Goal: Task Accomplishment & Management: Manage account settings

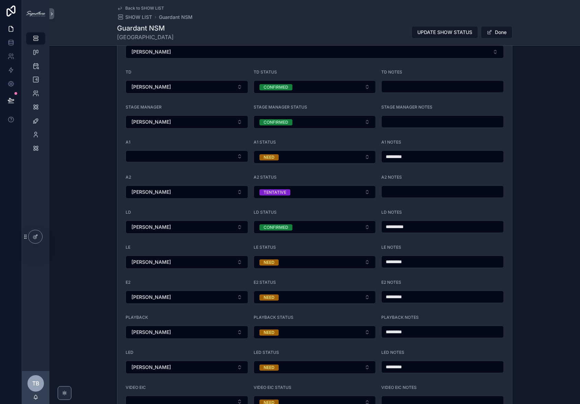
scroll to position [784, 0]
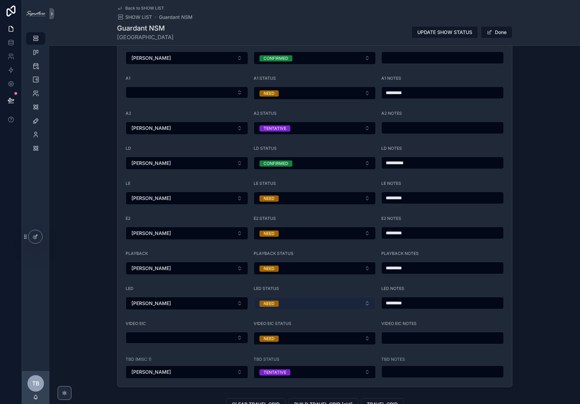
click at [295, 297] on button "NEED" at bounding box center [315, 303] width 123 height 13
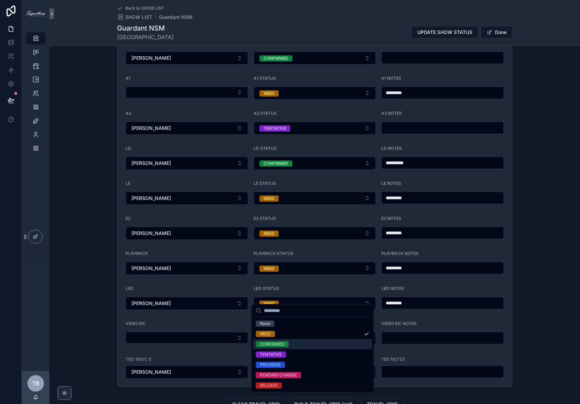
click at [271, 339] on div "CONFIRMED" at bounding box center [312, 344] width 119 height 10
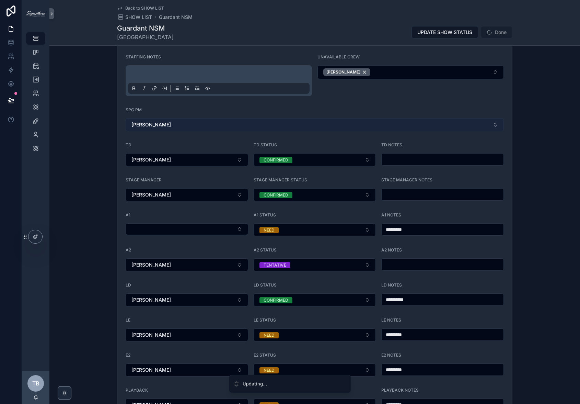
scroll to position [605, 0]
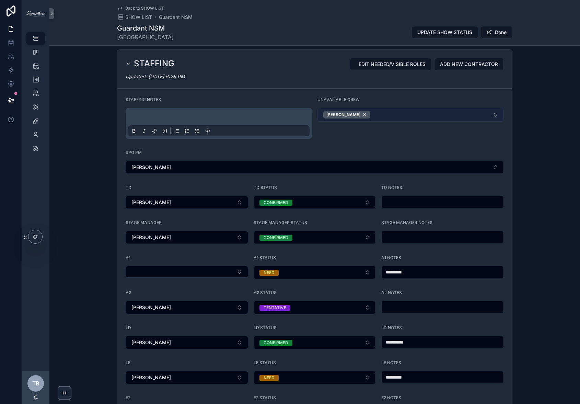
click at [365, 111] on button "[PERSON_NAME]" at bounding box center [411, 115] width 186 height 14
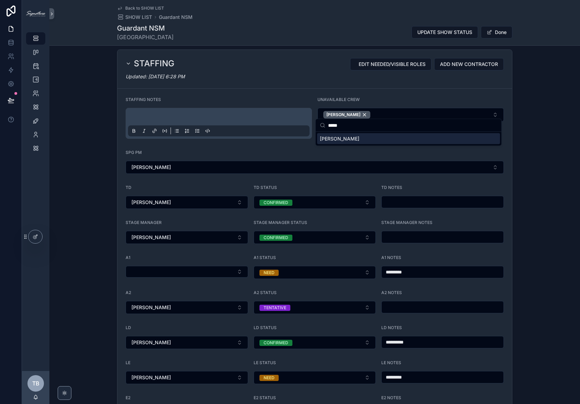
type input "*****"
click at [354, 138] on div "[PERSON_NAME]" at bounding box center [408, 138] width 183 height 11
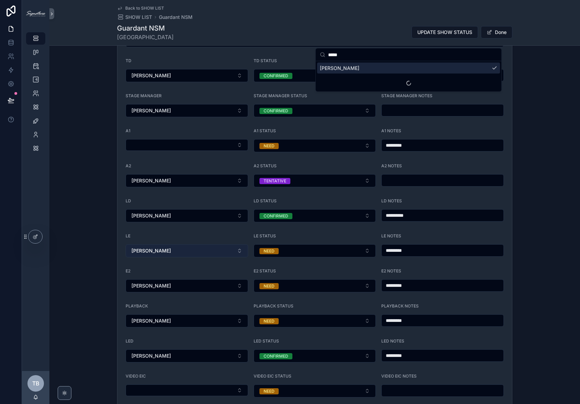
scroll to position [755, 0]
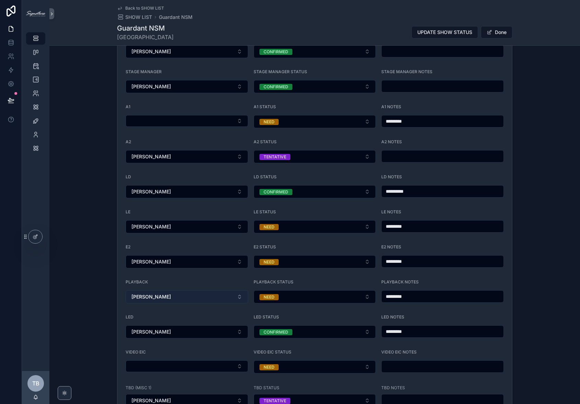
click at [187, 290] on button "[PERSON_NAME]" at bounding box center [187, 296] width 123 height 13
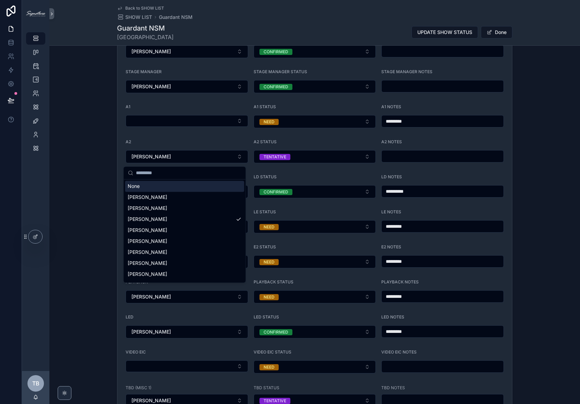
drag, startPoint x: 153, startPoint y: 186, endPoint x: 103, endPoint y: 43, distance: 152.0
click at [153, 186] on div "None" at bounding box center [184, 186] width 119 height 11
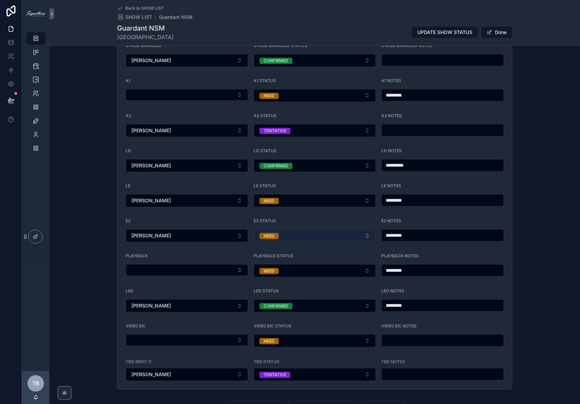
scroll to position [763, 0]
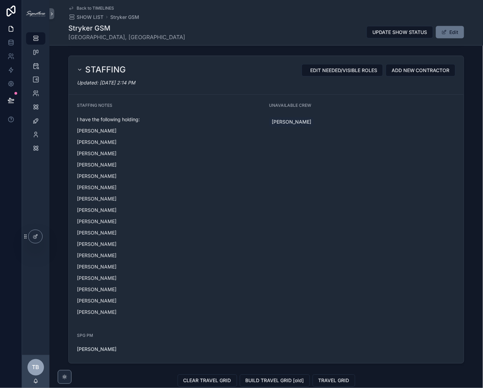
scroll to position [276, 0]
drag, startPoint x: 36, startPoint y: 39, endPoint x: 89, endPoint y: 38, distance: 52.9
click at [36, 39] on icon "scrollable content" at bounding box center [35, 38] width 7 height 7
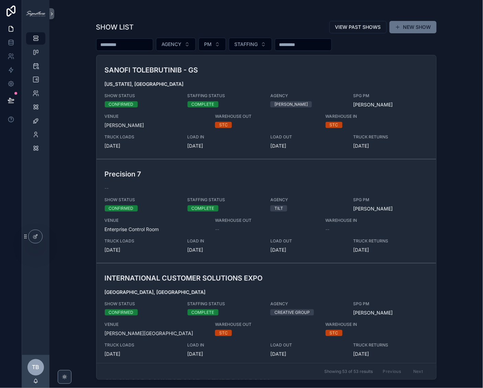
click at [124, 41] on input "scrollable content" at bounding box center [124, 45] width 56 height 10
type input "********"
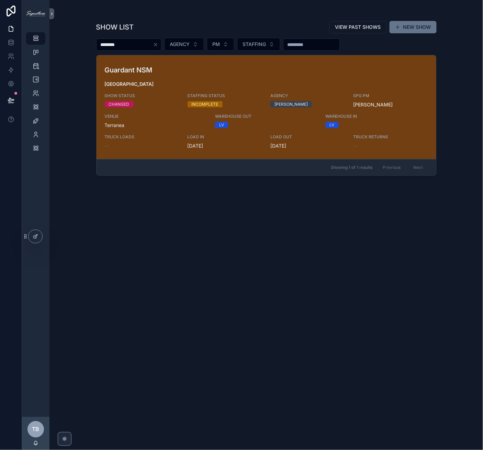
click at [161, 48] on div "********" at bounding box center [128, 44] width 65 height 12
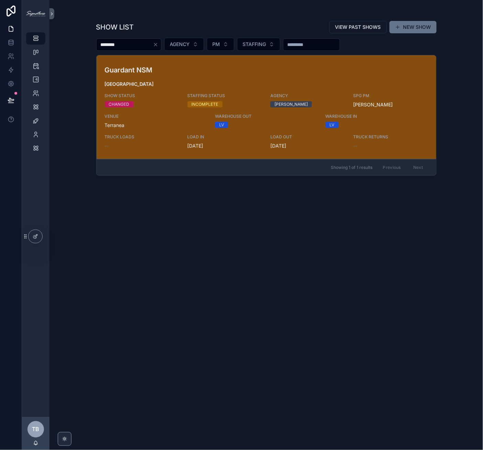
click at [167, 78] on div "Guardant NSM Los Angeles SHOW STATUS CHANGED STAFFING STATUS INCOMPLETE AGENCY …" at bounding box center [266, 107] width 323 height 84
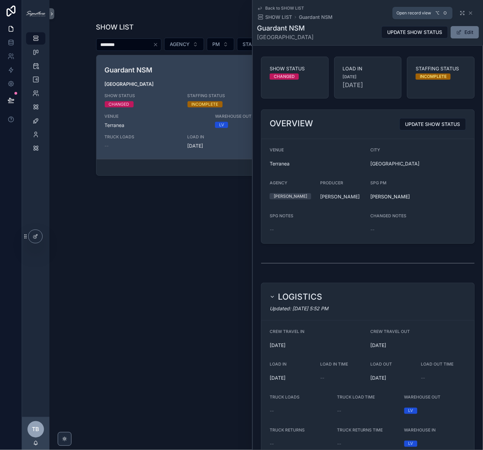
click at [459, 12] on icon "scrollable content" at bounding box center [461, 12] width 5 height 5
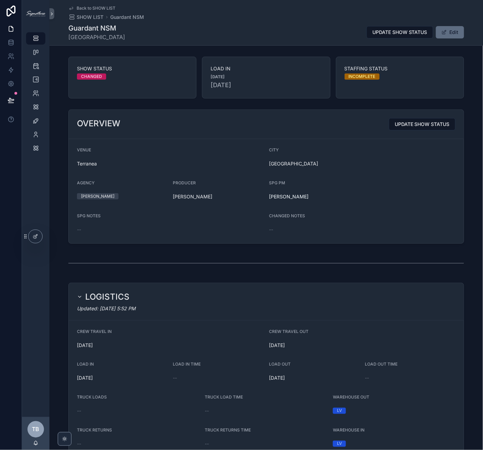
click at [454, 33] on button "Edit" at bounding box center [450, 32] width 28 height 12
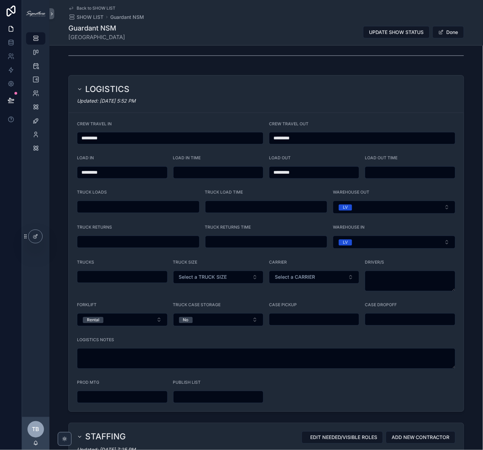
scroll to position [232, 0]
click at [125, 84] on h2 "LOGISTICS" at bounding box center [107, 88] width 44 height 11
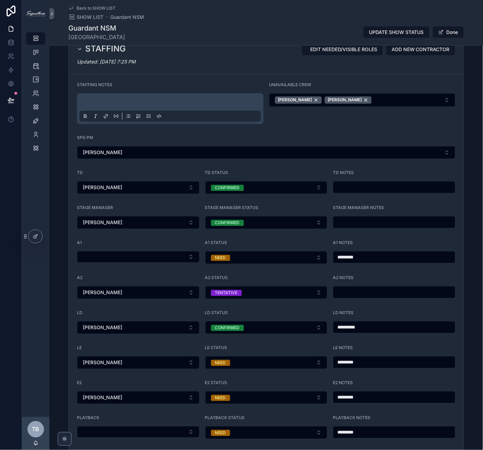
scroll to position [444, 0]
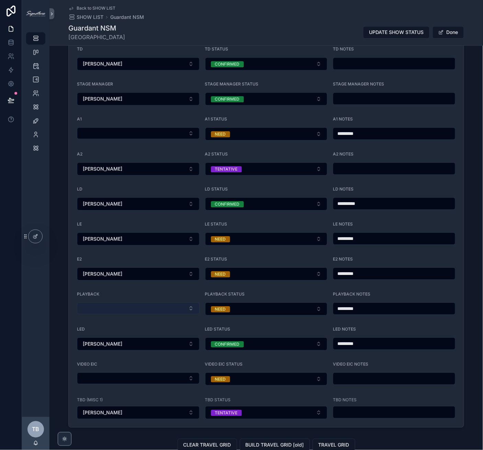
click at [125, 305] on button "Select Button" at bounding box center [138, 308] width 123 height 12
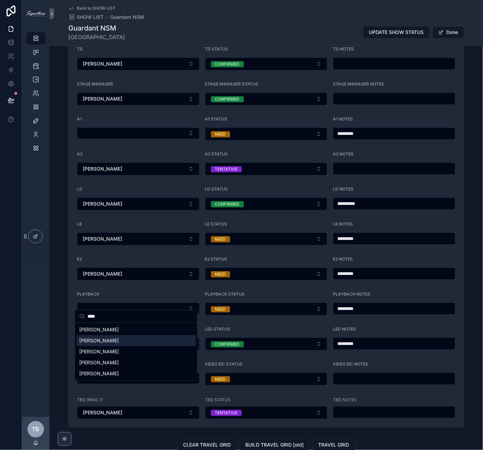
type input "****"
click at [133, 336] on div "[PERSON_NAME]" at bounding box center [136, 340] width 119 height 11
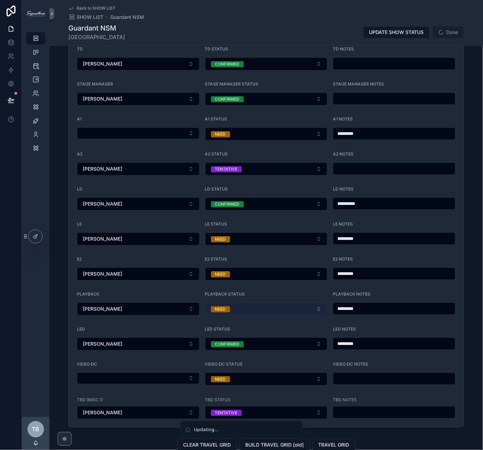
click at [255, 305] on button "NEED" at bounding box center [266, 308] width 123 height 13
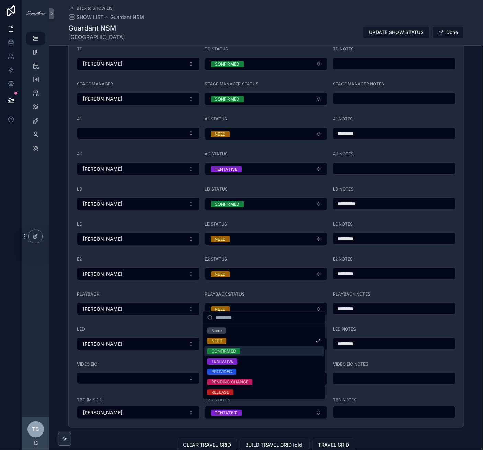
click at [245, 351] on div "CONFIRMED" at bounding box center [264, 351] width 119 height 10
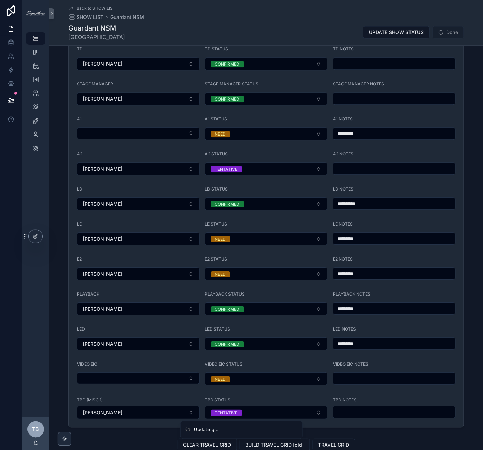
click at [382, 304] on input "*********" at bounding box center [394, 309] width 122 height 10
click at [273, 19] on div "Back to SHOW LIST SHOW LIST Guardant NSM" at bounding box center [266, 12] width 396 height 15
click at [279, 306] on button "CONFIRMED" at bounding box center [266, 308] width 123 height 13
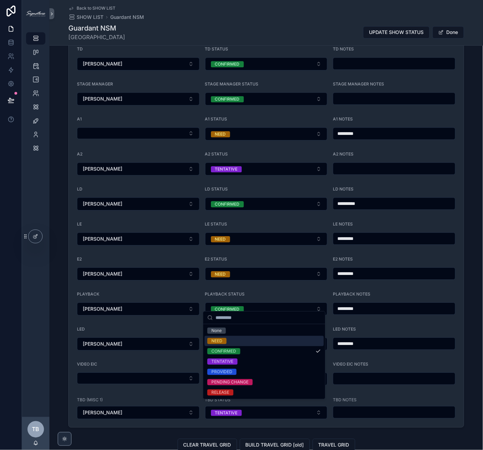
click at [255, 341] on div "NEED" at bounding box center [264, 341] width 119 height 10
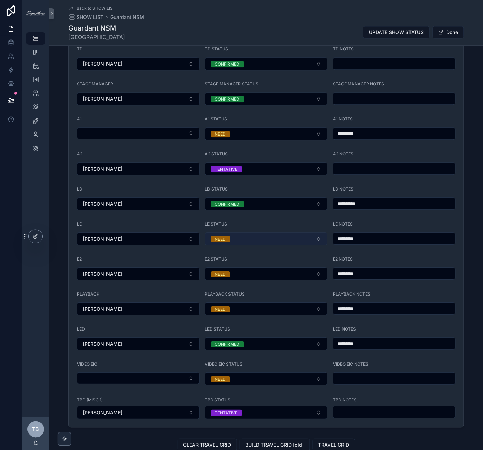
click at [293, 236] on button "NEED" at bounding box center [266, 238] width 123 height 13
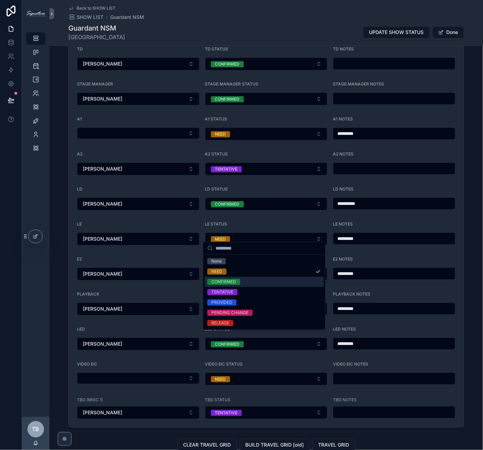
click at [257, 284] on div "CONFIRMED" at bounding box center [264, 282] width 119 height 10
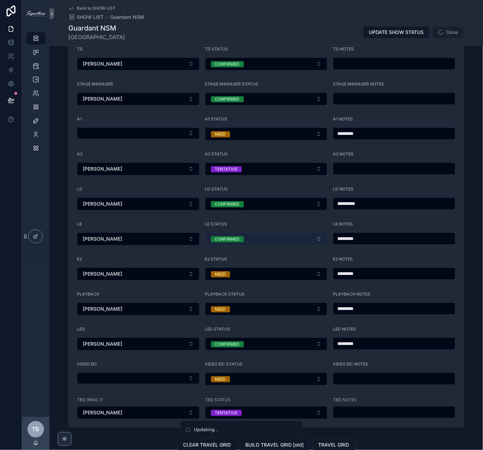
drag, startPoint x: 371, startPoint y: 231, endPoint x: 252, endPoint y: 230, distance: 119.1
click at [243, 222] on form "**********" at bounding box center [266, 188] width 395 height 477
type input "**********"
click at [102, 221] on div "LE" at bounding box center [138, 225] width 123 height 8
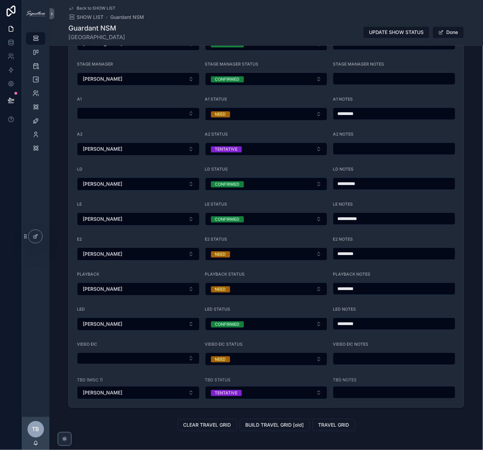
scroll to position [488, 0]
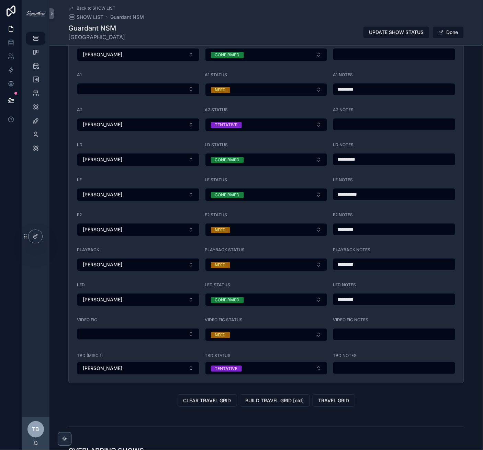
click at [54, 313] on div "**********" at bounding box center [265, 125] width 433 height 522
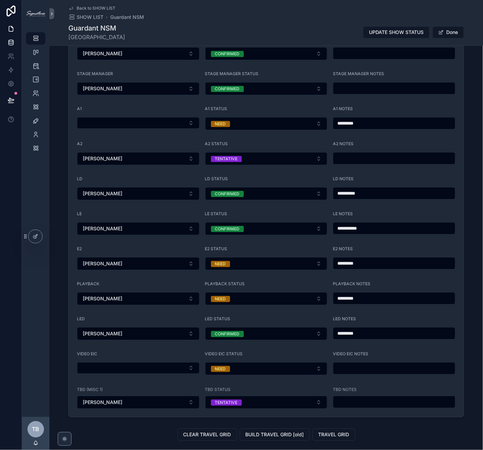
scroll to position [410, 0]
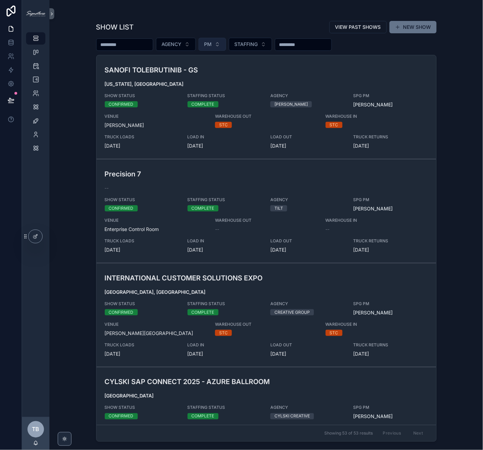
click at [226, 45] on button "PM" at bounding box center [211, 44] width 27 height 13
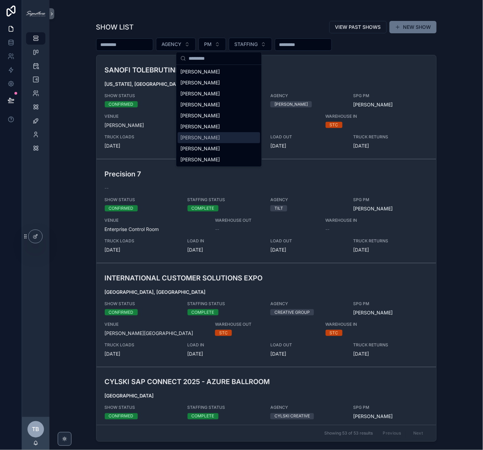
click at [199, 135] on span "[PERSON_NAME]" at bounding box center [199, 137] width 39 height 7
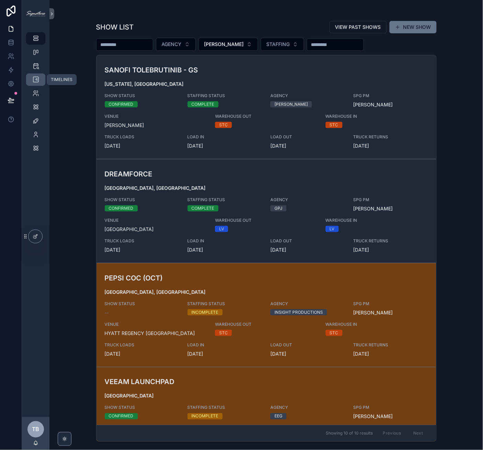
click at [36, 83] on div "TIMELINES" at bounding box center [35, 79] width 11 height 11
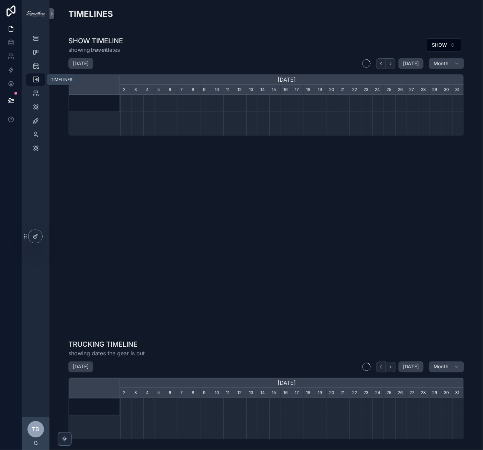
scroll to position [0, 344]
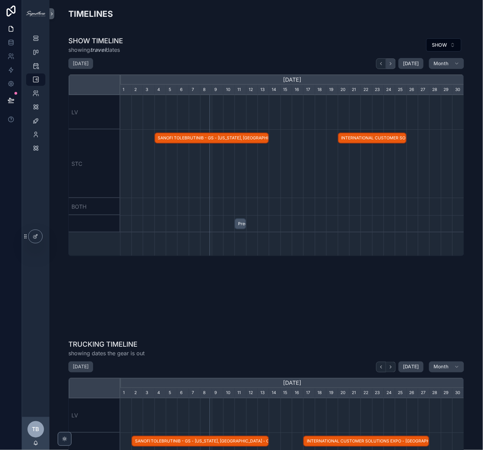
click at [393, 66] on button "scrollable content" at bounding box center [391, 63] width 10 height 11
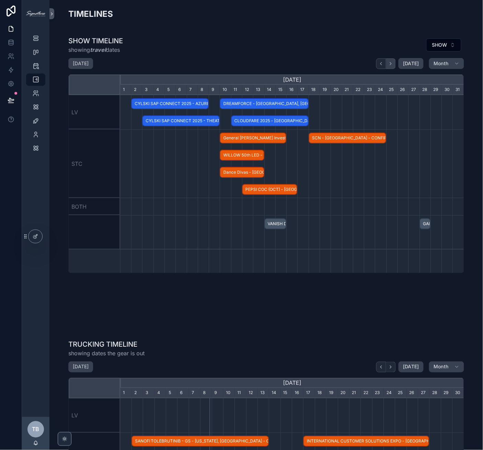
click at [393, 66] on button "scrollable content" at bounding box center [391, 63] width 10 height 11
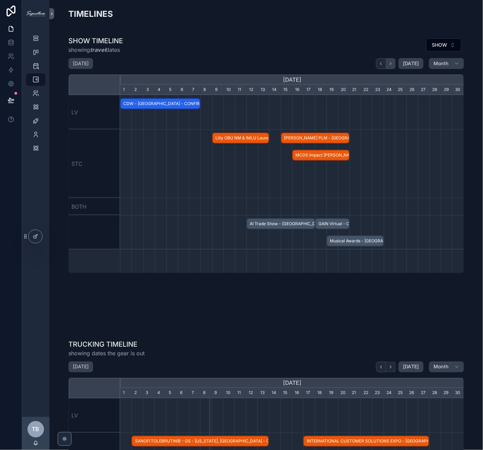
click at [393, 66] on button "scrollable content" at bounding box center [391, 63] width 10 height 11
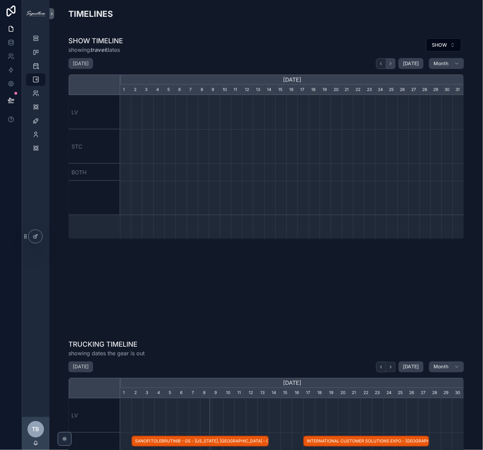
click at [393, 66] on button "scrollable content" at bounding box center [391, 63] width 10 height 11
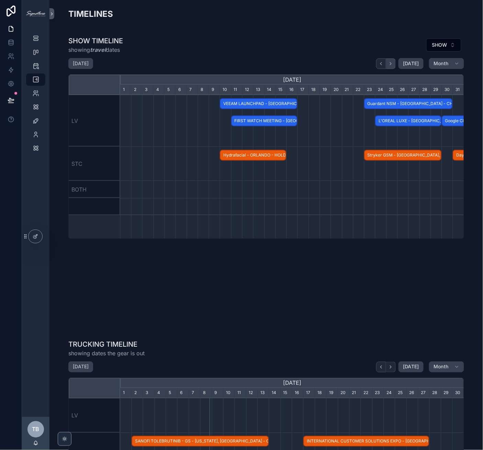
click at [393, 66] on button "scrollable content" at bounding box center [391, 63] width 10 height 11
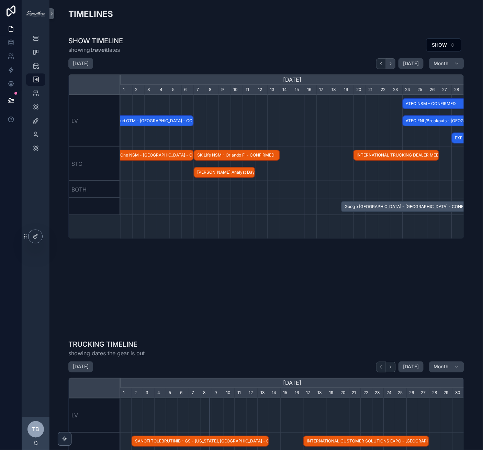
click at [393, 66] on button "scrollable content" at bounding box center [391, 63] width 10 height 11
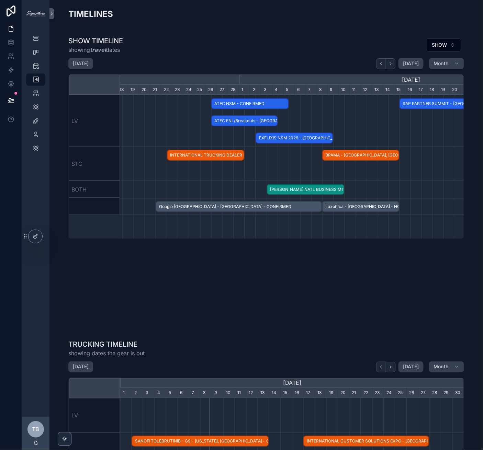
scroll to position [0, 317]
click at [381, 65] on icon "scrollable content" at bounding box center [380, 63] width 5 height 5
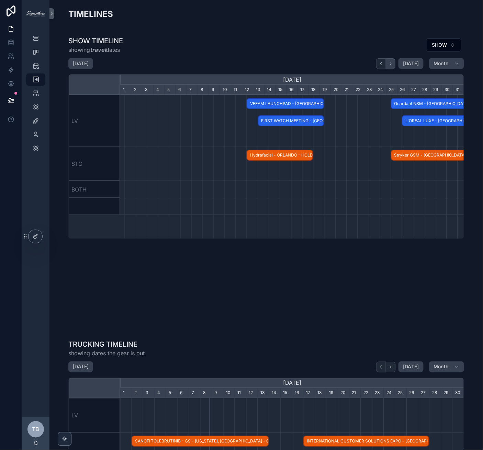
click at [391, 64] on icon "scrollable content" at bounding box center [390, 63] width 5 height 5
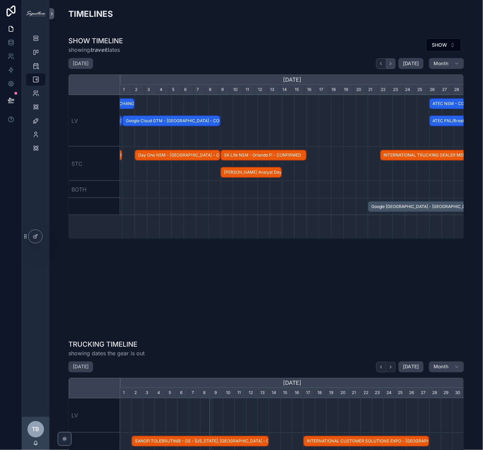
click at [391, 64] on icon "scrollable content" at bounding box center [390, 63] width 5 height 5
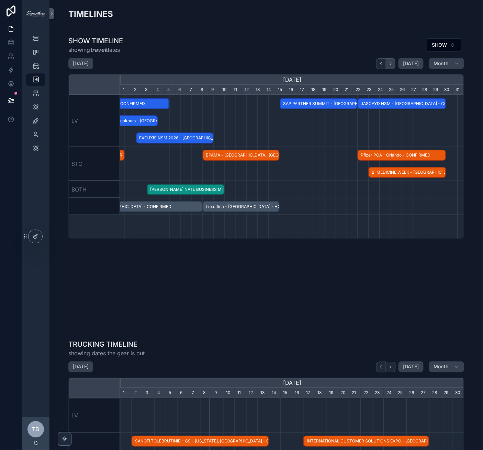
click at [391, 64] on icon "scrollable content" at bounding box center [390, 63] width 5 height 5
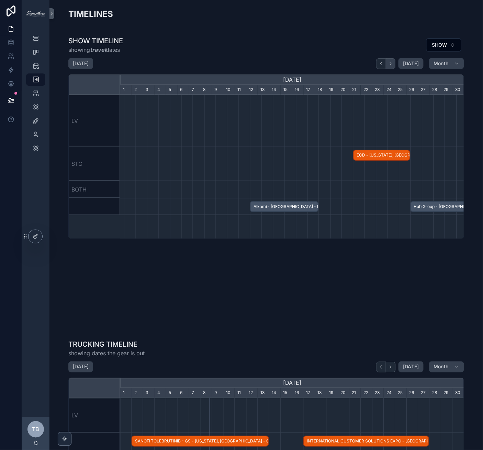
click at [391, 64] on icon "scrollable content" at bounding box center [390, 63] width 5 height 5
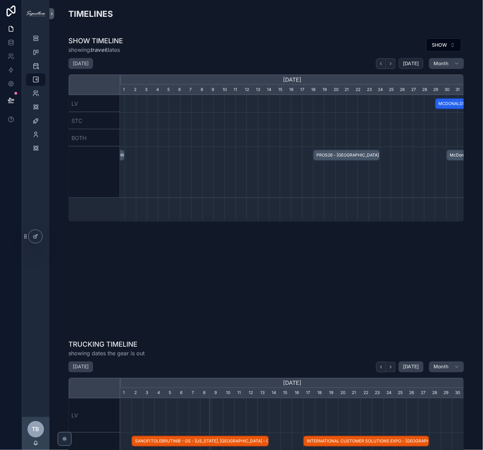
click at [416, 66] on span "[DATE]" at bounding box center [411, 63] width 16 height 6
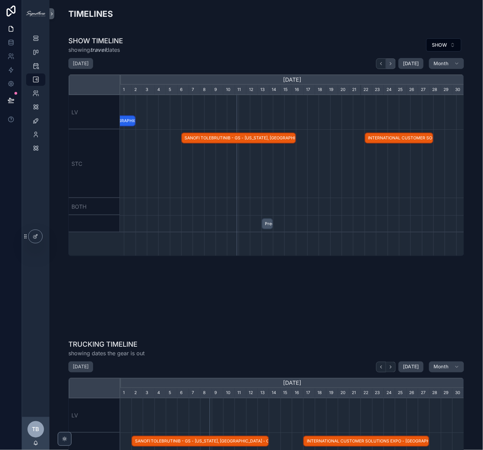
click at [388, 65] on icon "scrollable content" at bounding box center [390, 63] width 5 height 5
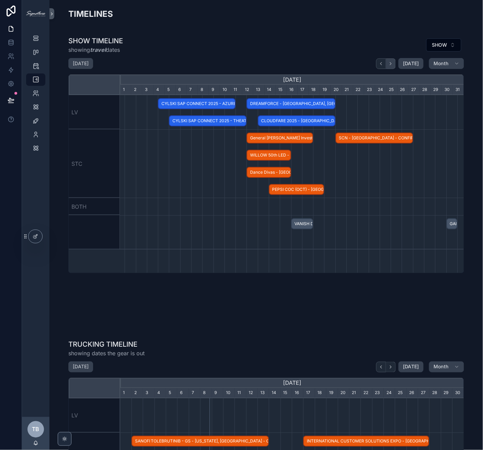
click at [391, 64] on icon "scrollable content" at bounding box center [390, 63] width 5 height 5
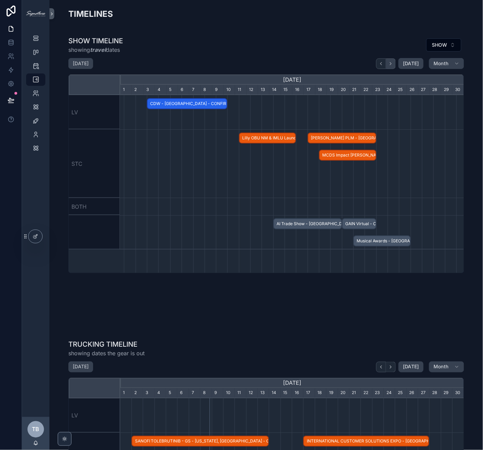
click at [391, 64] on icon "scrollable content" at bounding box center [390, 63] width 5 height 5
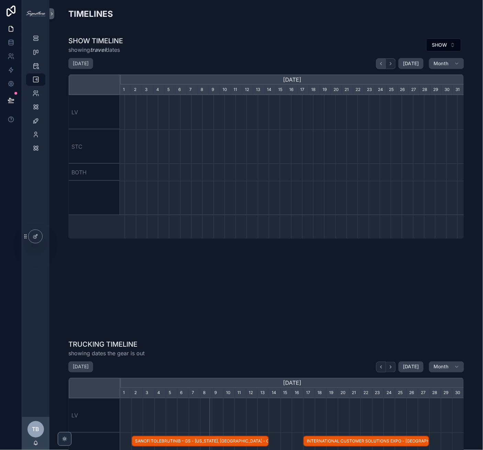
click at [381, 65] on icon "scrollable content" at bounding box center [380, 63] width 5 height 5
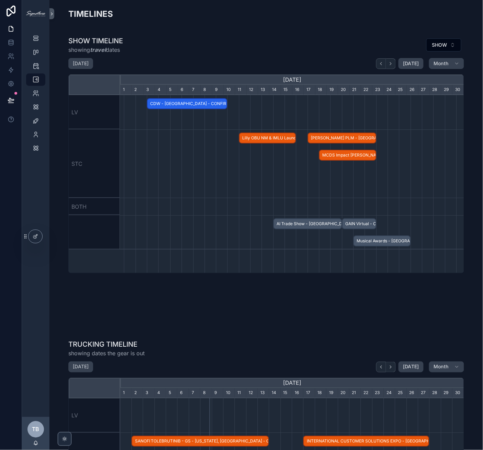
click at [186, 108] on span "CDW - [GEOGRAPHIC_DATA] - CONFIRMED" at bounding box center [187, 103] width 79 height 11
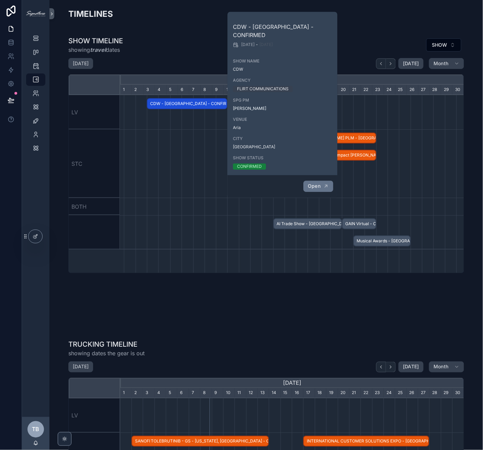
click at [328, 184] on icon "scrollable content" at bounding box center [325, 186] width 5 height 5
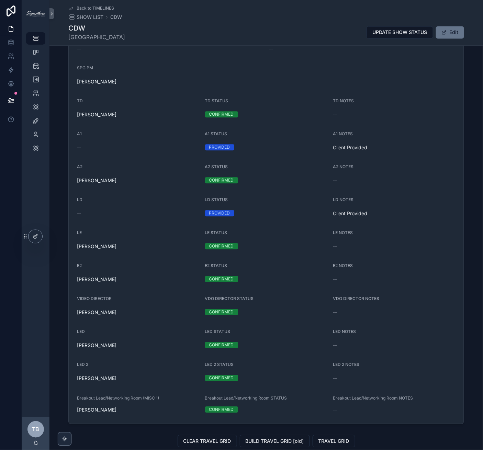
scroll to position [371, 0]
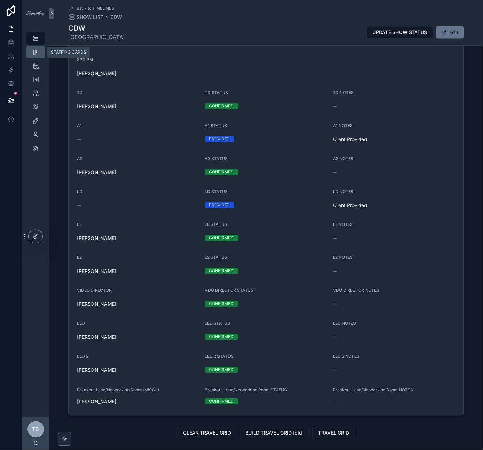
click at [42, 47] on link "STAFFING CARDS" at bounding box center [35, 52] width 19 height 12
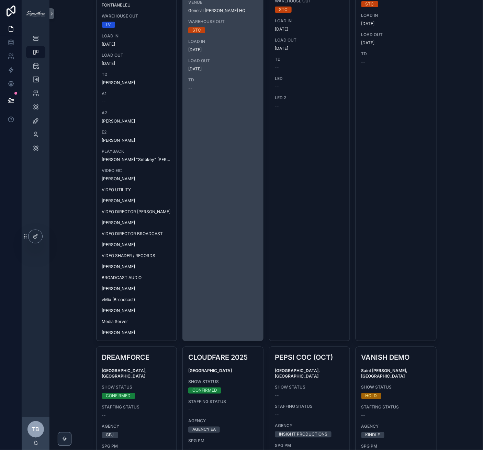
scroll to position [572, 0]
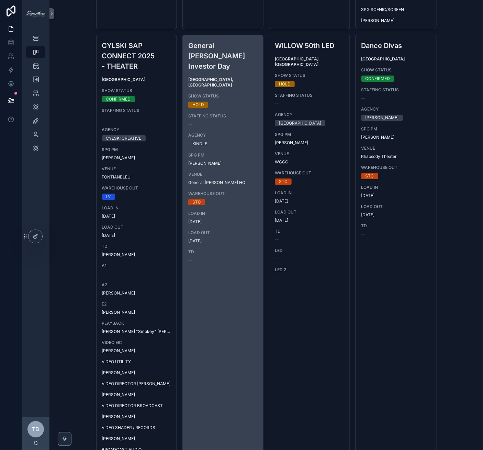
click at [232, 298] on link "General Mills Investor Day Twin Cities, MN SHOW STATUS HOLD STAFFING STATUS -- …" at bounding box center [222, 274] width 81 height 479
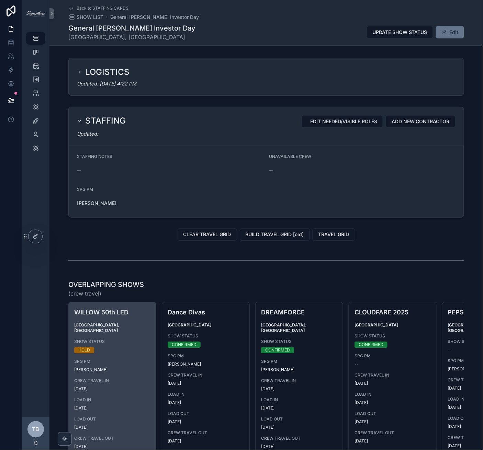
scroll to position [224, 0]
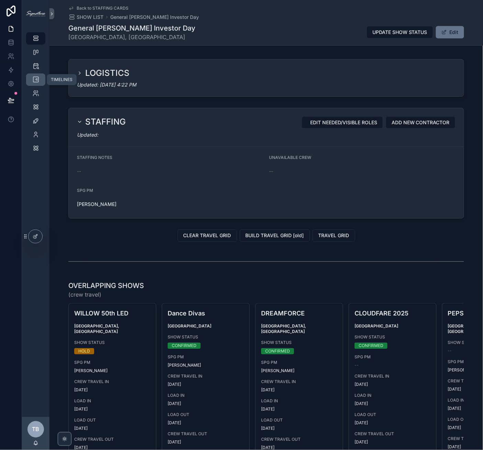
click at [37, 78] on icon "scrollable content" at bounding box center [35, 79] width 7 height 7
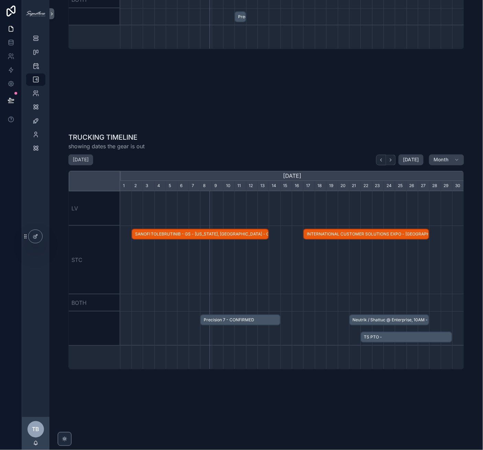
scroll to position [240, 0]
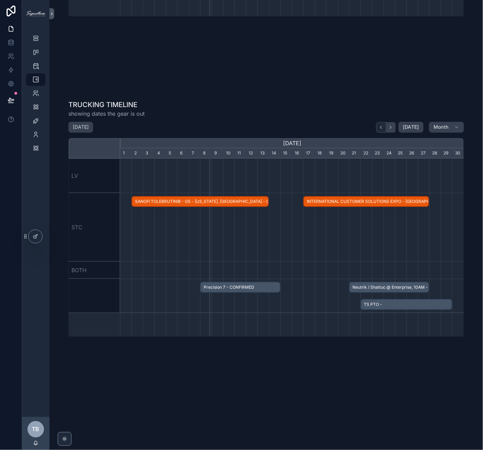
click at [389, 132] on button "scrollable content" at bounding box center [391, 127] width 10 height 11
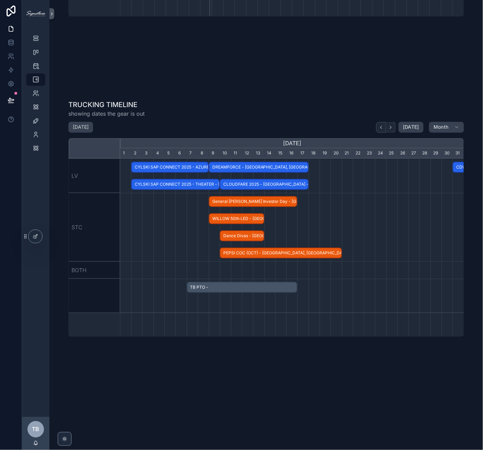
click at [262, 290] on span "TB PTO -" at bounding box center [242, 287] width 110 height 11
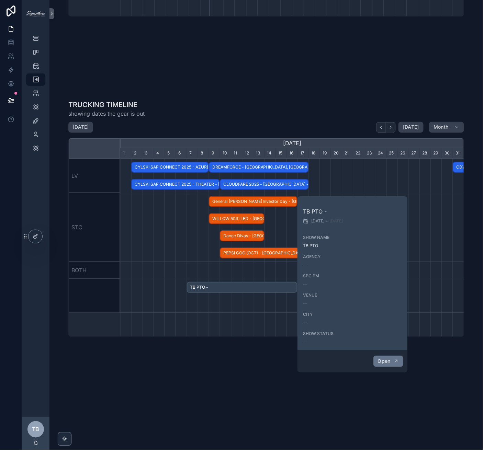
click at [383, 359] on span "Open" at bounding box center [384, 361] width 13 height 6
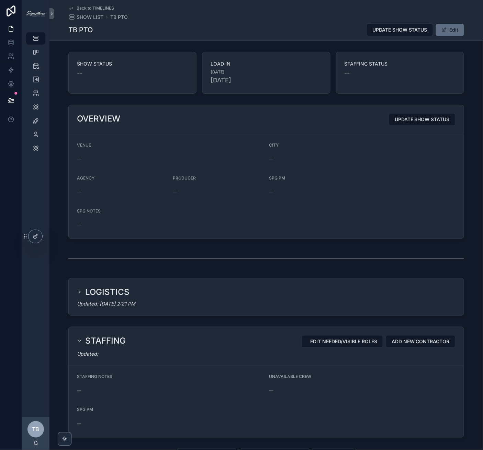
click at [451, 30] on button "Edit" at bounding box center [450, 30] width 28 height 12
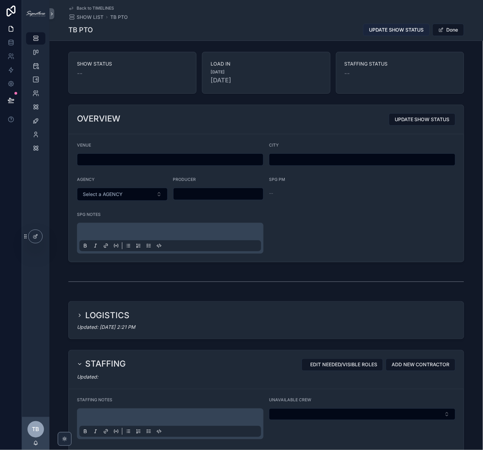
click at [404, 27] on span "UPDATE SHOW STATUS" at bounding box center [396, 29] width 55 height 7
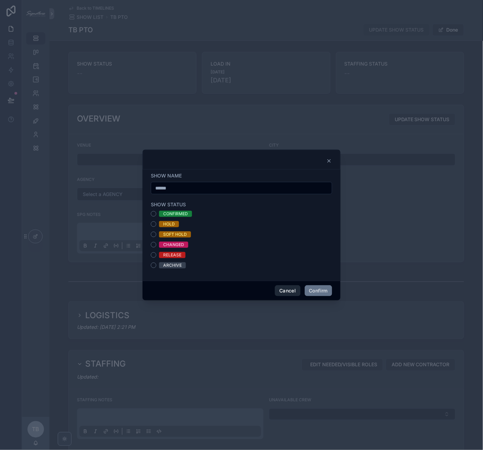
click at [282, 287] on button "Cancel" at bounding box center [287, 290] width 25 height 11
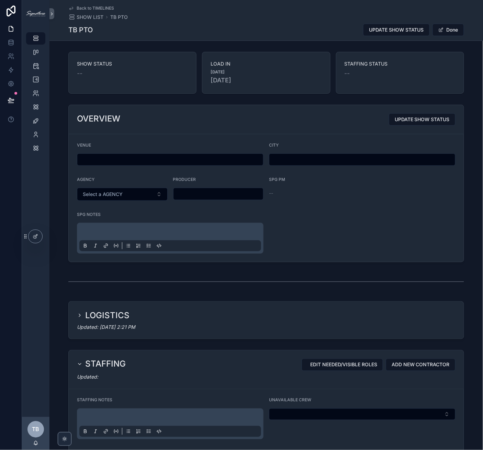
click at [99, 313] on h2 "LOGISTICS" at bounding box center [107, 315] width 44 height 11
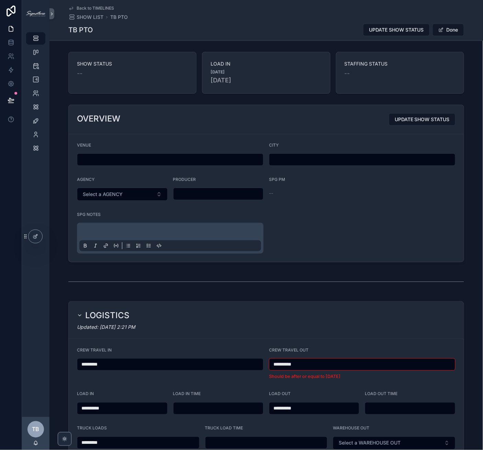
scroll to position [134, 0]
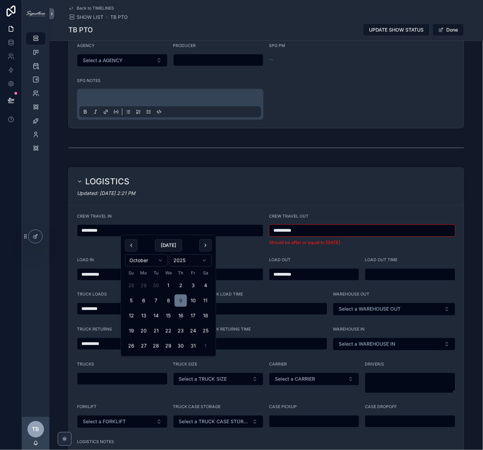
click at [161, 228] on input "*********" at bounding box center [170, 231] width 186 height 10
click at [192, 299] on button "10" at bounding box center [193, 301] width 12 height 12
click at [144, 316] on button "13" at bounding box center [143, 316] width 12 height 12
click at [192, 298] on button "10" at bounding box center [193, 301] width 12 height 12
type input "**********"
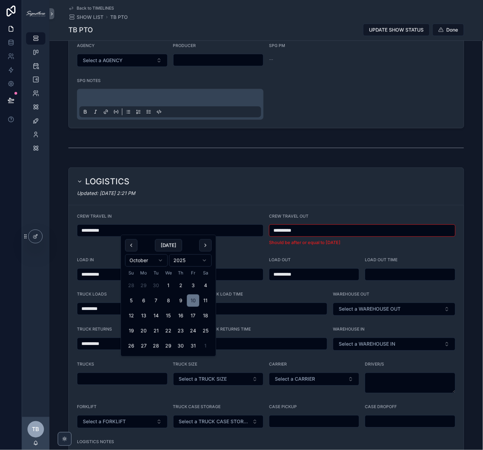
click at [312, 227] on input "**********" at bounding box center [362, 231] width 186 height 10
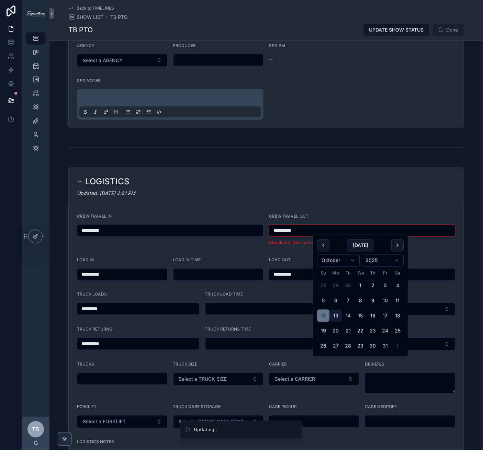
click at [339, 315] on button "13" at bounding box center [336, 316] width 12 height 12
type input "**********"
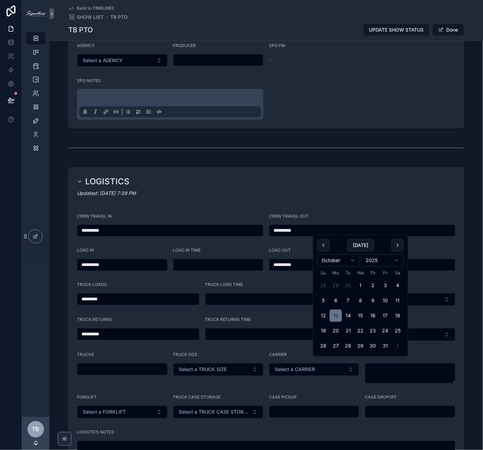
click at [256, 182] on div "LOGISTICS" at bounding box center [266, 181] width 378 height 11
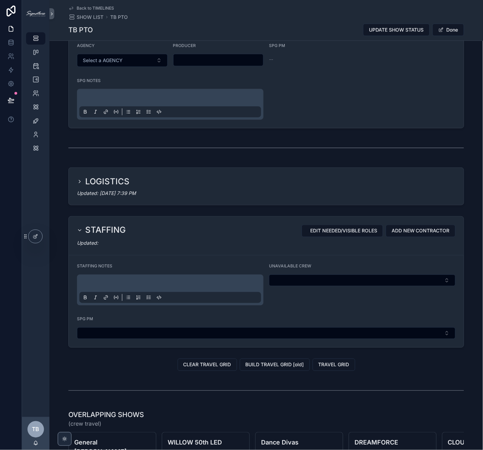
scroll to position [0, 0]
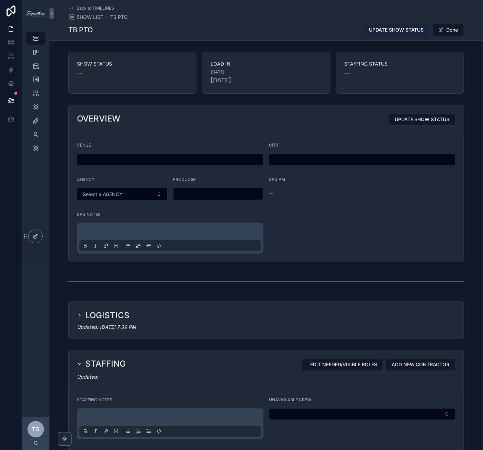
click at [398, 27] on span "UPDATE SHOW STATUS" at bounding box center [396, 29] width 55 height 7
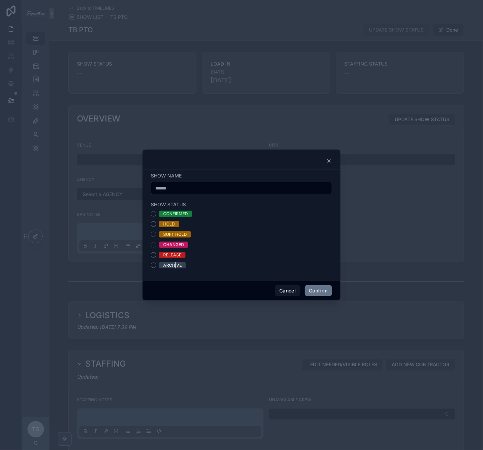
click at [175, 266] on div "ARCHIVE" at bounding box center [172, 265] width 19 height 6
click at [152, 266] on button "ARCHIVE" at bounding box center [153, 265] width 5 height 5
click at [324, 293] on button "Confirm" at bounding box center [318, 290] width 27 height 11
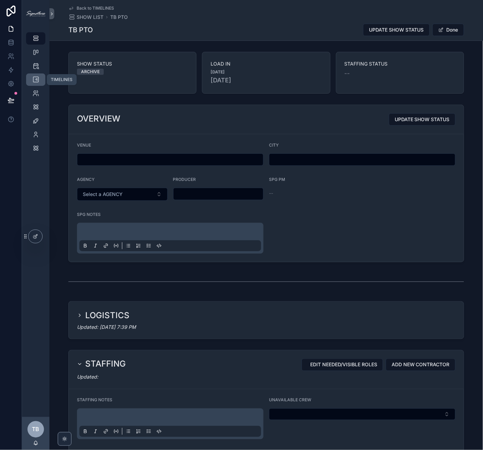
click at [37, 79] on icon "scrollable content" at bounding box center [35, 79] width 7 height 7
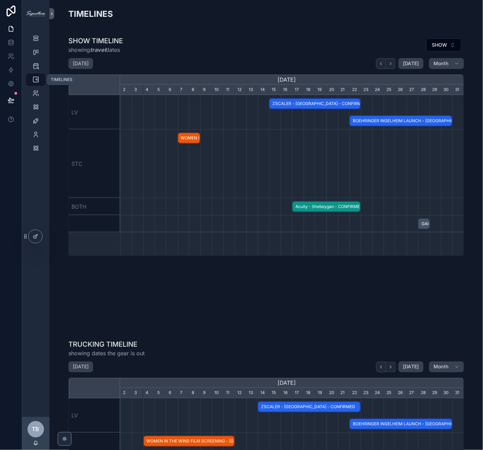
scroll to position [0, 344]
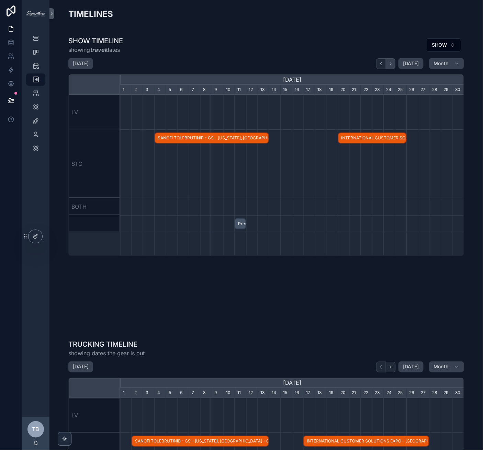
click at [389, 64] on icon "scrollable content" at bounding box center [390, 63] width 5 height 5
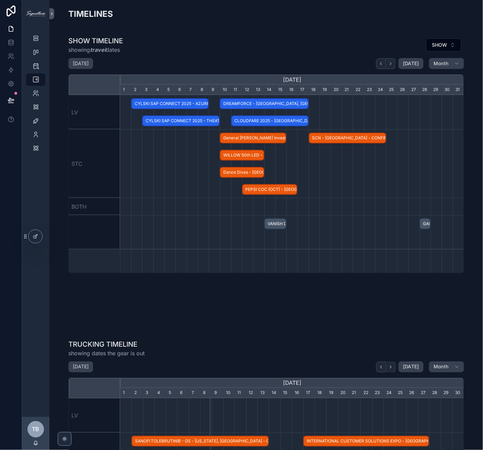
click at [240, 139] on span "General Mills Investor Day - Twin Cities, MN - HOLD" at bounding box center [252, 138] width 65 height 11
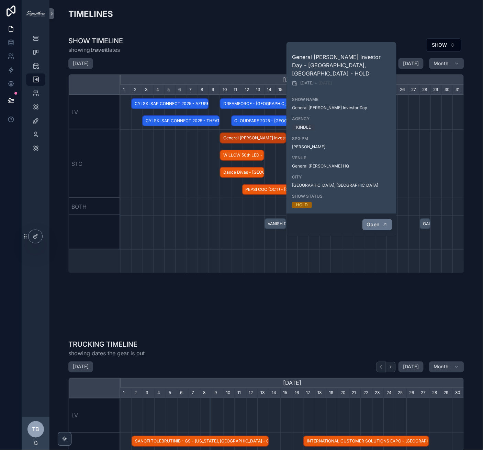
click at [372, 221] on span "Open" at bounding box center [373, 224] width 13 height 6
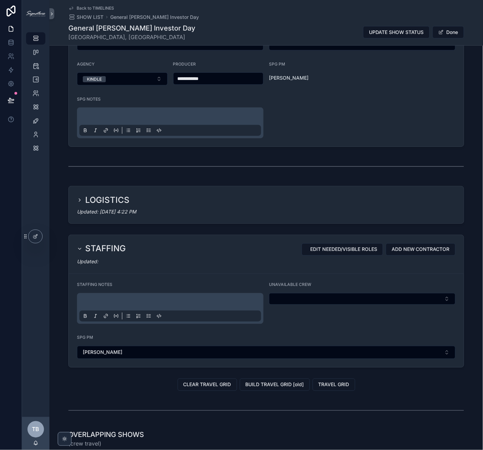
scroll to position [86, 0]
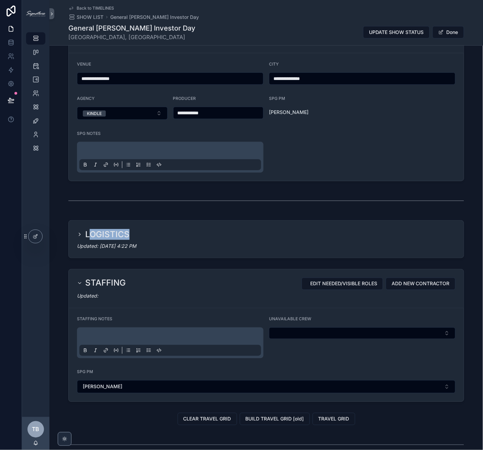
click at [87, 238] on div "LOGISTICS Updated: 6/19/2025 4:22 PM" at bounding box center [266, 239] width 395 height 37
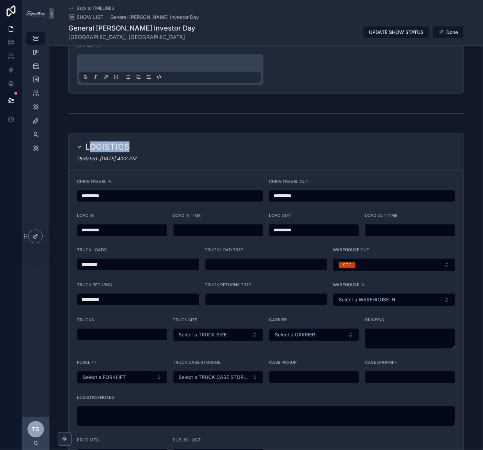
scroll to position [0, 0]
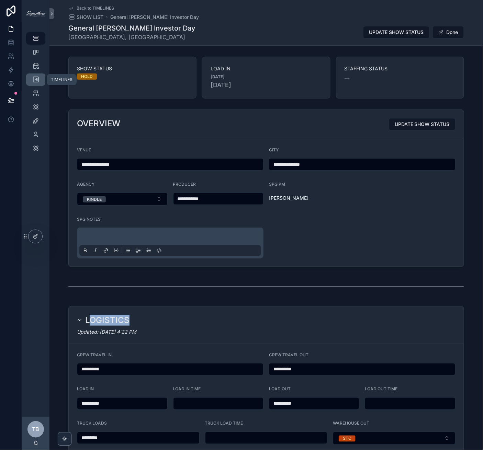
click at [39, 79] on icon "scrollable content" at bounding box center [35, 79] width 7 height 7
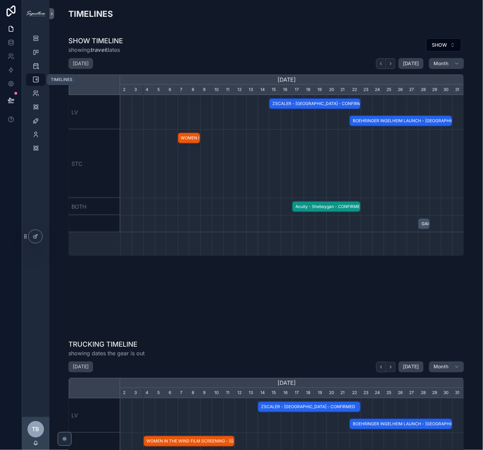
scroll to position [0, 344]
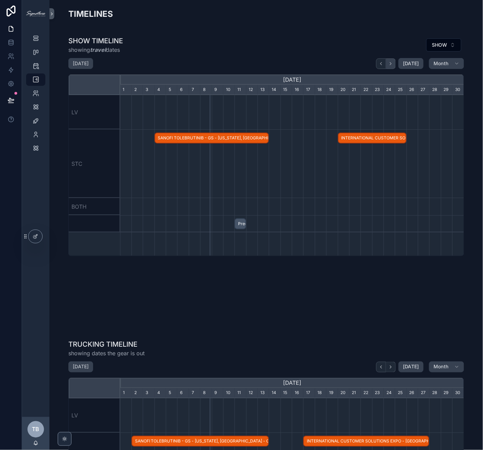
click at [394, 64] on button "scrollable content" at bounding box center [391, 63] width 10 height 11
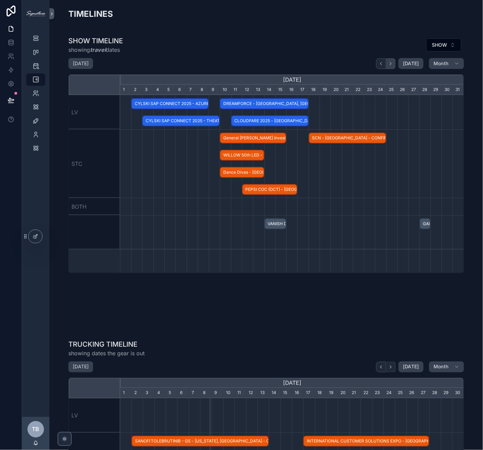
click at [394, 64] on button "scrollable content" at bounding box center [391, 63] width 10 height 11
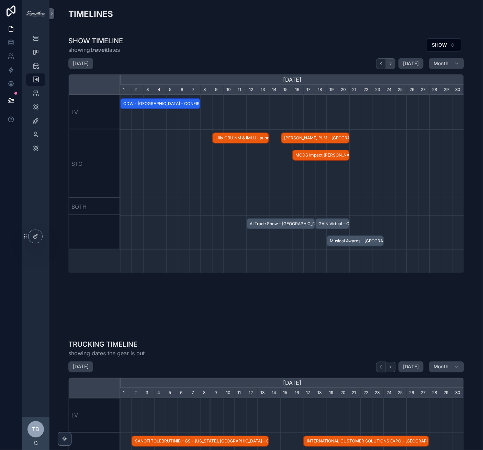
click at [394, 64] on button "scrollable content" at bounding box center [391, 63] width 10 height 11
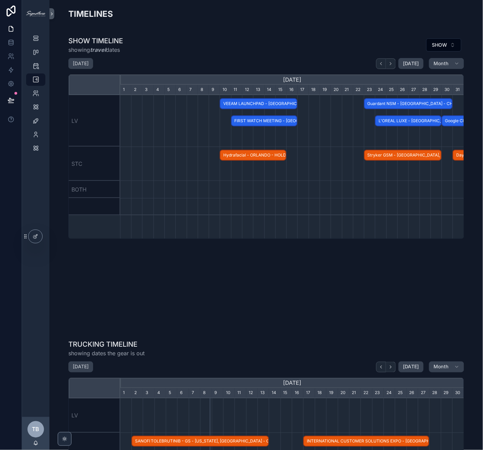
click at [263, 123] on span "FIRST WATCH MEETING - [GEOGRAPHIC_DATA], [GEOGRAPHIC_DATA] - CONFIRMED" at bounding box center [264, 120] width 65 height 11
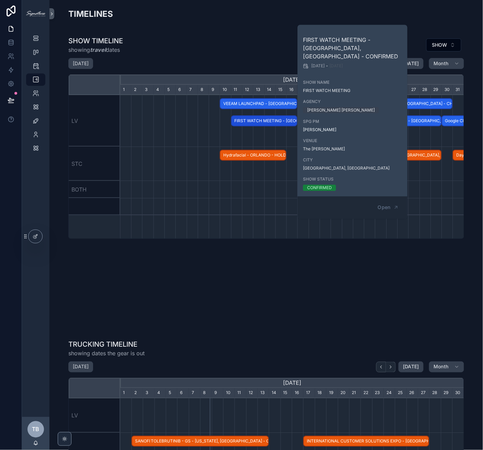
click at [384, 196] on div "Open" at bounding box center [352, 207] width 110 height 22
click at [385, 202] on button "Open" at bounding box center [388, 207] width 30 height 11
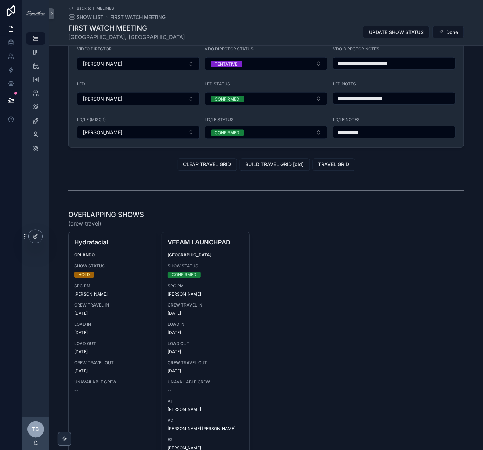
scroll to position [747, 0]
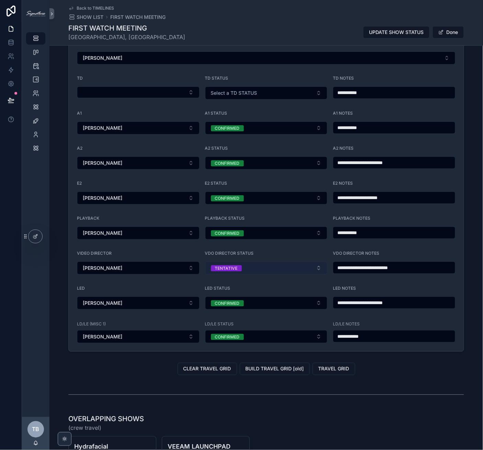
drag, startPoint x: 410, startPoint y: 254, endPoint x: 301, endPoint y: 260, distance: 108.6
click at [301, 260] on form "**********" at bounding box center [266, 152] width 395 height 400
drag, startPoint x: 365, startPoint y: 256, endPoint x: 310, endPoint y: 261, distance: 55.5
click at [310, 261] on form "**********" at bounding box center [266, 152] width 395 height 400
type input "**********"
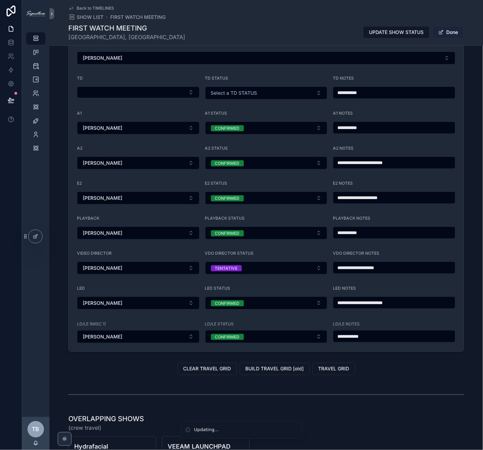
drag, startPoint x: 446, startPoint y: 26, endPoint x: 444, endPoint y: 34, distance: 7.9
click at [446, 26] on button "Done" at bounding box center [448, 32] width 32 height 12
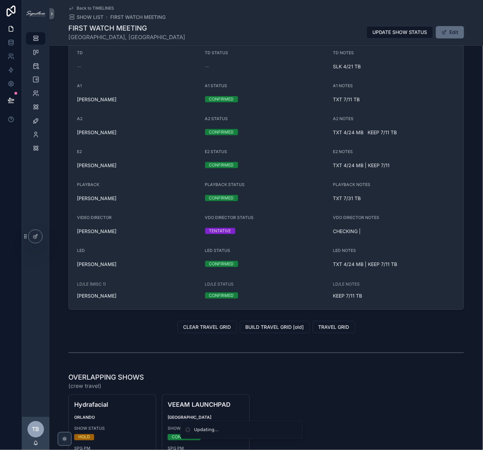
click at [443, 36] on button "Edit" at bounding box center [450, 32] width 28 height 12
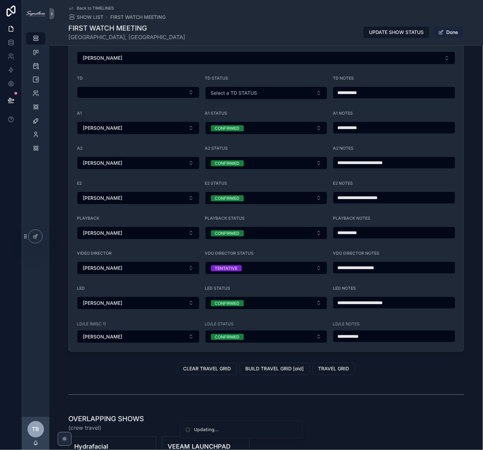
click at [450, 28] on button "Done" at bounding box center [448, 32] width 32 height 12
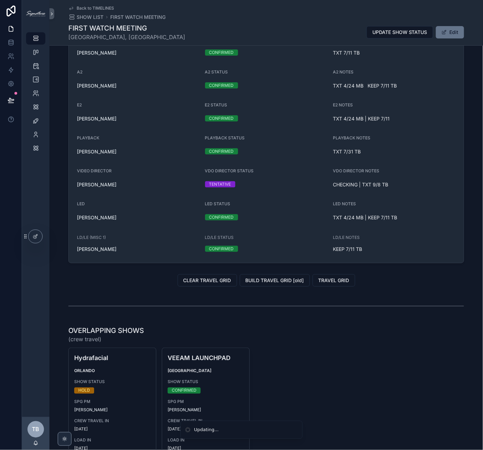
scroll to position [701, 0]
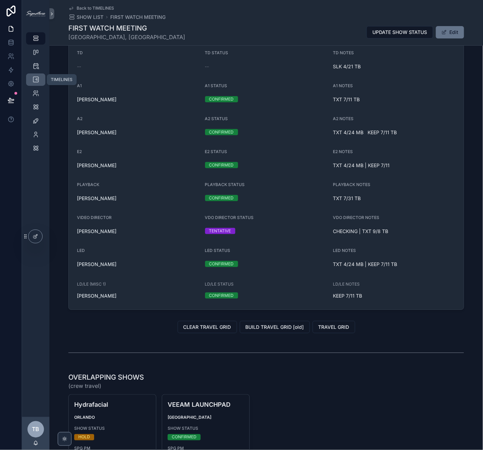
click at [40, 77] on div "TIMELINES" at bounding box center [35, 79] width 11 height 11
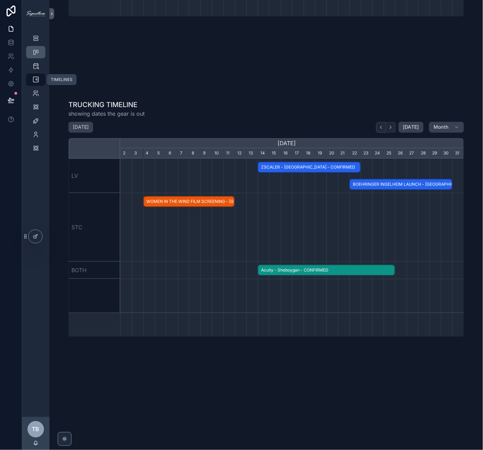
scroll to position [0, 344]
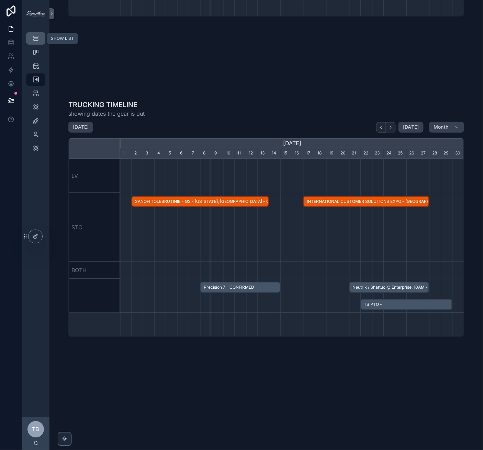
click at [38, 44] on link "SHOW LIST" at bounding box center [35, 38] width 19 height 12
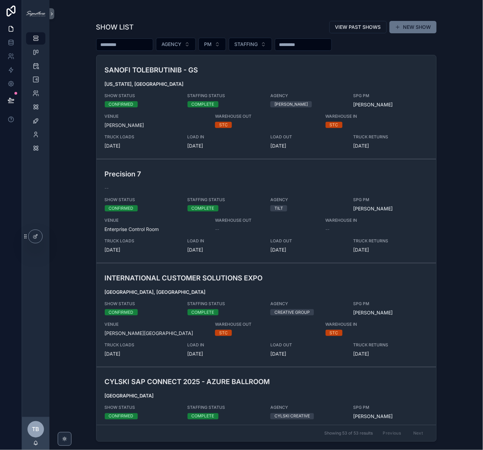
click at [109, 47] on input "scrollable content" at bounding box center [124, 45] width 56 height 10
type input "**********"
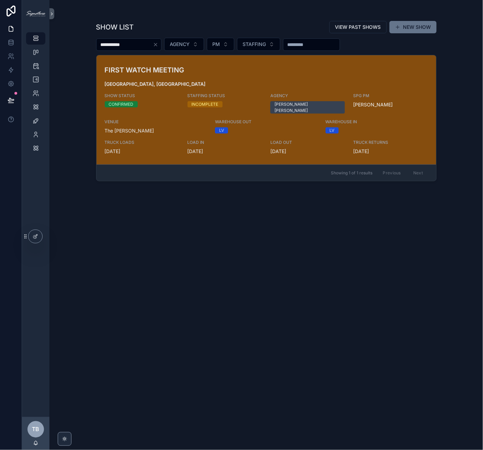
click at [150, 71] on h3 "FIRST WATCH MEETING" at bounding box center [211, 70] width 213 height 10
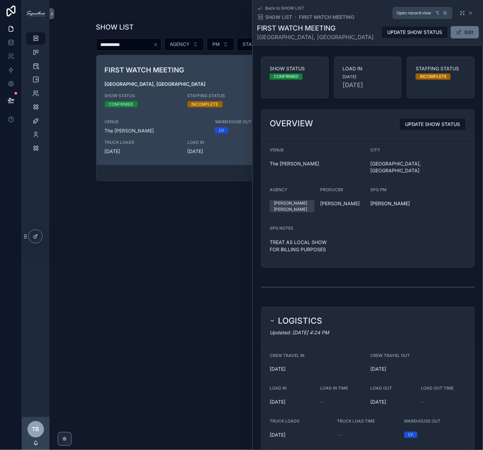
click at [459, 12] on icon "scrollable content" at bounding box center [461, 12] width 5 height 5
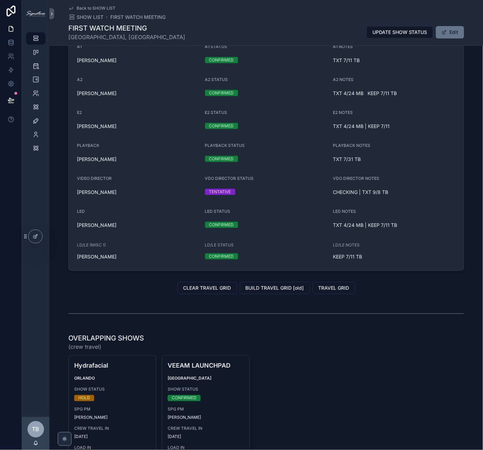
scroll to position [588, 0]
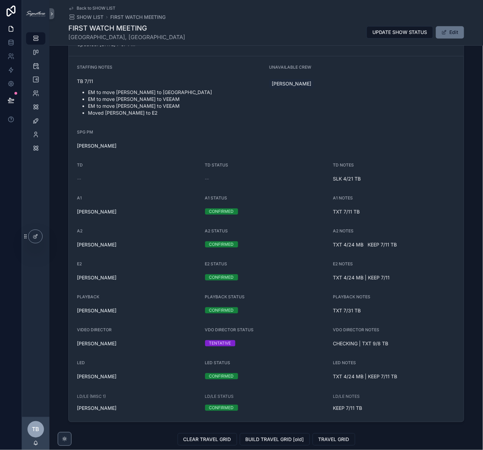
click at [422, 167] on div "TD NOTES" at bounding box center [394, 166] width 123 height 8
click at [454, 37] on button "Edit" at bounding box center [450, 32] width 28 height 12
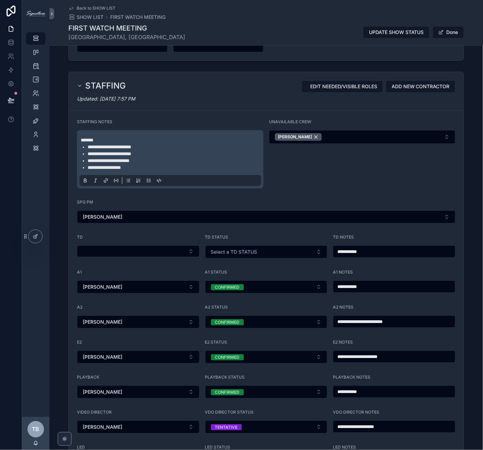
scroll to position [607, 0]
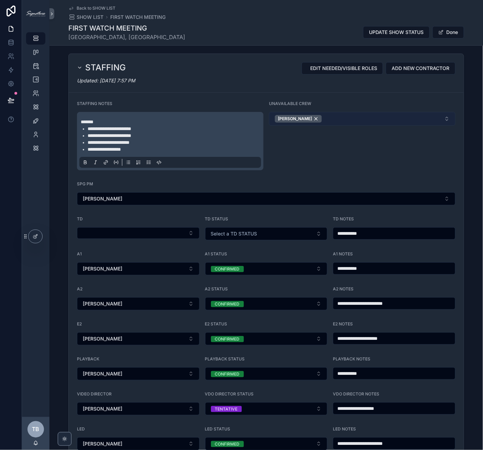
click at [337, 112] on button "Sean Lee" at bounding box center [362, 119] width 186 height 14
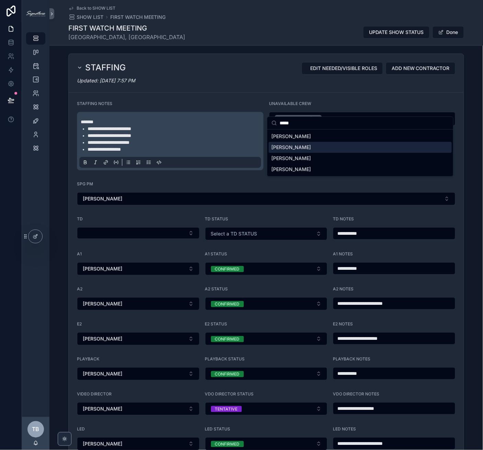
type input "*****"
click at [305, 149] on span "Kevin Hilgeman" at bounding box center [290, 147] width 39 height 7
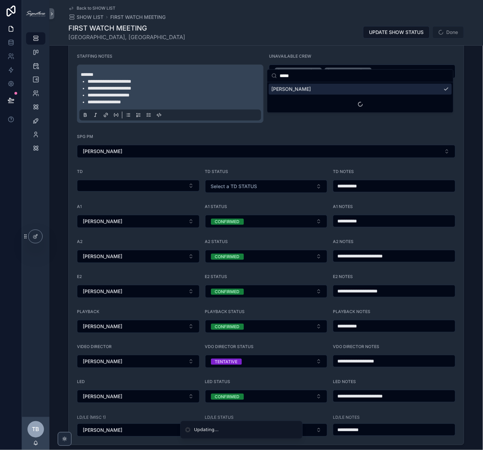
scroll to position [684, 0]
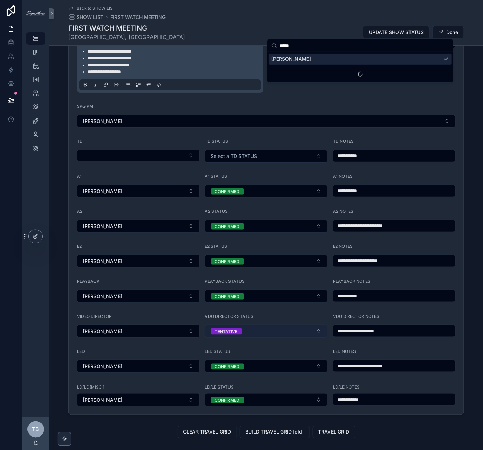
click at [287, 325] on button "TENTATIVE" at bounding box center [266, 331] width 123 height 13
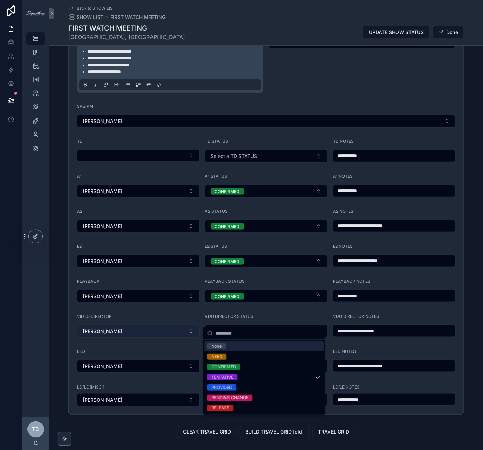
click at [157, 325] on button "Kevin Hilgeman" at bounding box center [138, 331] width 123 height 13
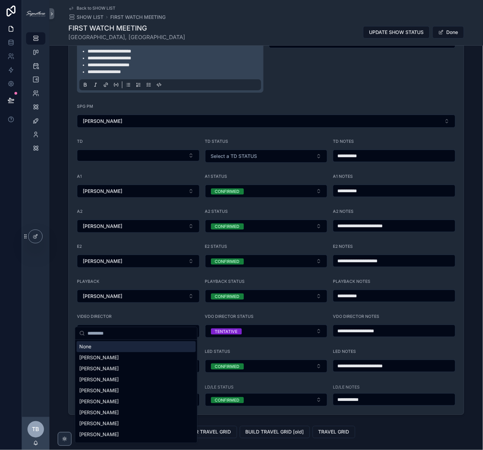
click at [108, 346] on div "None" at bounding box center [136, 346] width 119 height 11
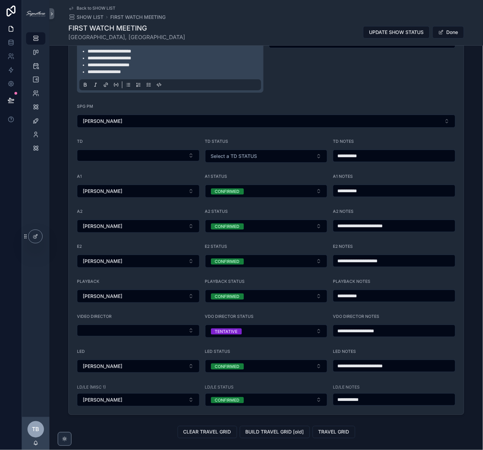
drag, startPoint x: 429, startPoint y: 322, endPoint x: 280, endPoint y: 310, distance: 149.5
click at [280, 310] on form "**********" at bounding box center [266, 215] width 395 height 400
click at [278, 325] on button "TENTATIVE" at bounding box center [266, 331] width 123 height 13
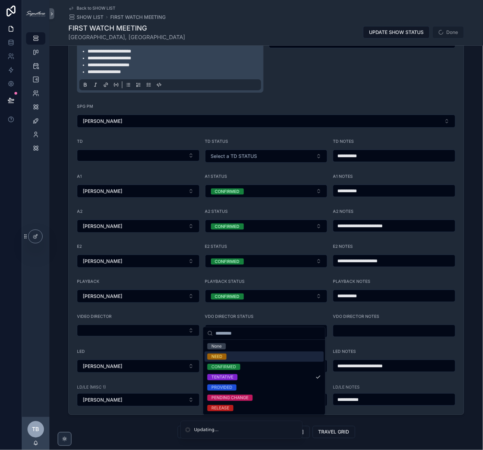
click at [222, 354] on span "NEED" at bounding box center [216, 357] width 19 height 6
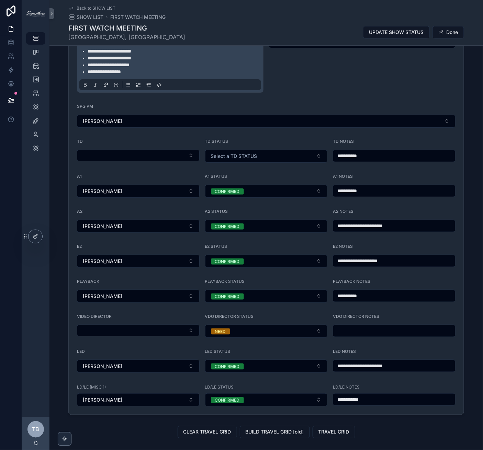
click at [332, 77] on div "UNAVAILABLE CREW Sean Lee Kevin Hilgeman" at bounding box center [362, 57] width 186 height 69
click at [439, 32] on span "scrollable content" at bounding box center [440, 32] width 5 height 5
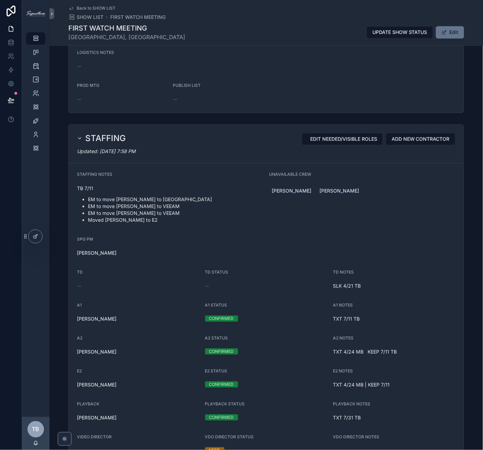
scroll to position [0, 0]
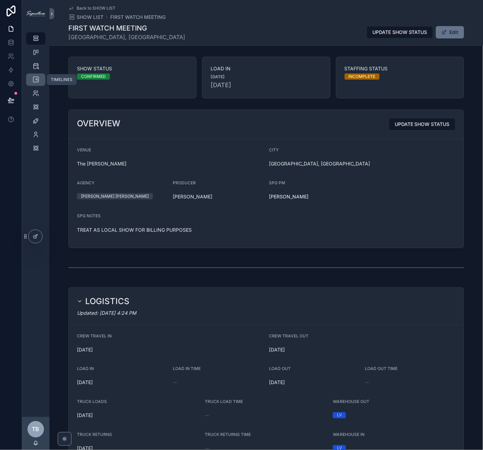
click at [36, 82] on icon "scrollable content" at bounding box center [35, 79] width 7 height 7
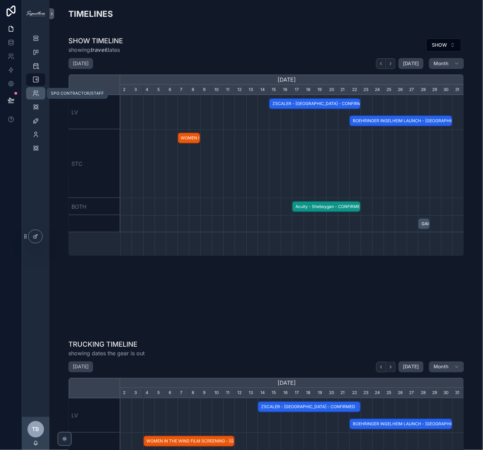
scroll to position [0, 344]
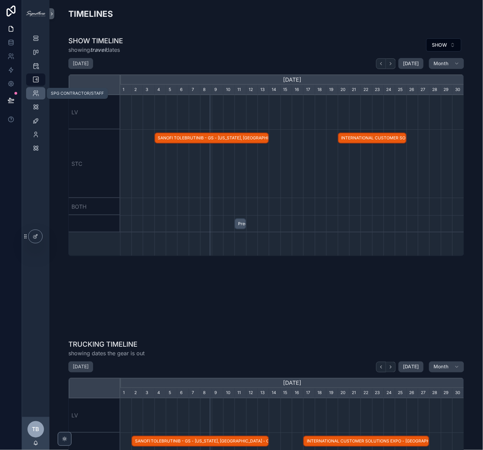
click at [36, 99] on div "SPG CONTRACTOR/STAFF" at bounding box center [35, 93] width 11 height 11
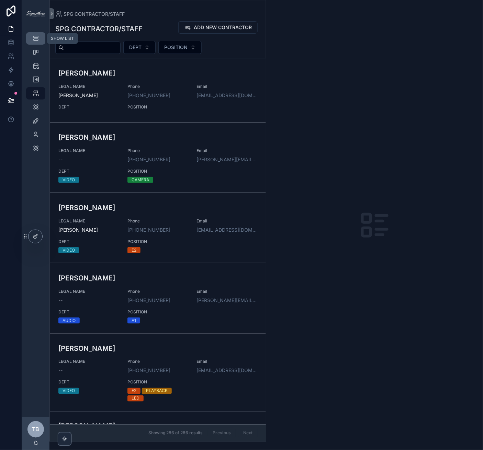
click at [37, 41] on icon "scrollable content" at bounding box center [35, 38] width 7 height 7
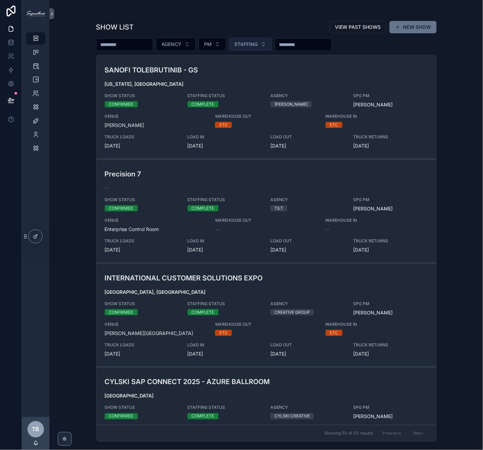
click at [258, 47] on span "STAFFING" at bounding box center [245, 44] width 23 height 7
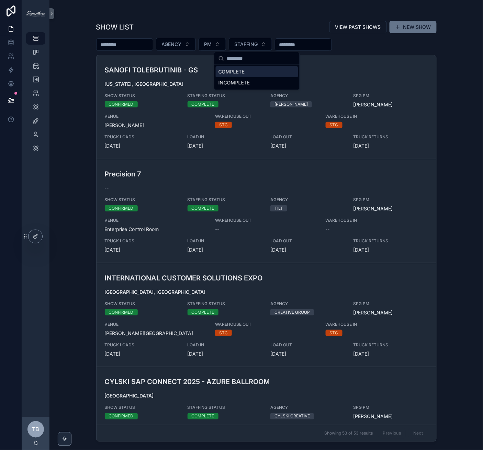
click at [244, 16] on div "SHOW LIST VIEW PAST SHOWS NEW SHOW AGENCY PM STAFFING SANOFI TOLEBRUTINIB - GS …" at bounding box center [266, 228] width 340 height 425
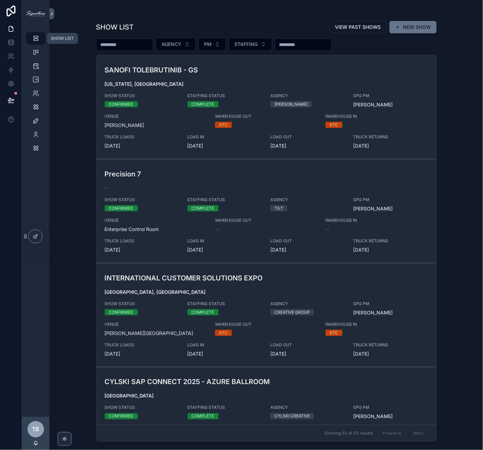
click at [38, 41] on icon "scrollable content" at bounding box center [35, 38] width 7 height 7
click at [212, 44] on span "PM" at bounding box center [208, 44] width 8 height 7
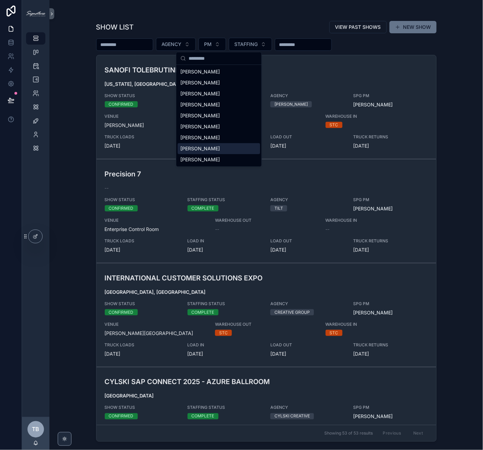
click at [225, 144] on div "Joel Paige" at bounding box center [218, 148] width 82 height 11
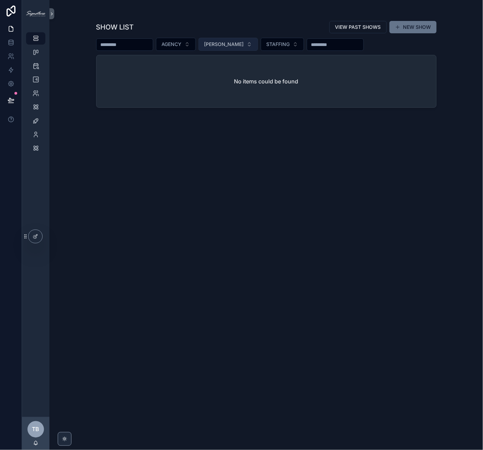
click at [232, 42] on span "Joel Paige" at bounding box center [223, 44] width 39 height 7
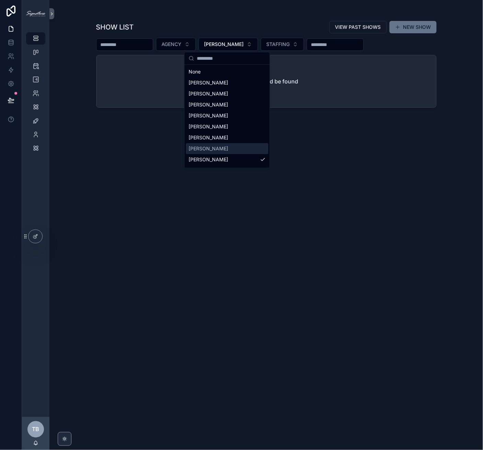
click at [221, 150] on span "[PERSON_NAME]" at bounding box center [207, 148] width 39 height 7
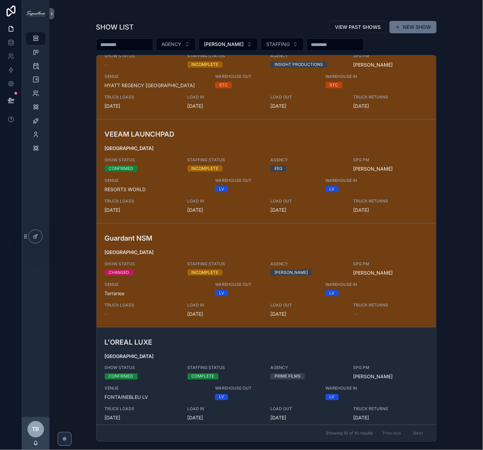
scroll to position [245, 0]
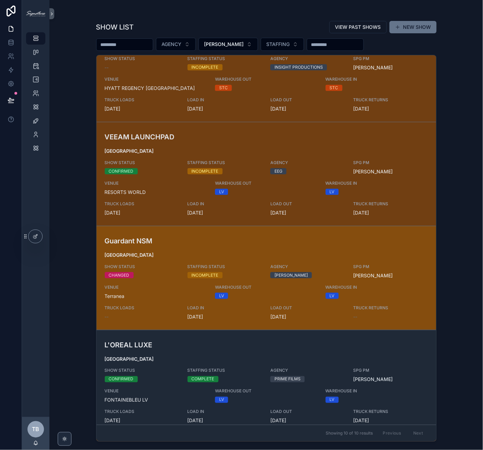
click at [140, 267] on span "SHOW STATUS" at bounding box center [142, 266] width 75 height 5
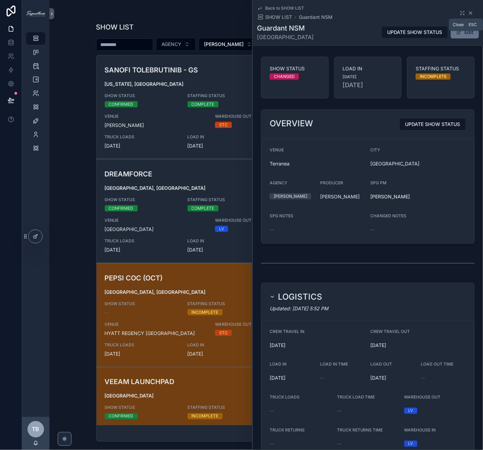
click at [468, 14] on icon "scrollable content" at bounding box center [470, 12] width 5 height 5
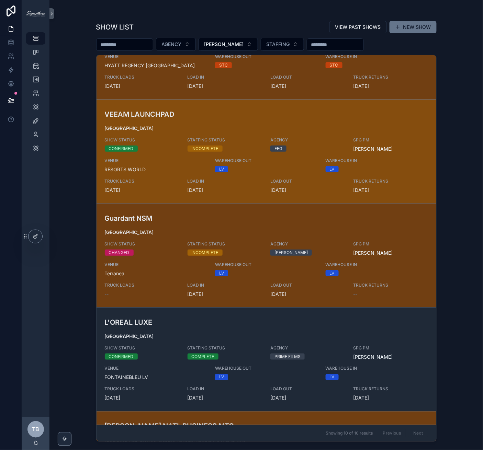
scroll to position [70, 0]
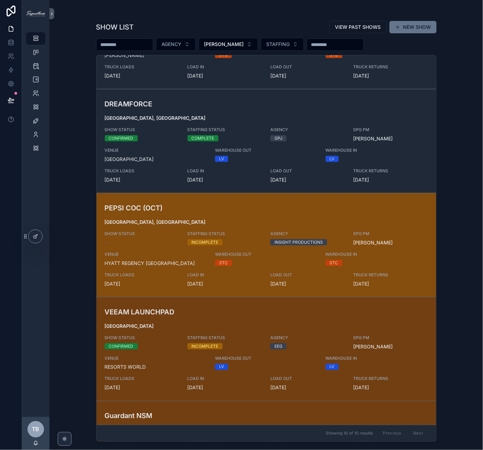
click at [211, 214] on div "PEPSI COC (OCT) GREENWICH, CT SHOW STATUS -- STAFFING STATUS INCOMPLETE AGENCY …" at bounding box center [266, 245] width 323 height 84
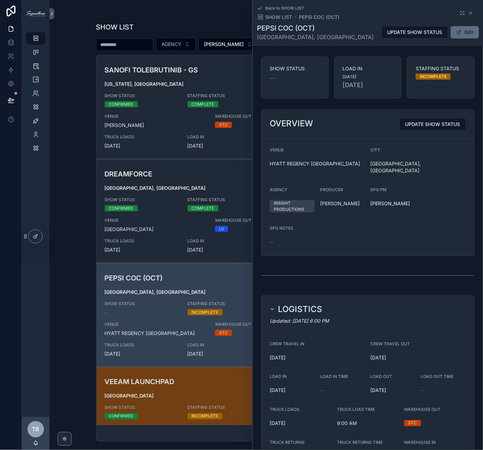
click at [457, 27] on button "Edit" at bounding box center [464, 32] width 28 height 12
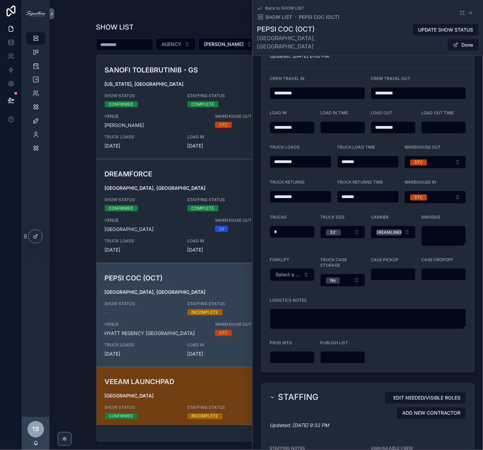
scroll to position [211, 0]
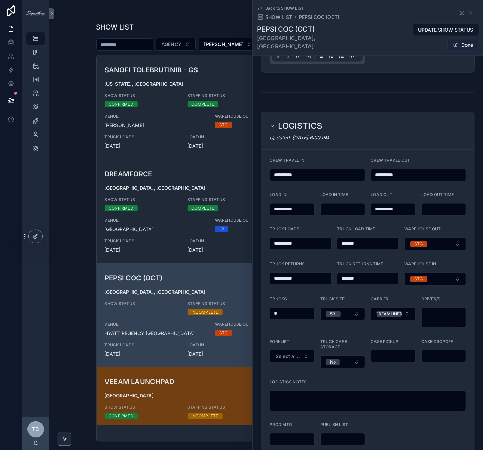
click at [460, 39] on button "Done" at bounding box center [463, 45] width 32 height 12
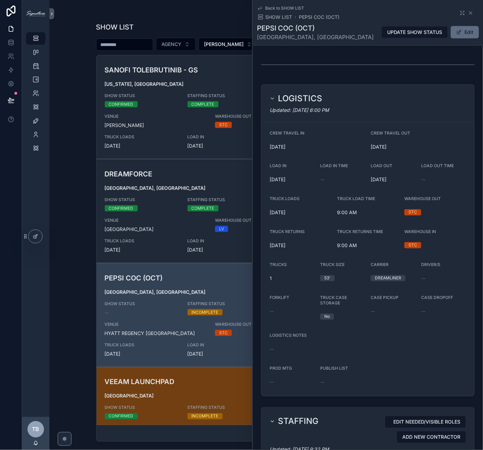
scroll to position [207, 0]
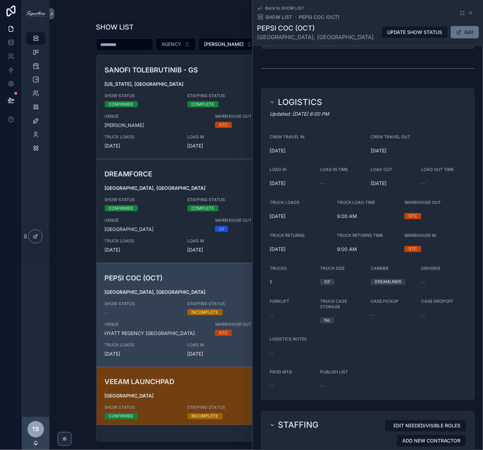
click at [452, 10] on div "Back to SHOW LIST SHOW LIST PEPSI COC (OCT)" at bounding box center [368, 12] width 222 height 15
click at [459, 12] on icon "scrollable content" at bounding box center [461, 12] width 5 height 5
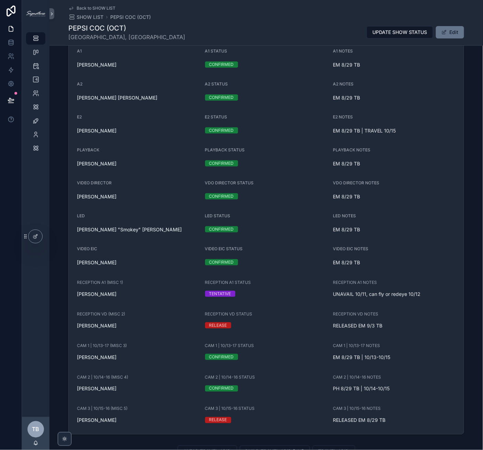
scroll to position [689, 0]
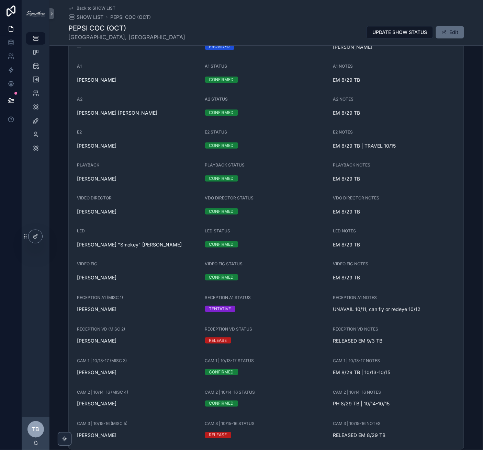
click at [455, 36] on button "Edit" at bounding box center [450, 32] width 28 height 12
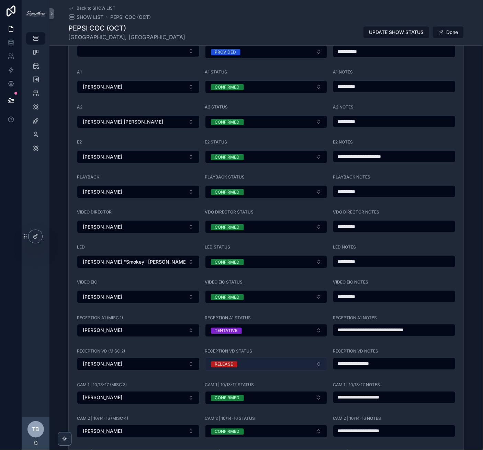
click at [250, 358] on button "RELEASE" at bounding box center [266, 364] width 123 height 13
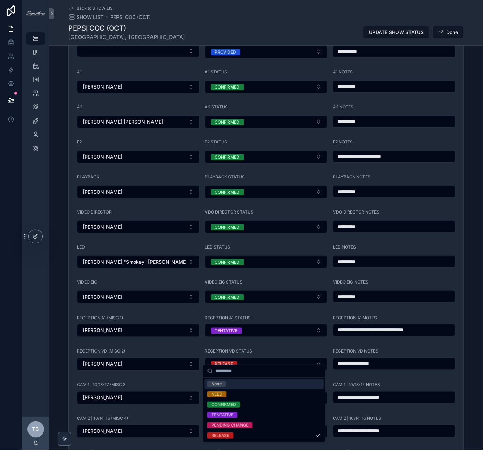
click at [231, 383] on div "None" at bounding box center [264, 384] width 119 height 10
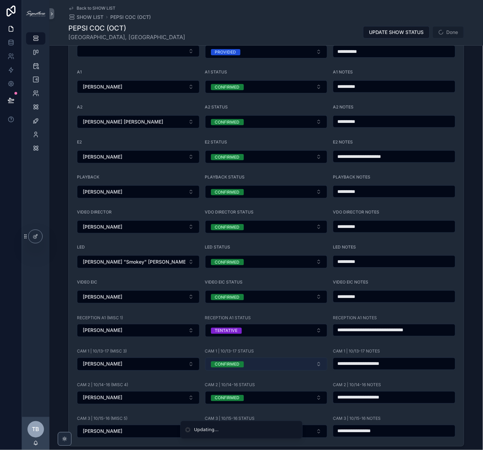
scroll to position [813, 0]
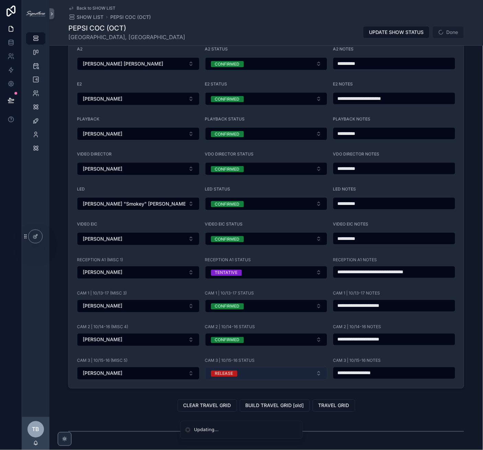
click at [269, 370] on button "RELEASE" at bounding box center [266, 373] width 123 height 13
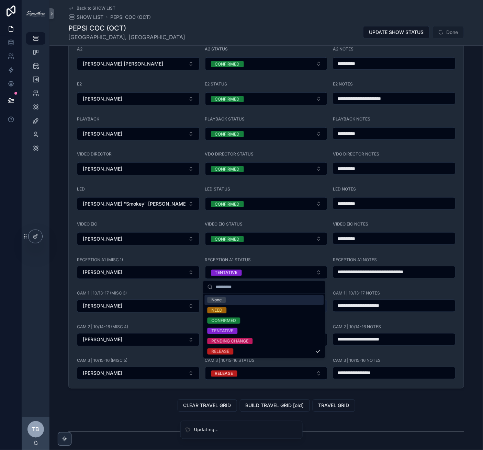
click at [265, 300] on div "None" at bounding box center [264, 300] width 119 height 10
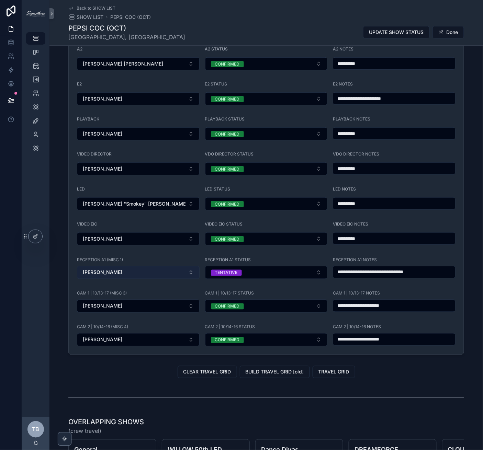
click at [137, 268] on button "Max Brown" at bounding box center [138, 272] width 123 height 13
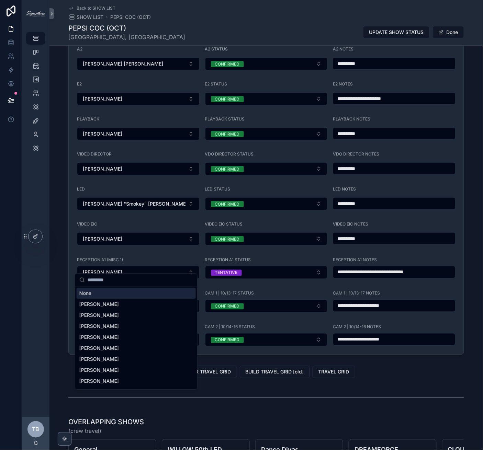
click at [116, 293] on div "None" at bounding box center [136, 293] width 119 height 11
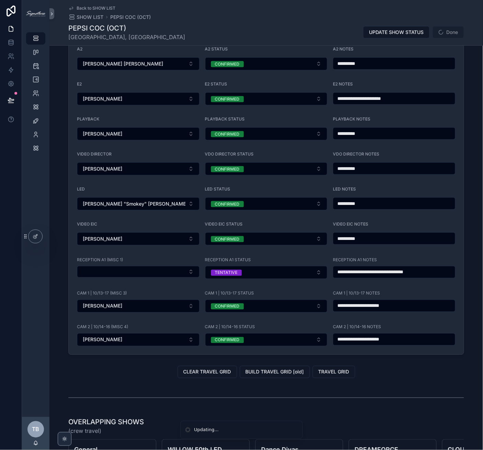
click at [393, 267] on input "**********" at bounding box center [394, 272] width 122 height 10
click at [283, 266] on button "TENTATIVE" at bounding box center [266, 272] width 123 height 13
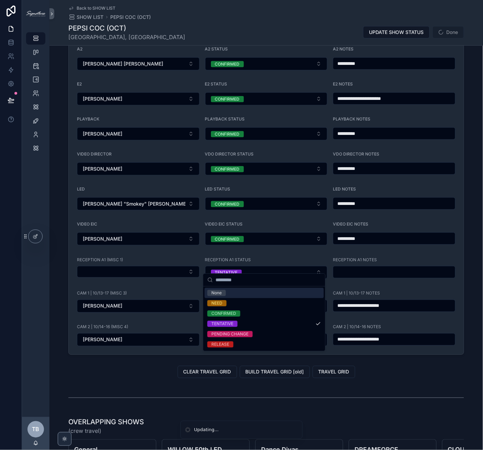
click at [231, 291] on div "None" at bounding box center [264, 293] width 119 height 10
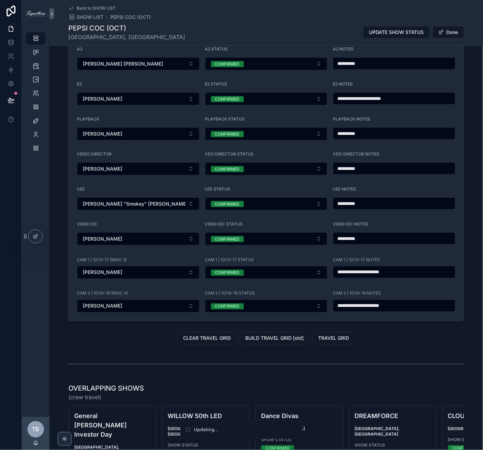
scroll to position [701, 0]
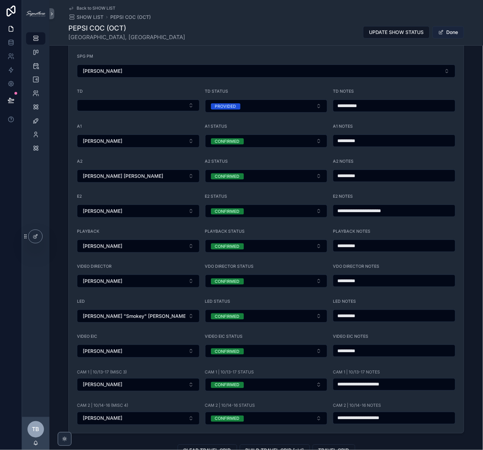
click at [455, 27] on button "Done" at bounding box center [448, 32] width 32 height 12
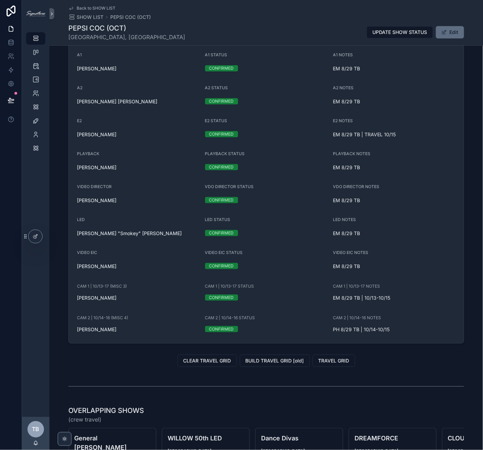
scroll to position [650, 0]
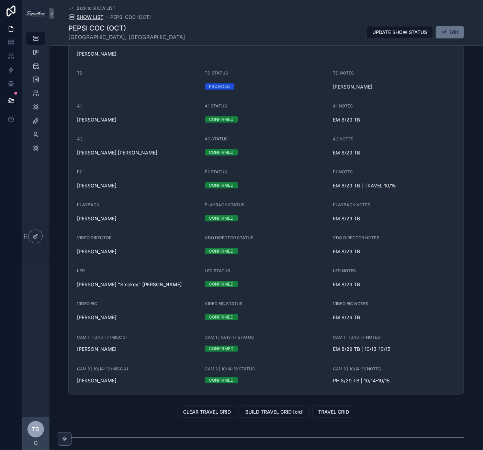
click at [86, 15] on span "SHOW LIST" at bounding box center [90, 17] width 27 height 7
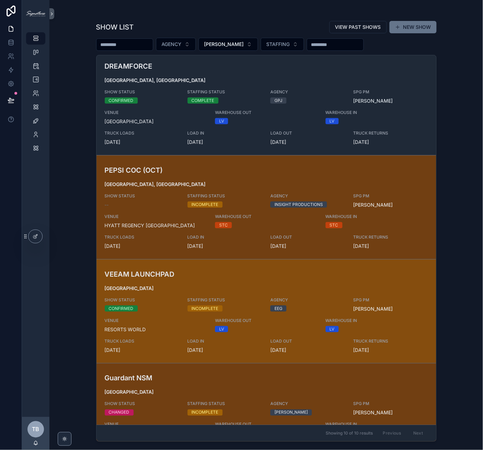
scroll to position [145, 0]
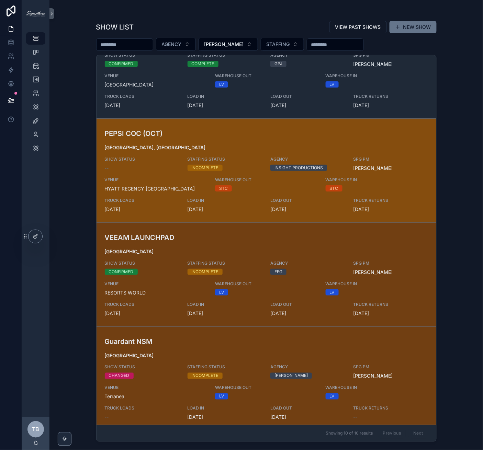
click at [279, 138] on div "PEPSI COC (OCT) GREENWICH, CT SHOW STATUS -- STAFFING STATUS INCOMPLETE AGENCY …" at bounding box center [266, 170] width 323 height 84
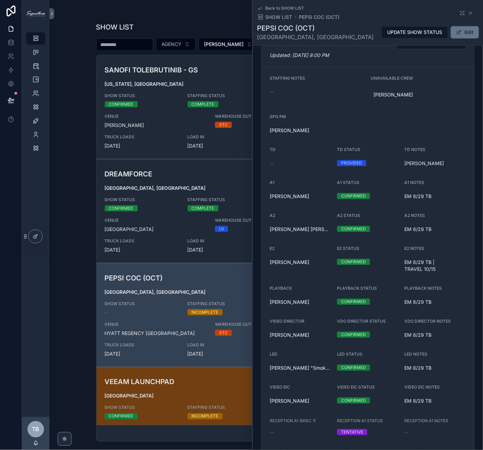
scroll to position [610, 0]
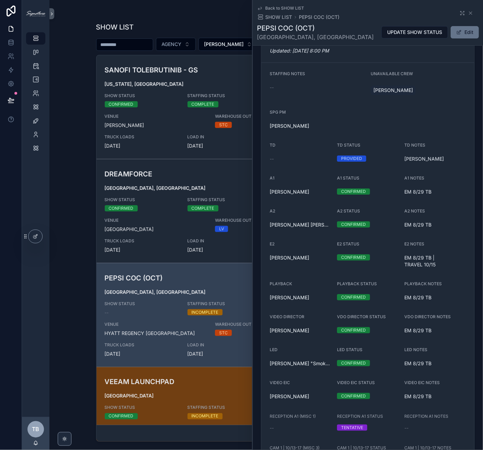
click at [467, 33] on button "Edit" at bounding box center [464, 32] width 28 height 12
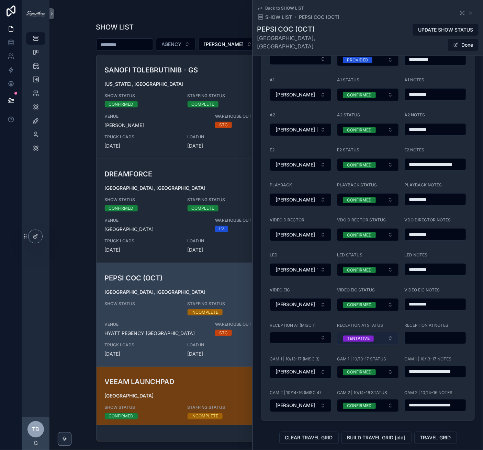
scroll to position [866, 0]
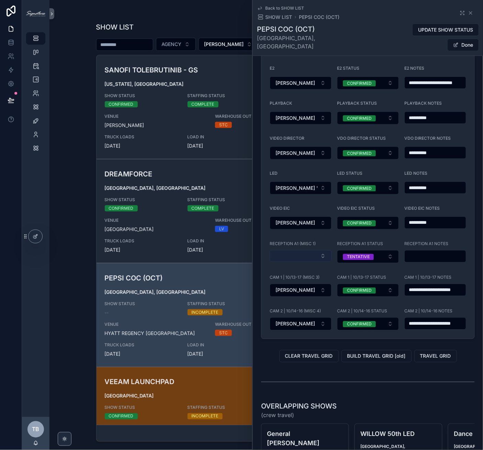
click at [306, 250] on button "Select Button" at bounding box center [301, 256] width 62 height 12
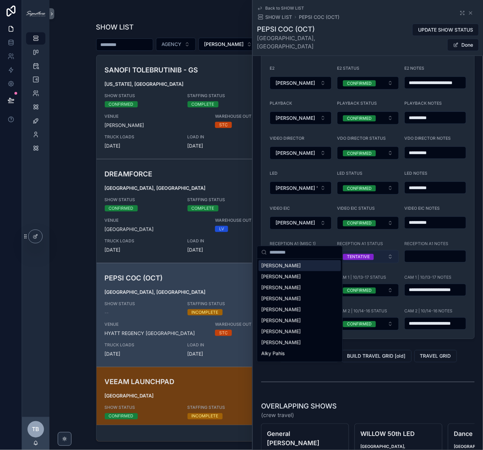
click at [360, 250] on button "TENTATIVE" at bounding box center [368, 256] width 62 height 13
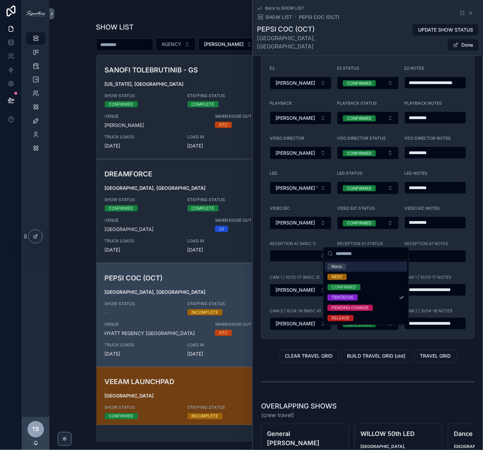
click at [355, 266] on div "None" at bounding box center [366, 267] width 82 height 10
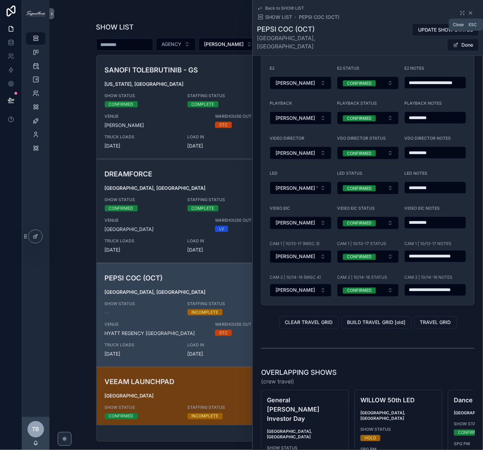
click at [468, 14] on icon "scrollable content" at bounding box center [470, 12] width 5 height 5
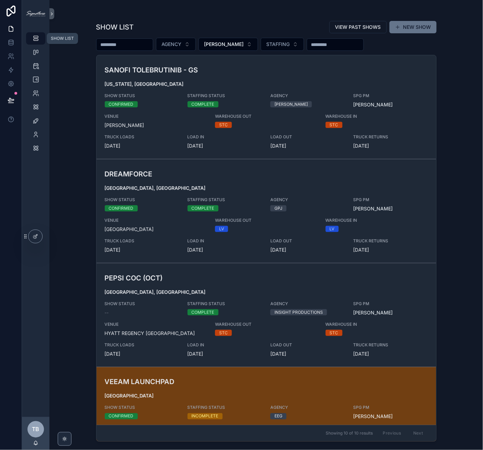
click at [34, 39] on icon "scrollable content" at bounding box center [35, 38] width 7 height 7
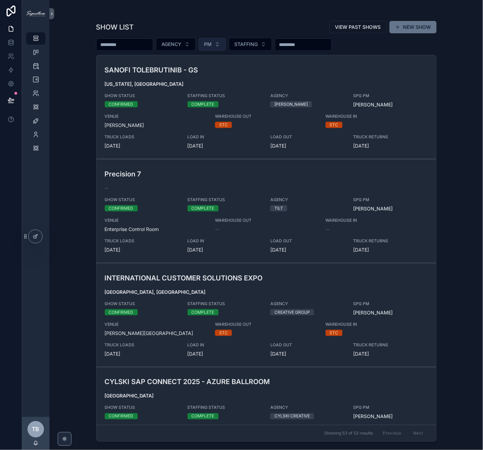
click at [219, 44] on button "PM" at bounding box center [211, 44] width 27 height 13
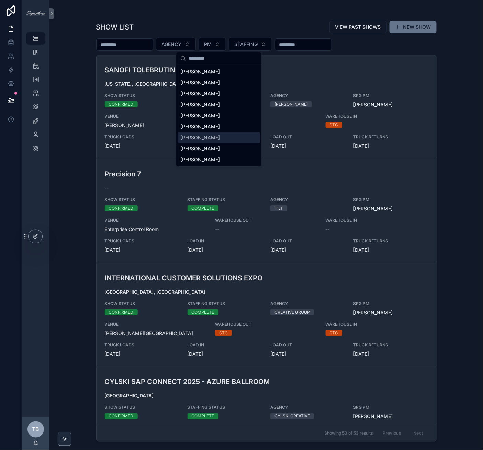
click at [214, 137] on span "[PERSON_NAME]" at bounding box center [199, 137] width 39 height 7
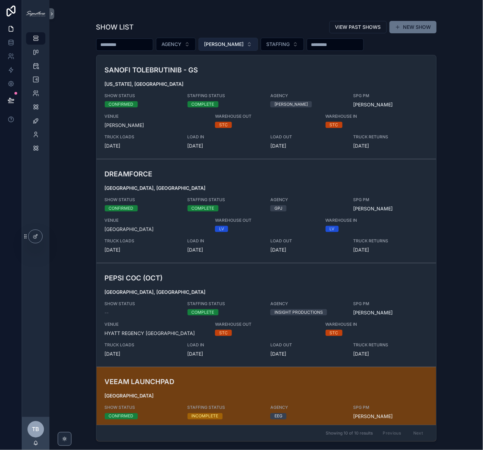
click at [215, 49] on button "[PERSON_NAME]" at bounding box center [227, 44] width 59 height 13
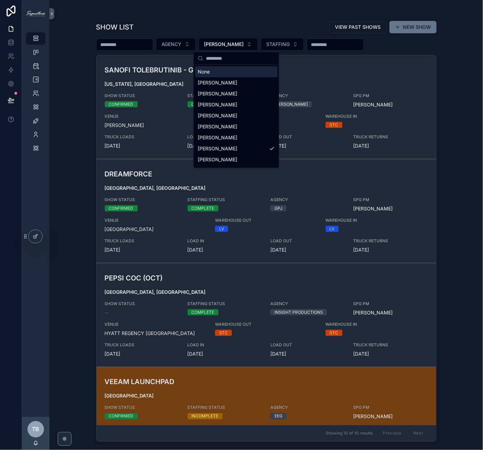
click at [215, 64] on input "scrollable content" at bounding box center [240, 58] width 69 height 12
click at [203, 76] on div "None" at bounding box center [236, 71] width 82 height 11
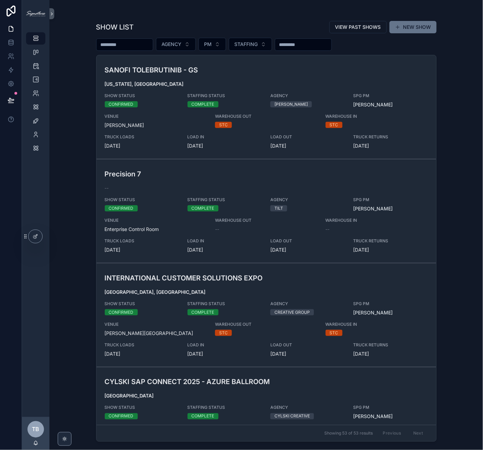
click at [123, 44] on input "scrollable content" at bounding box center [124, 45] width 56 height 10
type input "**********"
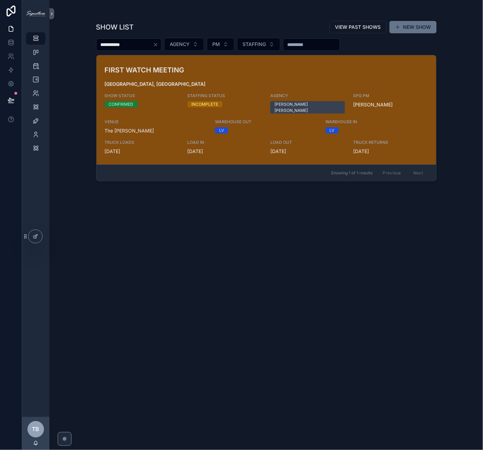
click at [236, 71] on h3 "FIRST WATCH MEETING" at bounding box center [211, 70] width 213 height 10
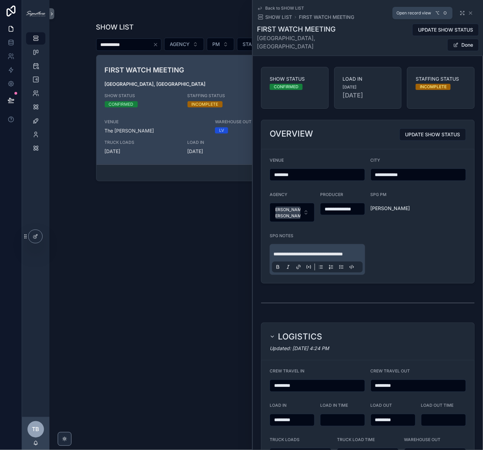
click at [459, 14] on icon "scrollable content" at bounding box center [461, 12] width 5 height 5
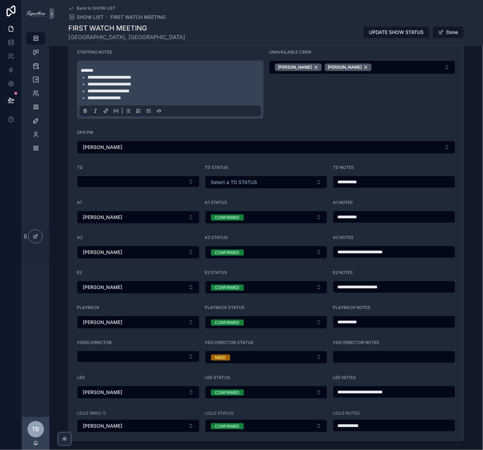
scroll to position [640, 0]
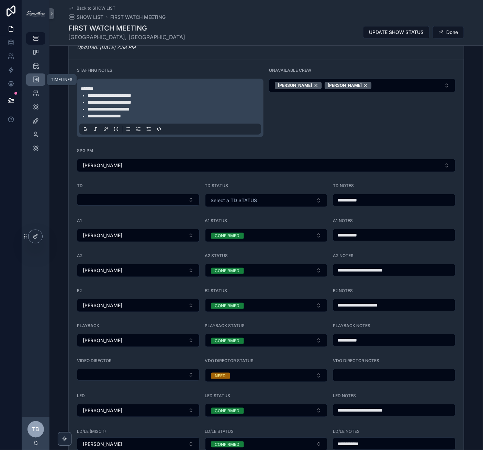
click at [34, 77] on icon "scrollable content" at bounding box center [35, 79] width 7 height 7
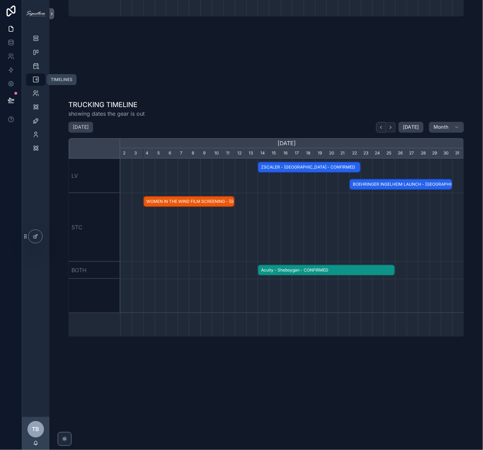
scroll to position [0, 344]
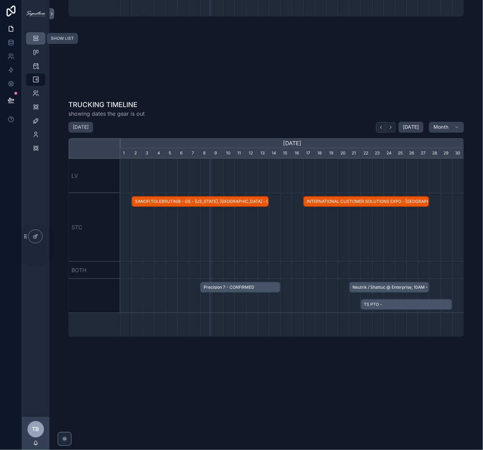
click at [33, 44] on div "SHOW LIST" at bounding box center [35, 38] width 11 height 11
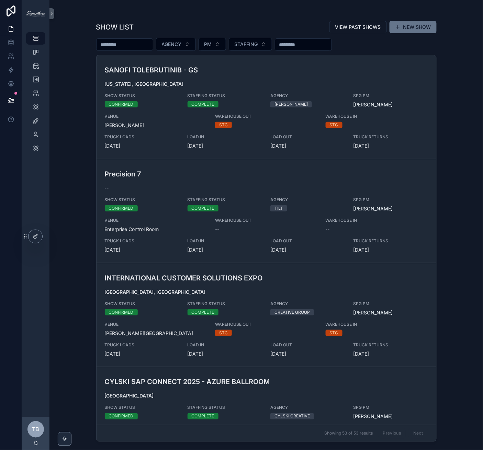
click at [110, 48] on input "scrollable content" at bounding box center [124, 45] width 56 height 10
click at [107, 43] on input "scrollable content" at bounding box center [124, 45] width 56 height 10
type input "******"
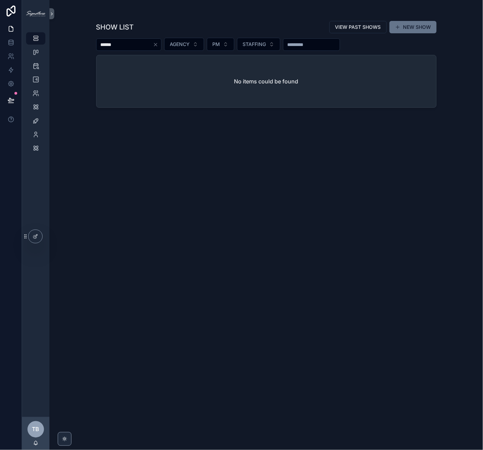
click at [138, 42] on input "******" at bounding box center [124, 45] width 56 height 10
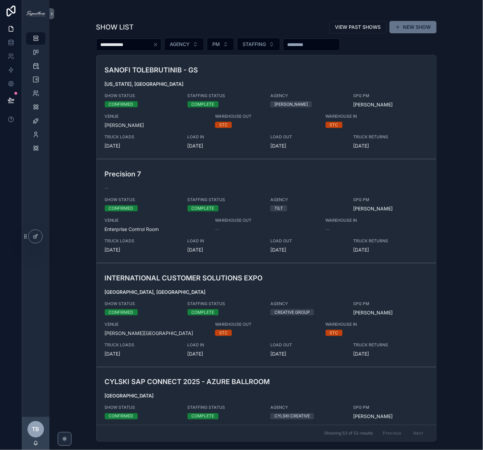
type input "**********"
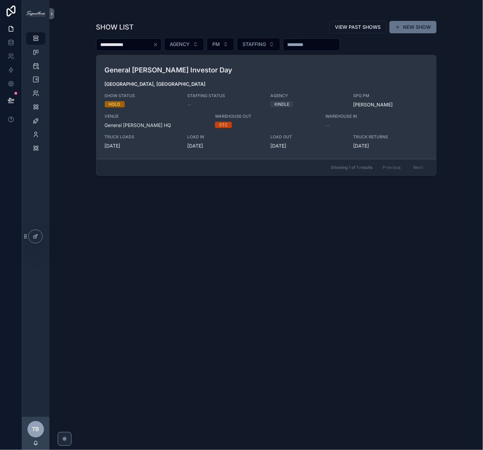
click at [183, 73] on h3 "General Mills Investor Day" at bounding box center [211, 70] width 213 height 10
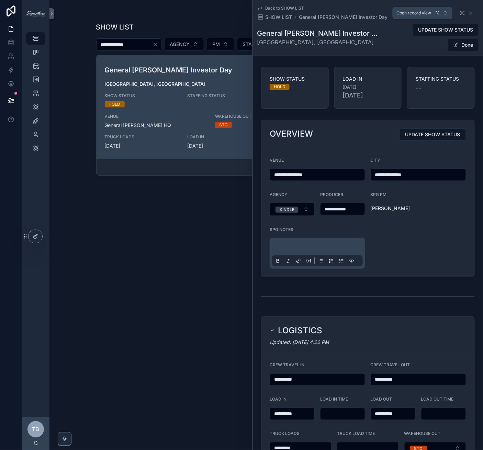
click at [459, 13] on icon "scrollable content" at bounding box center [461, 12] width 5 height 5
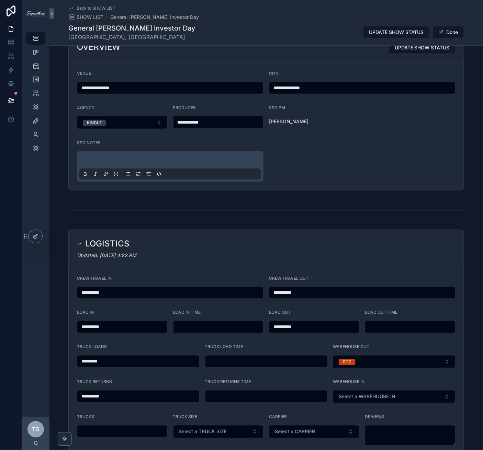
scroll to position [137, 0]
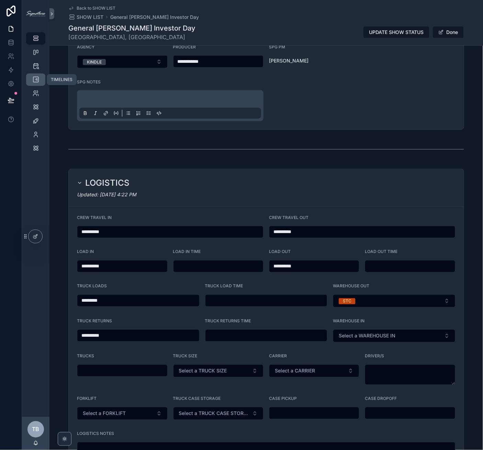
click at [33, 76] on div "TIMELINES" at bounding box center [35, 79] width 11 height 11
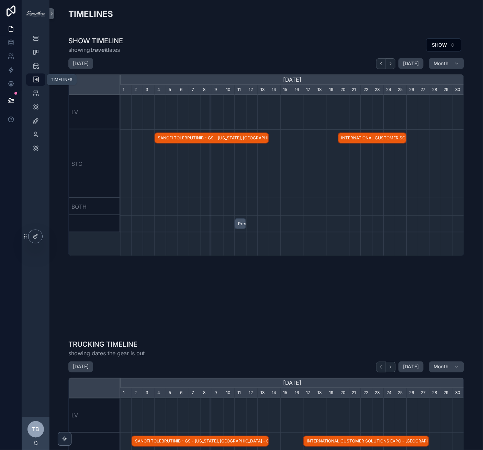
click at [36, 83] on div "TIMELINES" at bounding box center [35, 79] width 11 height 11
click at [37, 42] on icon "scrollable content" at bounding box center [35, 38] width 7 height 7
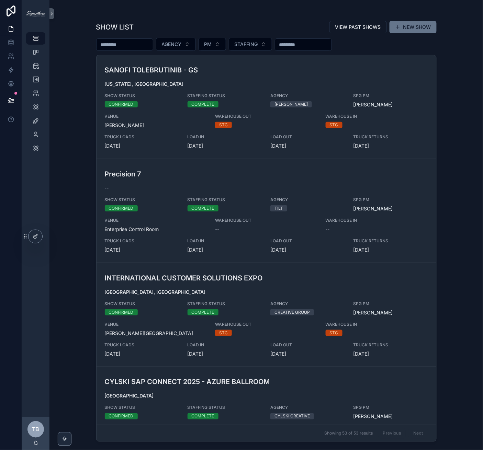
click at [141, 44] on input "scrollable content" at bounding box center [124, 45] width 56 height 10
click at [226, 42] on button "PM" at bounding box center [211, 44] width 27 height 13
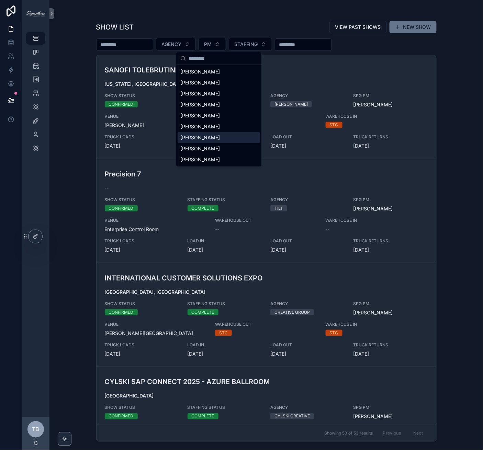
click at [241, 131] on div "Greg Foster" at bounding box center [218, 126] width 82 height 11
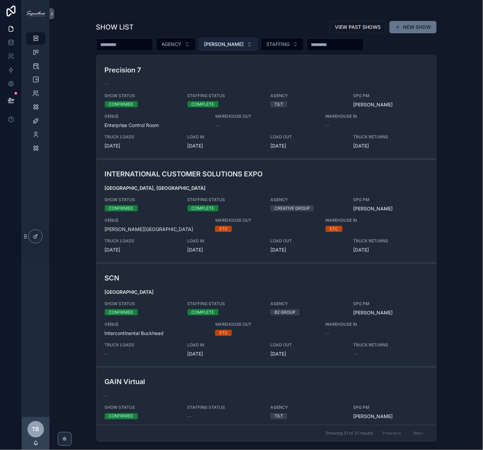
click at [225, 49] on button "Greg Foster" at bounding box center [227, 44] width 59 height 13
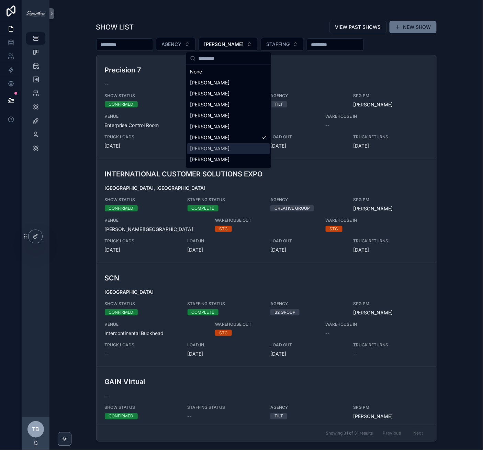
click at [224, 148] on span "[PERSON_NAME]" at bounding box center [209, 148] width 39 height 7
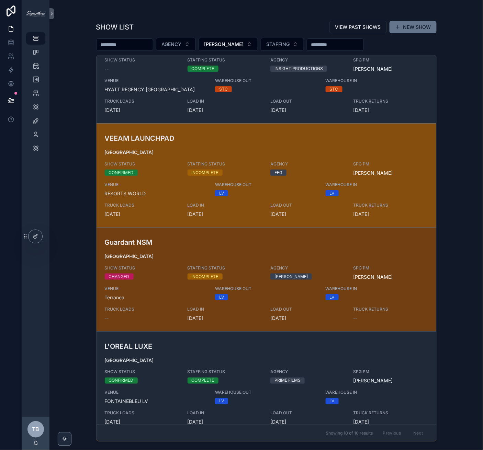
scroll to position [283, 0]
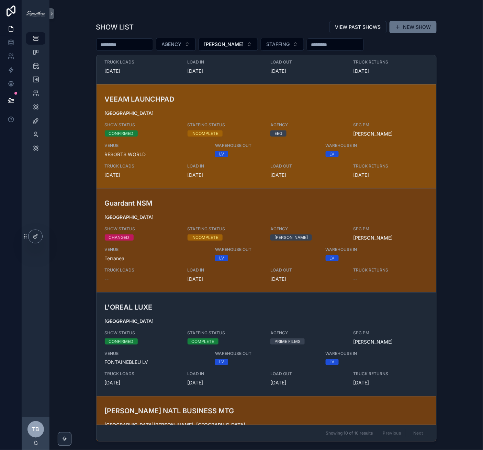
click at [210, 104] on div "VEEAM LAUNCHPAD LAS VEGAS SHOW STATUS CONFIRMED STAFFING STATUS INCOMPLETE AGEN…" at bounding box center [266, 136] width 323 height 84
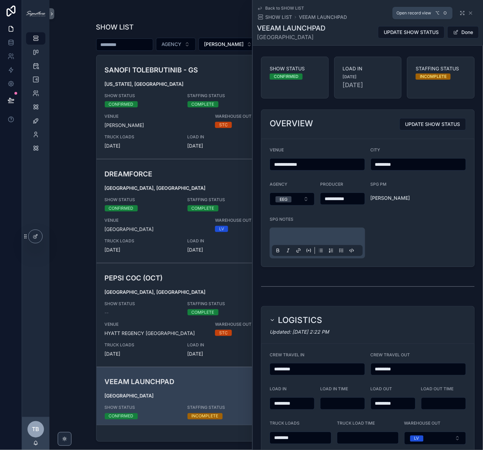
click at [459, 15] on icon "scrollable content" at bounding box center [461, 12] width 5 height 5
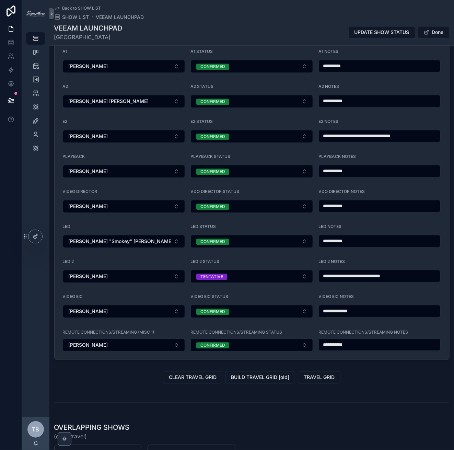
scroll to position [623, 0]
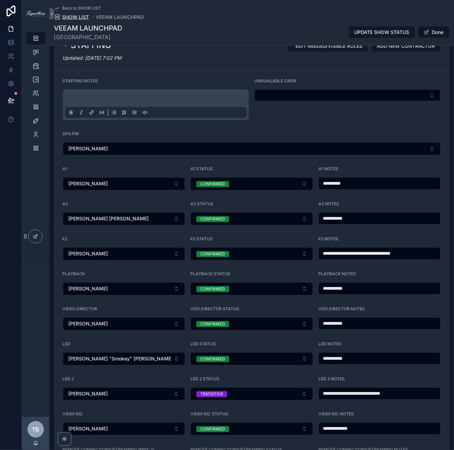
click at [83, 16] on span "SHOW LIST" at bounding box center [75, 17] width 27 height 7
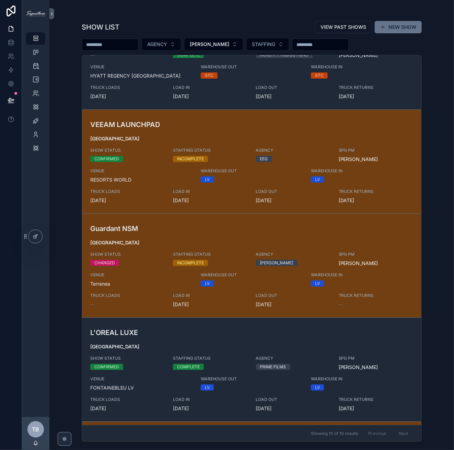
scroll to position [251, 0]
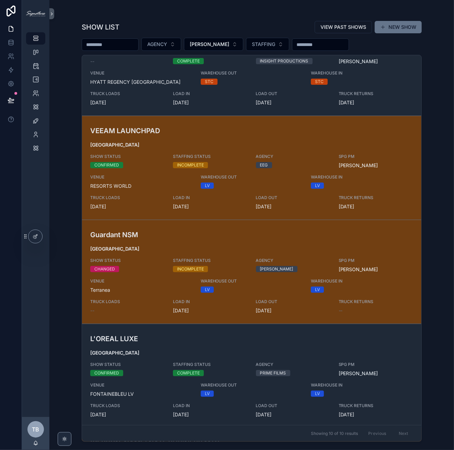
click at [128, 44] on input "scrollable content" at bounding box center [110, 45] width 56 height 10
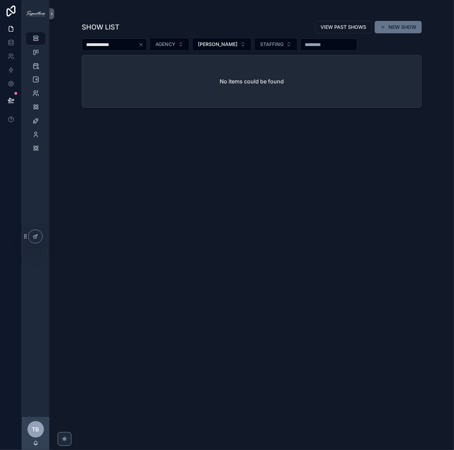
type input "*"
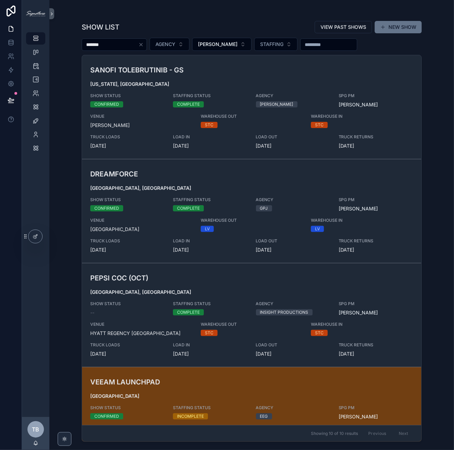
type input "*******"
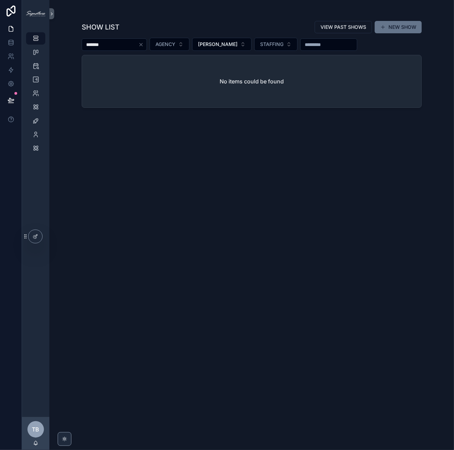
click at [144, 45] on icon "Clear" at bounding box center [140, 44] width 5 height 5
click at [132, 45] on input "scrollable content" at bounding box center [110, 45] width 56 height 10
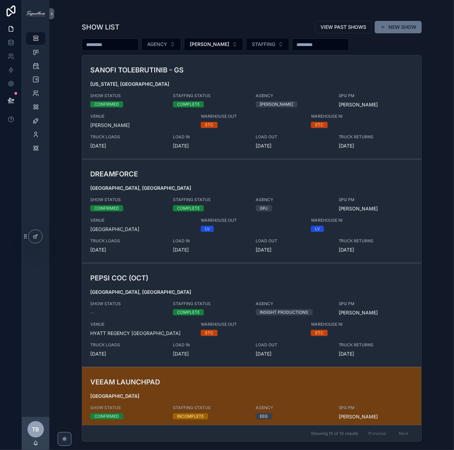
click at [130, 43] on input "scrollable content" at bounding box center [110, 45] width 56 height 10
click at [36, 79] on icon "scrollable content" at bounding box center [35, 79] width 7 height 7
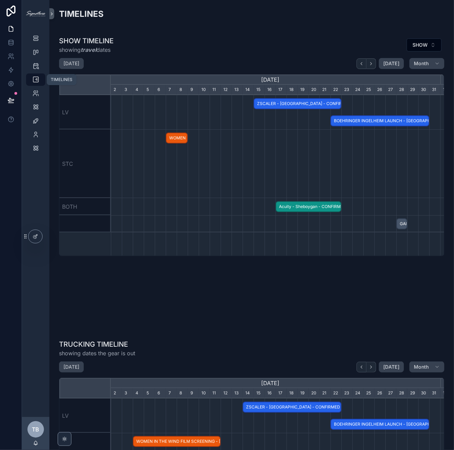
scroll to position [0, 330]
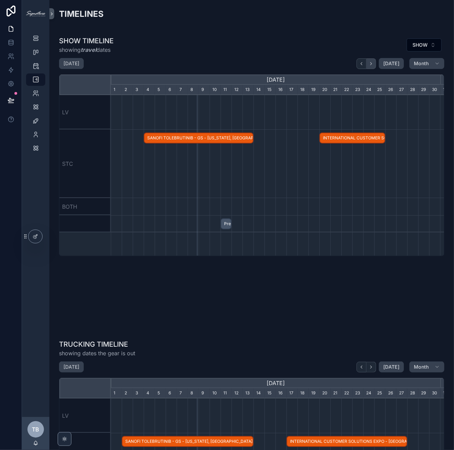
click at [371, 62] on icon "scrollable content" at bounding box center [371, 63] width 5 height 5
click at [371, 63] on icon "scrollable content" at bounding box center [371, 63] width 5 height 5
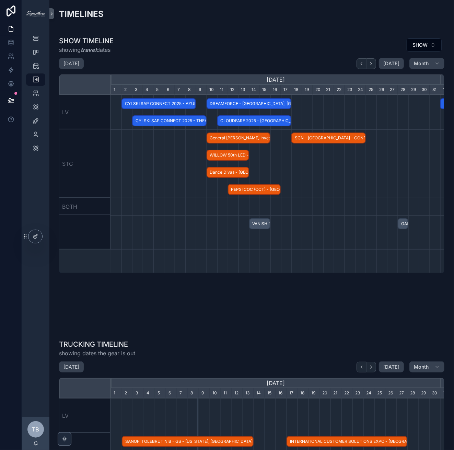
click at [248, 139] on span "General Mills Investor Day - Twin Cities, MN - HOLD" at bounding box center [238, 138] width 62 height 11
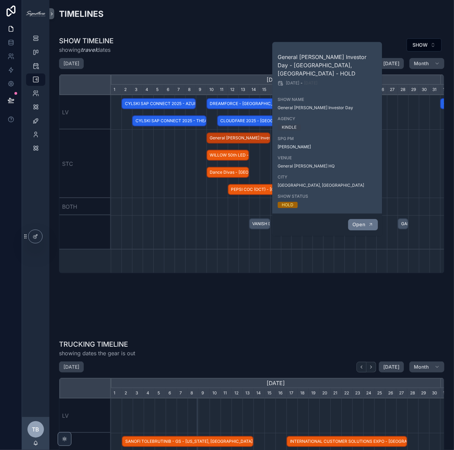
click at [359, 219] on button "Open" at bounding box center [363, 224] width 30 height 11
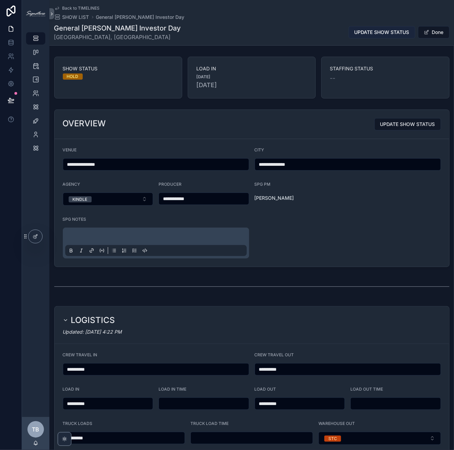
click at [369, 31] on span "UPDATE SHOW STATUS" at bounding box center [382, 32] width 55 height 7
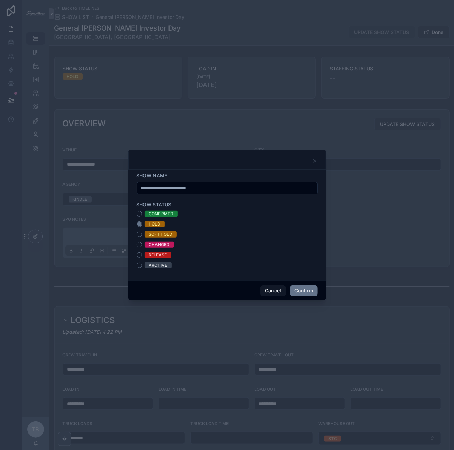
click at [162, 266] on div "ARCHIVE" at bounding box center [158, 265] width 19 height 6
click at [142, 266] on button "ARCHIVE" at bounding box center [139, 265] width 5 height 5
click at [307, 291] on button "Confirm" at bounding box center [303, 290] width 27 height 11
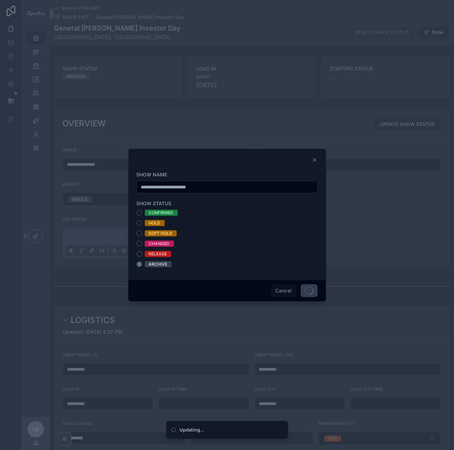
click at [374, 192] on div at bounding box center [227, 225] width 454 height 450
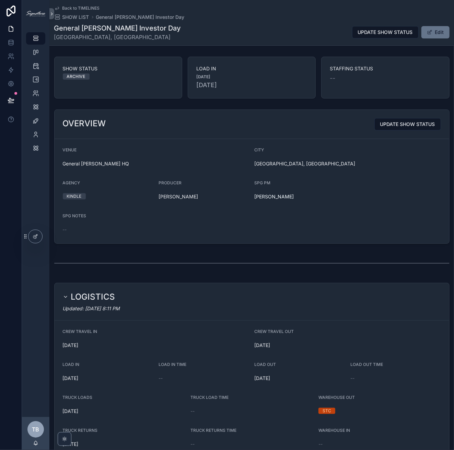
click at [32, 72] on div "CALENDARS" at bounding box center [35, 66] width 27 height 14
click at [34, 79] on icon "scrollable content" at bounding box center [35, 79] width 7 height 7
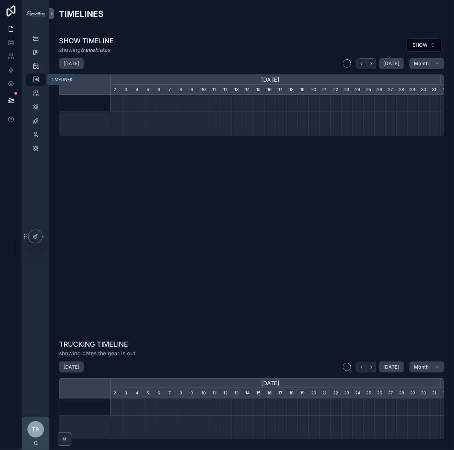
scroll to position [0, 330]
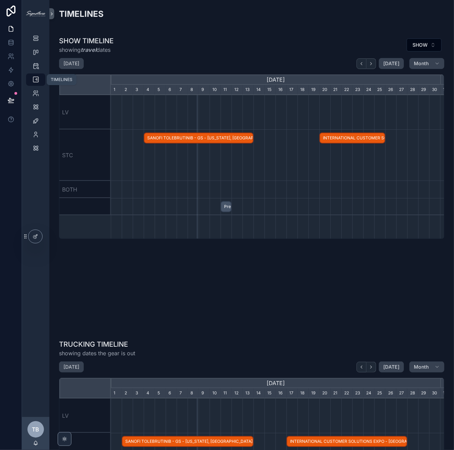
click at [33, 78] on icon "scrollable content" at bounding box center [35, 79] width 7 height 7
click at [38, 46] on div "STAFFING CARDS" at bounding box center [35, 52] width 27 height 14
click at [33, 35] on icon "scrollable content" at bounding box center [35, 38] width 7 height 7
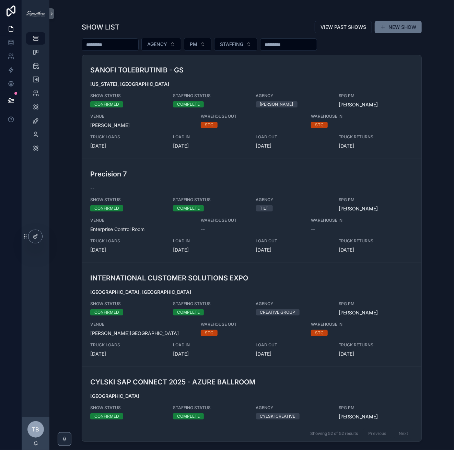
click at [100, 46] on input "scrollable content" at bounding box center [110, 45] width 56 height 10
type input "*******"
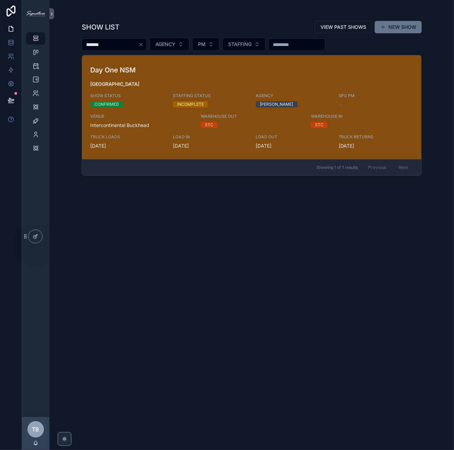
click at [202, 77] on div "Day One NSM Atlanta SHOW STATUS CONFIRMED STAFFING STATUS INCOMPLETE AGENCY WIL…" at bounding box center [251, 107] width 323 height 84
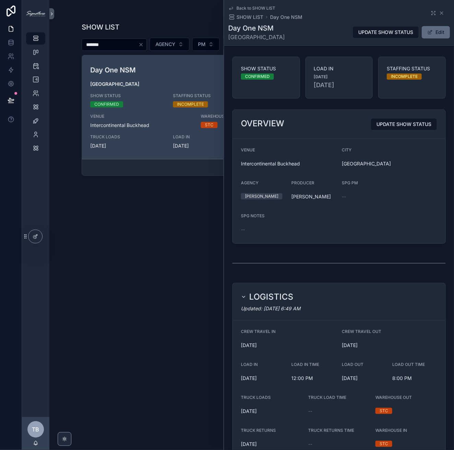
click at [434, 33] on button "Edit" at bounding box center [436, 32] width 28 height 12
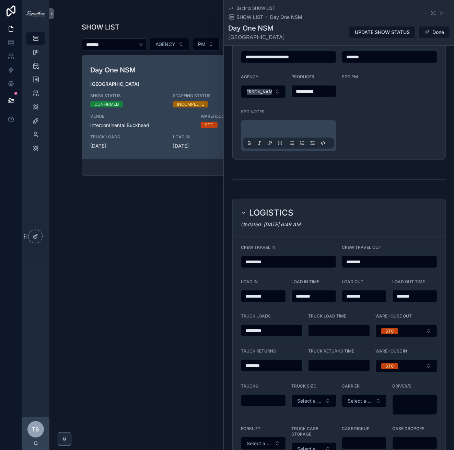
scroll to position [323, 0]
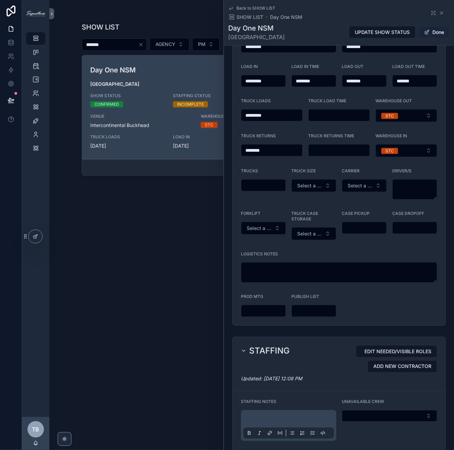
click at [435, 36] on button "Done" at bounding box center [435, 32] width 32 height 12
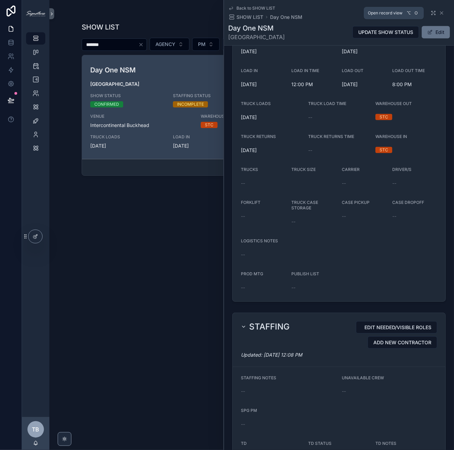
click at [431, 15] on icon "scrollable content" at bounding box center [433, 12] width 5 height 5
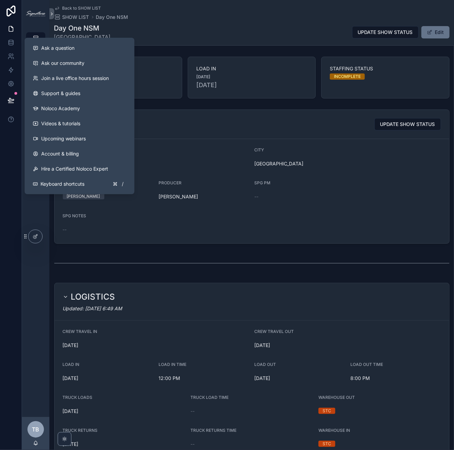
click at [226, 131] on div "OVERVIEW UPDATE SHOW STATUS" at bounding box center [252, 124] width 395 height 29
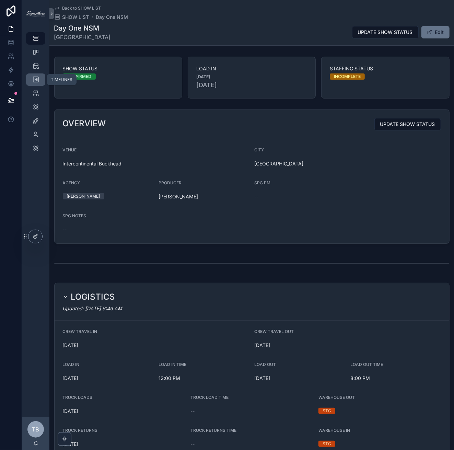
click at [40, 83] on div "TIMELINES" at bounding box center [35, 79] width 11 height 11
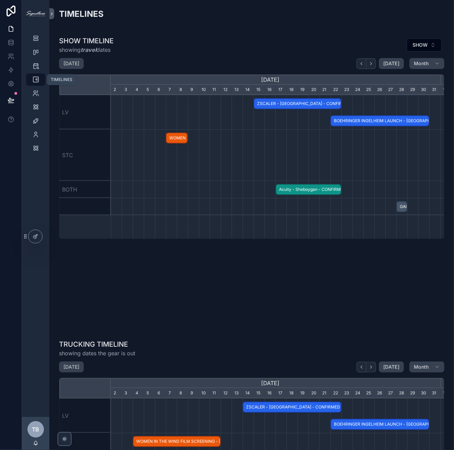
scroll to position [0, 330]
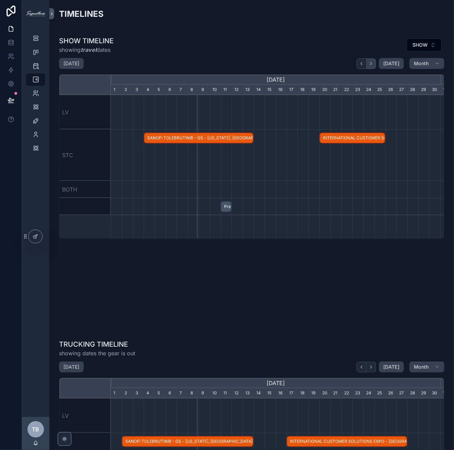
click at [370, 67] on button "scrollable content" at bounding box center [372, 63] width 10 height 11
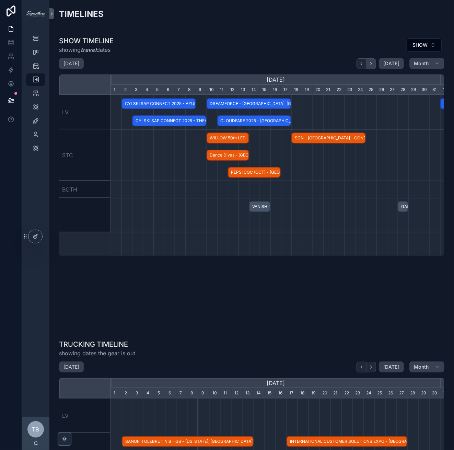
click at [370, 67] on button "scrollable content" at bounding box center [372, 63] width 10 height 11
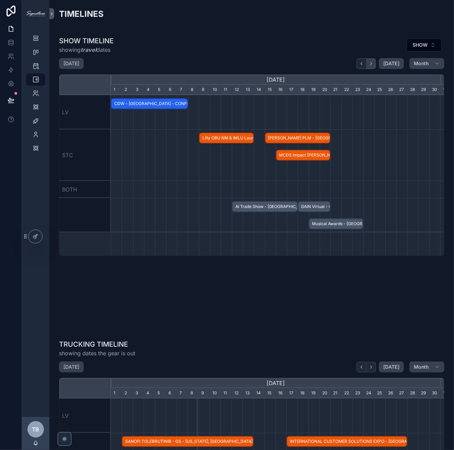
click at [370, 67] on button "scrollable content" at bounding box center [372, 63] width 10 height 11
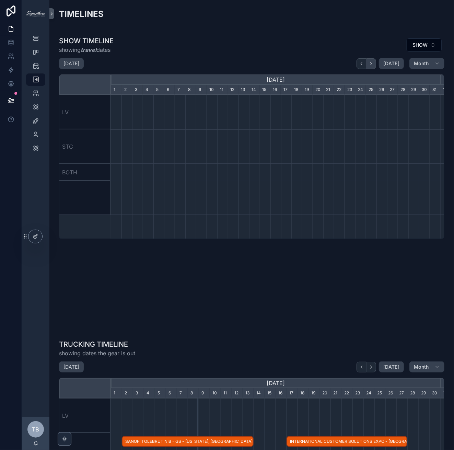
click at [370, 67] on button "scrollable content" at bounding box center [372, 63] width 10 height 11
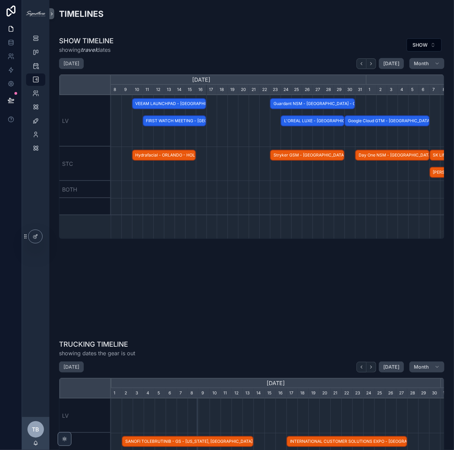
scroll to position [0, 417]
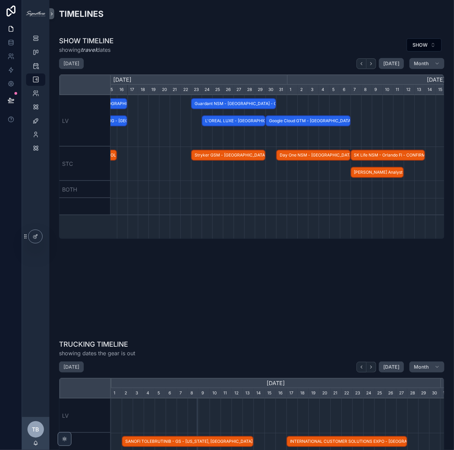
click at [312, 119] on span "Google Cloud GTM - [GEOGRAPHIC_DATA] - CONFIRMED" at bounding box center [308, 120] width 84 height 11
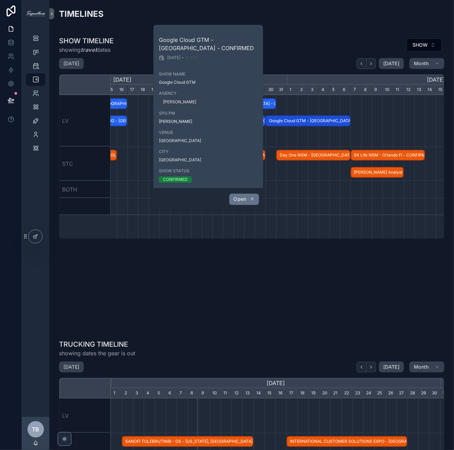
click at [242, 199] on span "Open" at bounding box center [239, 199] width 13 height 6
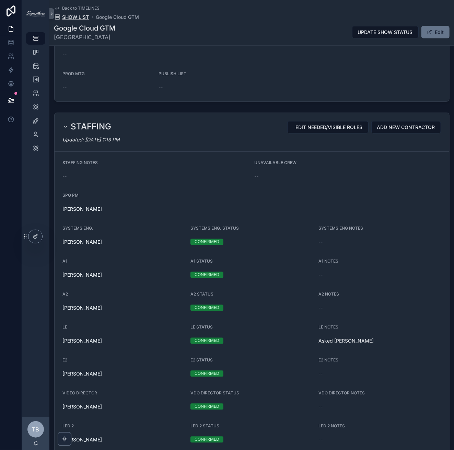
click at [83, 17] on span "SHOW LIST" at bounding box center [75, 17] width 27 height 7
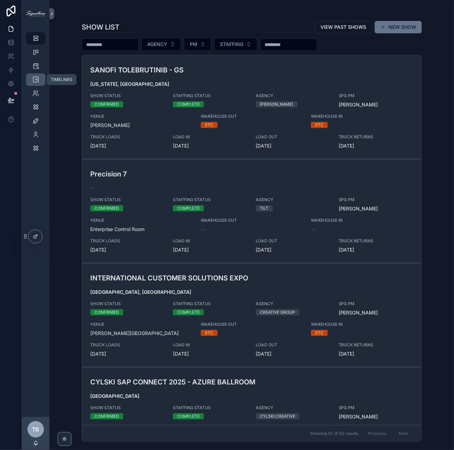
click at [28, 79] on link "TIMELINES" at bounding box center [35, 79] width 19 height 12
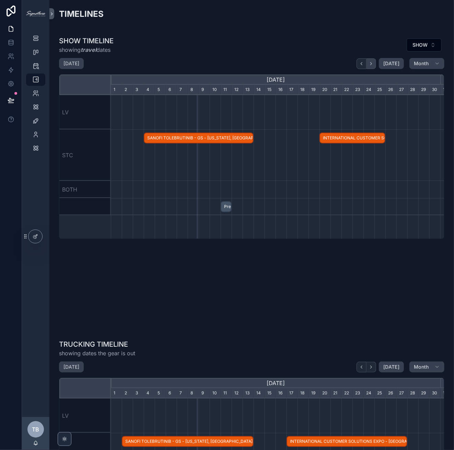
click at [372, 63] on button "scrollable content" at bounding box center [372, 63] width 10 height 11
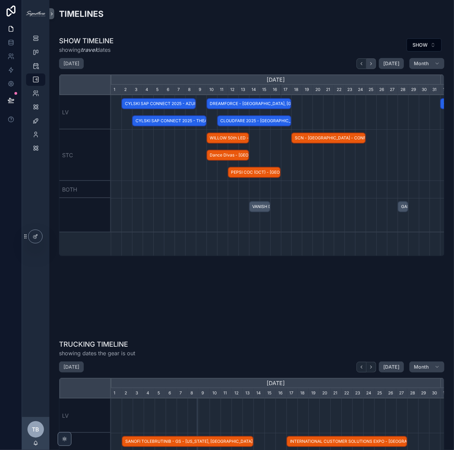
click at [372, 63] on button "scrollable content" at bounding box center [372, 63] width 10 height 11
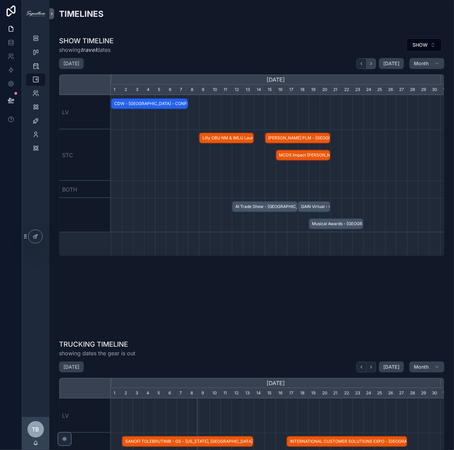
click at [372, 63] on button "scrollable content" at bounding box center [372, 63] width 10 height 11
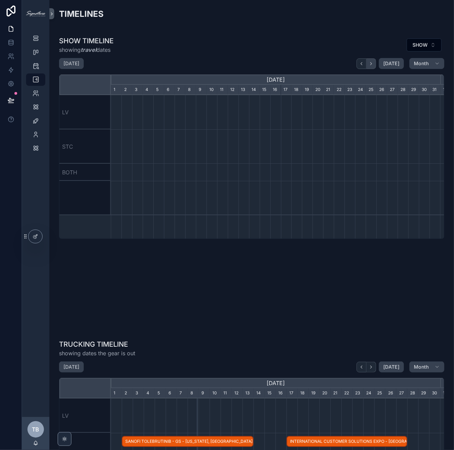
click at [372, 63] on button "scrollable content" at bounding box center [372, 63] width 10 height 11
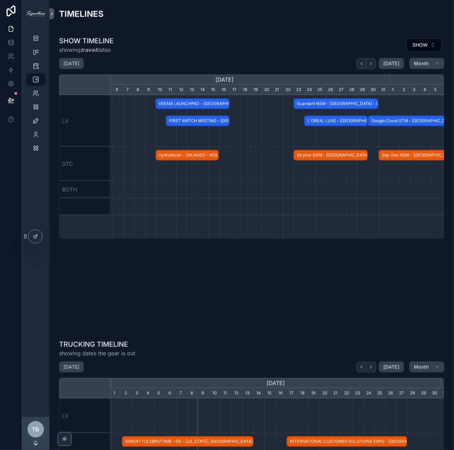
click at [208, 119] on span "FIRST WATCH MEETING - [GEOGRAPHIC_DATA], [GEOGRAPHIC_DATA] - CONFIRMED" at bounding box center [198, 120] width 62 height 11
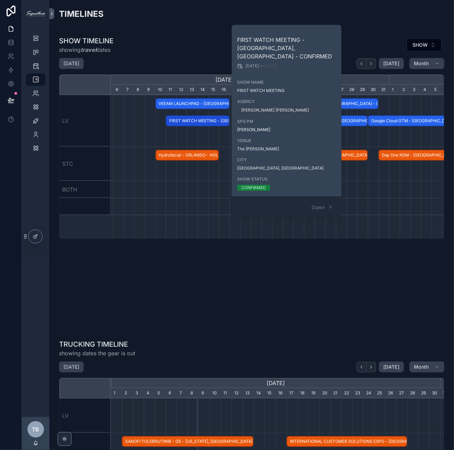
click at [196, 277] on div "[DATE] [DATE] Month [DATE] [DATE] [DATE] [DATE] 16 17 18 19 20 21 22 23 24 25 2…" at bounding box center [252, 193] width 386 height 271
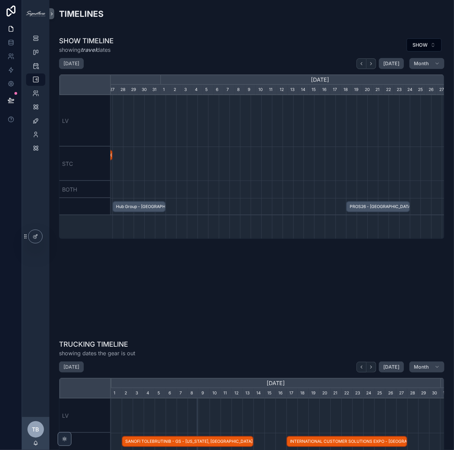
click at [331, 28] on div "TIMELINES SHOW TIMELINE showing travel dates SHOW March 2026 Today Month Februa…" at bounding box center [251, 339] width 405 height 679
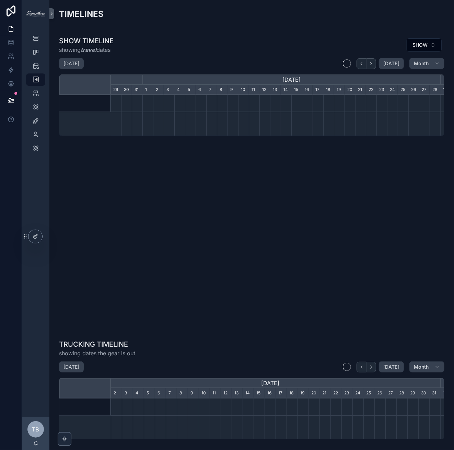
scroll to position [0, 330]
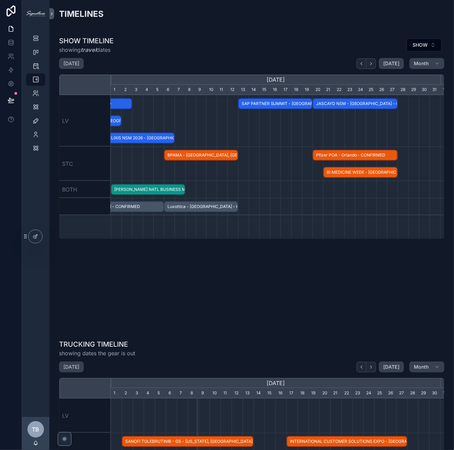
click at [309, 33] on div "TIMELINES SHOW TIMELINE showing travel dates SHOW [DATE] [DATE] Month [DATE] [D…" at bounding box center [251, 339] width 405 height 679
click at [362, 64] on icon "scrollable content" at bounding box center [361, 63] width 5 height 5
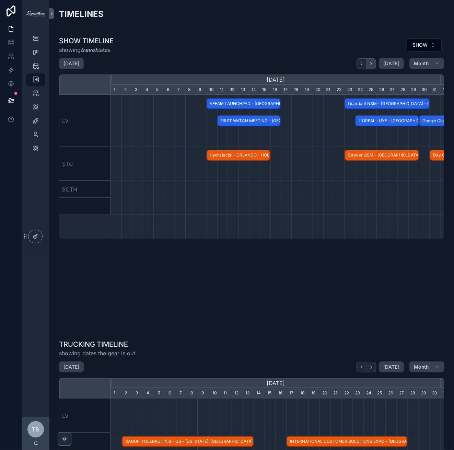
click at [371, 64] on icon "scrollable content" at bounding box center [371, 63] width 1 height 3
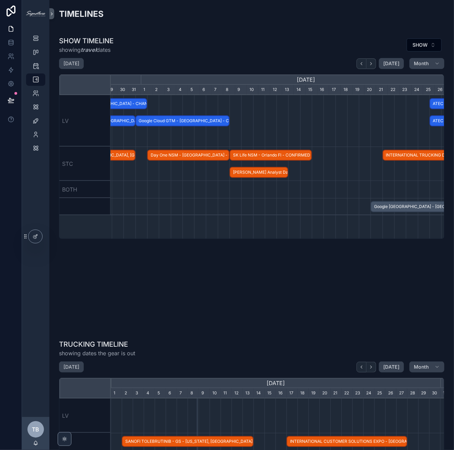
scroll to position [0, 289]
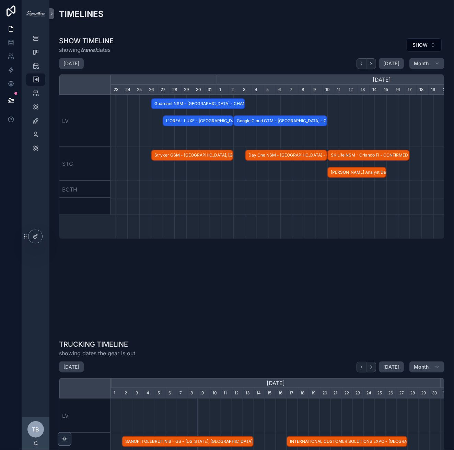
click at [268, 157] on span "Day One NSM - [GEOGRAPHIC_DATA] - CONFIRMED" at bounding box center [286, 155] width 81 height 11
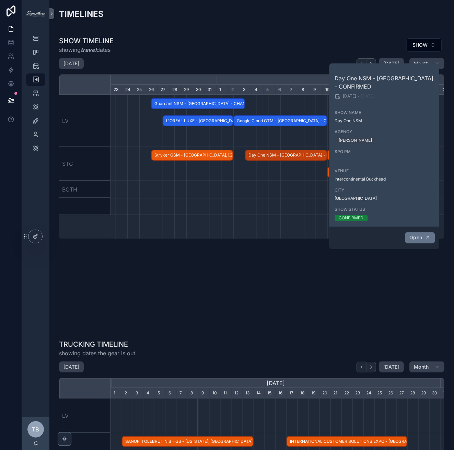
click at [409, 232] on button "Open" at bounding box center [420, 237] width 30 height 11
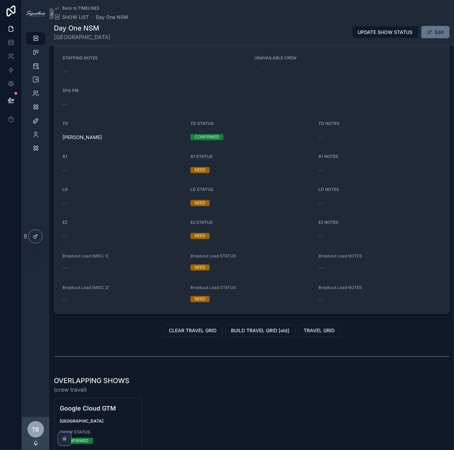
scroll to position [621, 0]
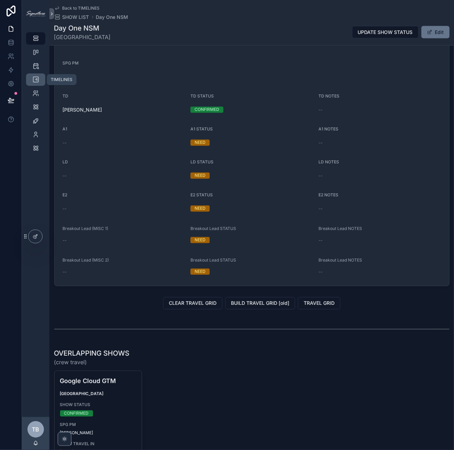
click at [35, 83] on div "TIMELINES" at bounding box center [35, 79] width 11 height 11
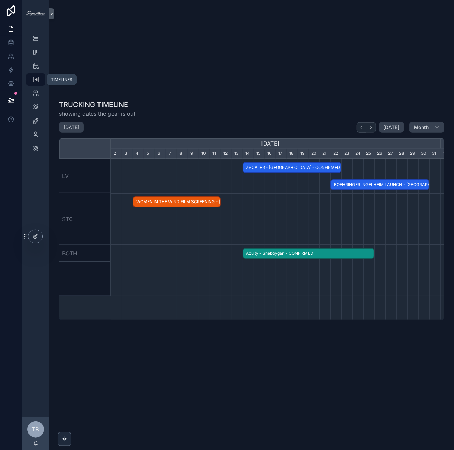
scroll to position [0, 330]
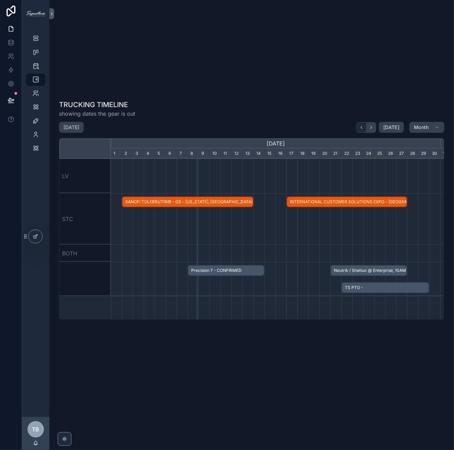
click at [371, 129] on icon "scrollable content" at bounding box center [371, 127] width 5 height 5
click at [370, 129] on icon "scrollable content" at bounding box center [371, 127] width 5 height 5
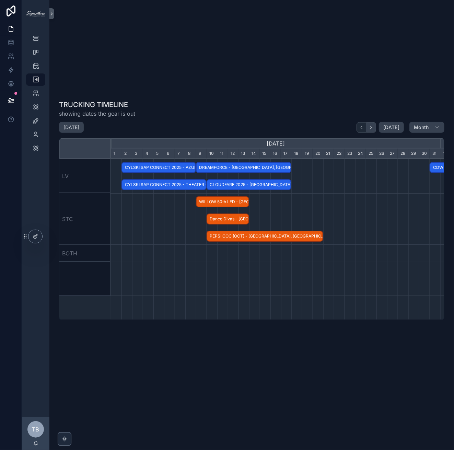
click at [370, 129] on icon "scrollable content" at bounding box center [371, 127] width 5 height 5
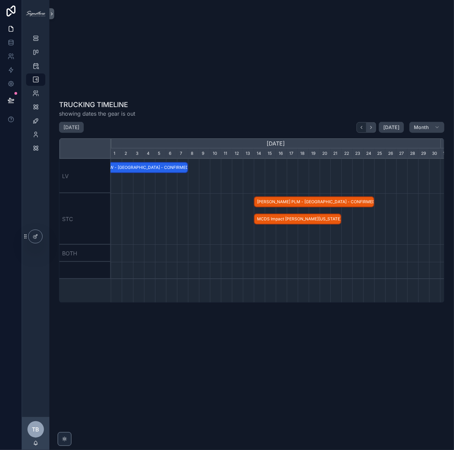
click at [370, 129] on icon "scrollable content" at bounding box center [371, 127] width 5 height 5
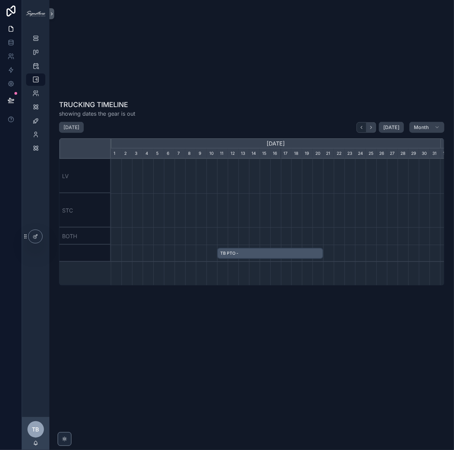
click at [370, 129] on icon "scrollable content" at bounding box center [371, 127] width 5 height 5
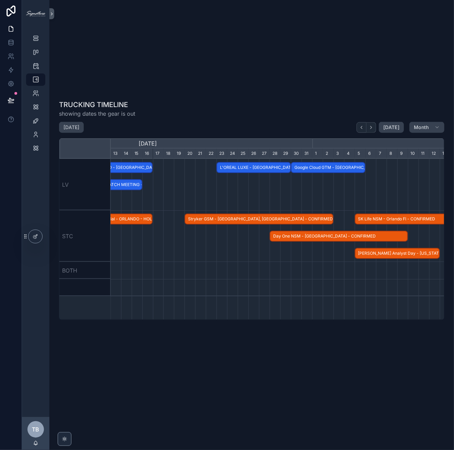
scroll to position [0, 458]
click at [254, 217] on span "Stryker GSM - Orlando, FL - CONFIRMED" at bounding box center [259, 219] width 148 height 11
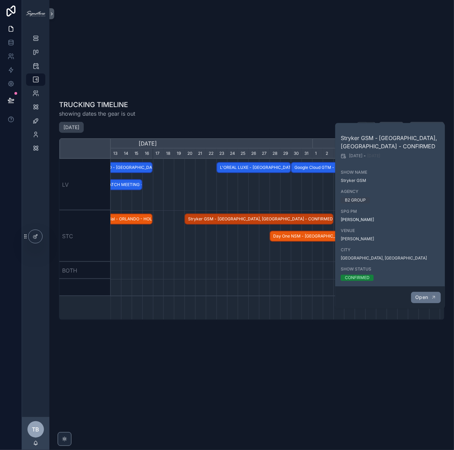
click at [425, 297] on span "Open" at bounding box center [421, 297] width 13 height 6
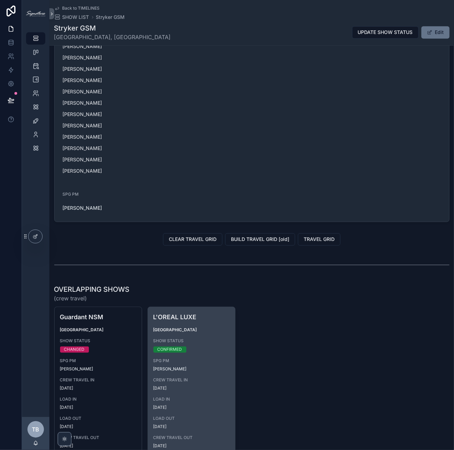
scroll to position [592, 0]
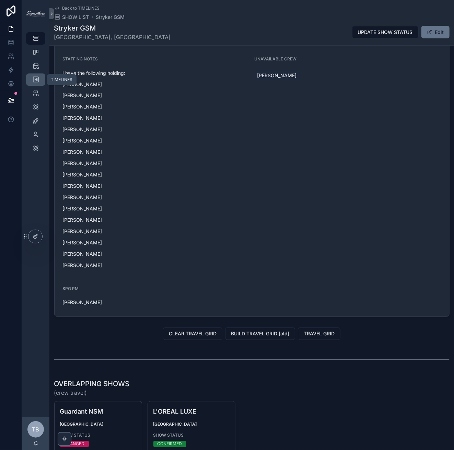
click at [32, 80] on div "TIMELINES" at bounding box center [35, 79] width 11 height 11
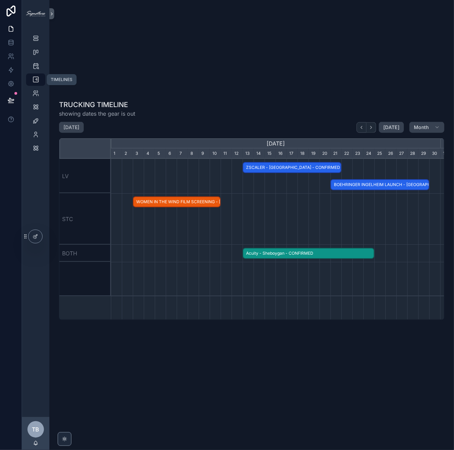
scroll to position [0, 330]
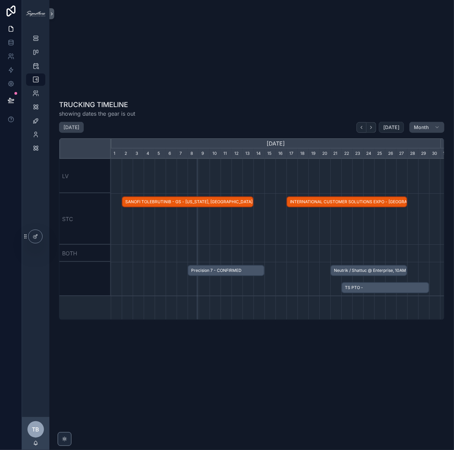
click at [389, 126] on span "Today" at bounding box center [391, 127] width 16 height 6
click at [371, 128] on icon "scrollable content" at bounding box center [371, 127] width 1 height 3
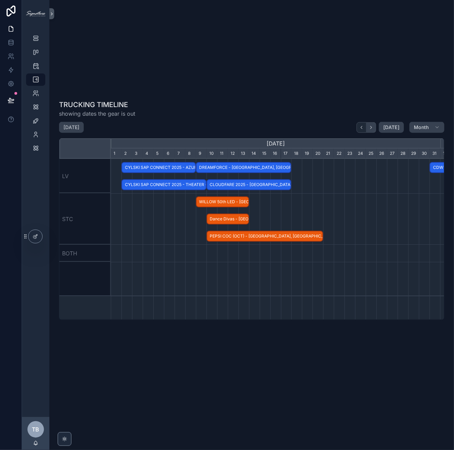
click at [371, 128] on icon "scrollable content" at bounding box center [371, 127] width 1 height 3
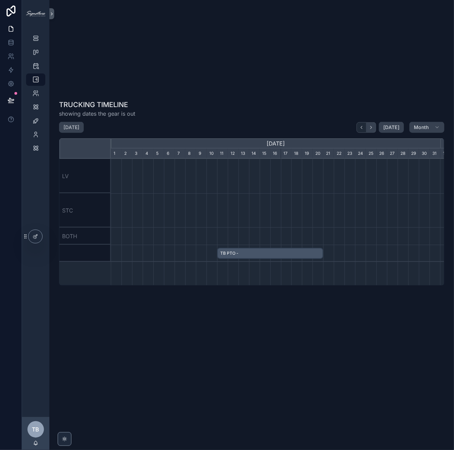
click at [371, 128] on icon "scrollable content" at bounding box center [371, 127] width 1 height 3
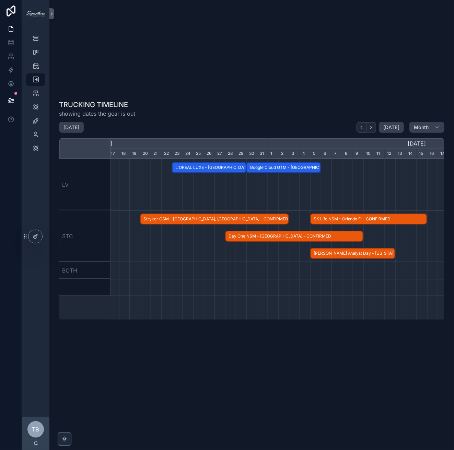
click at [331, 220] on span "SK Life NSM - Orlando Fl - CONFIRMED" at bounding box center [369, 219] width 116 height 11
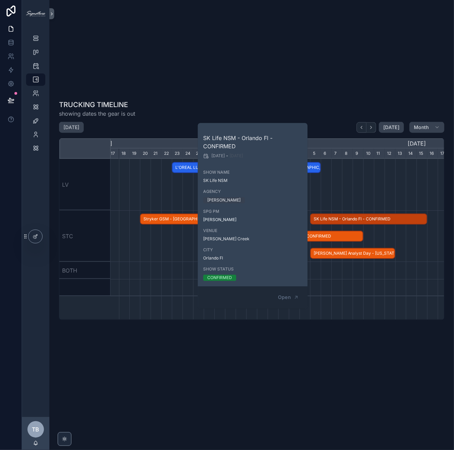
click at [333, 254] on span "[PERSON_NAME] Analyst Day - [US_STATE][GEOGRAPHIC_DATA] - CONFIRMED" at bounding box center [353, 253] width 84 height 11
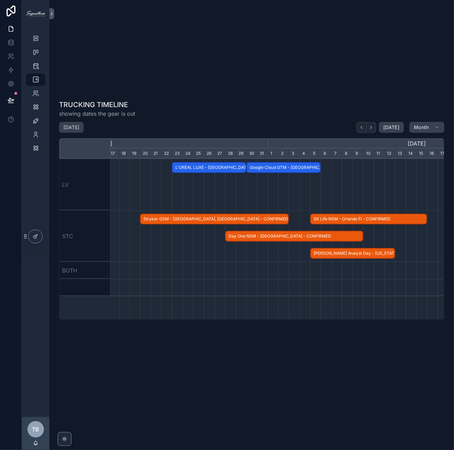
click at [339, 280] on div "scrollable content" at bounding box center [269, 287] width 989 height 17
click at [223, 167] on span "L'OREAL LUXE - [GEOGRAPHIC_DATA] - CONFIRMED" at bounding box center [209, 167] width 73 height 11
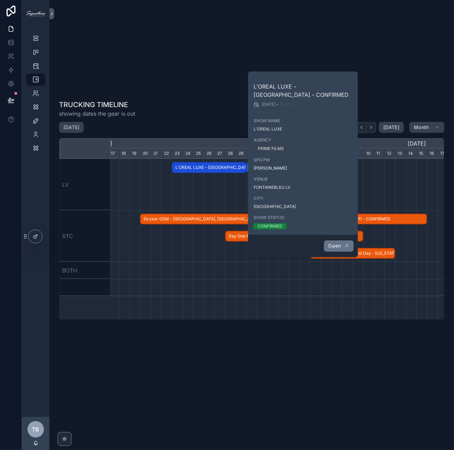
click at [339, 240] on button "Open" at bounding box center [339, 245] width 30 height 11
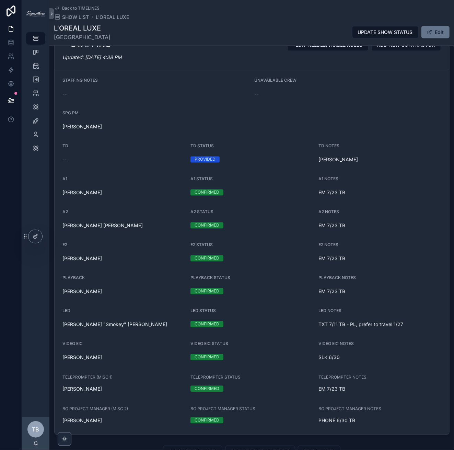
scroll to position [624, 0]
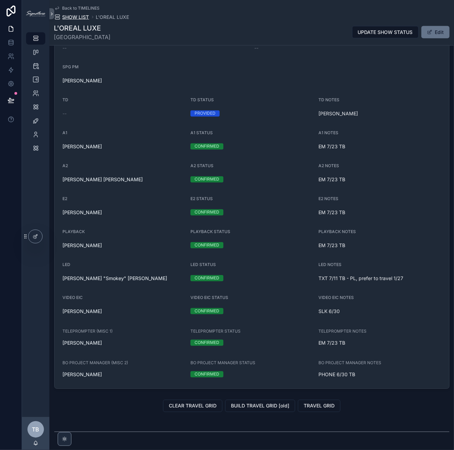
click at [73, 18] on span "SHOW LIST" at bounding box center [75, 17] width 27 height 7
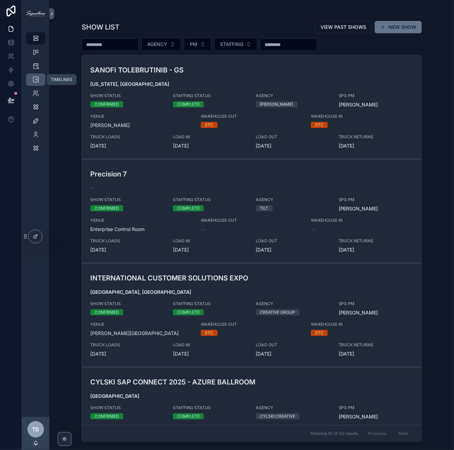
click at [33, 77] on icon "scrollable content" at bounding box center [35, 79] width 7 height 7
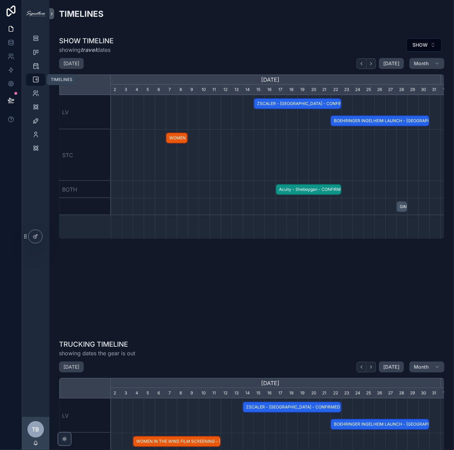
scroll to position [0, 330]
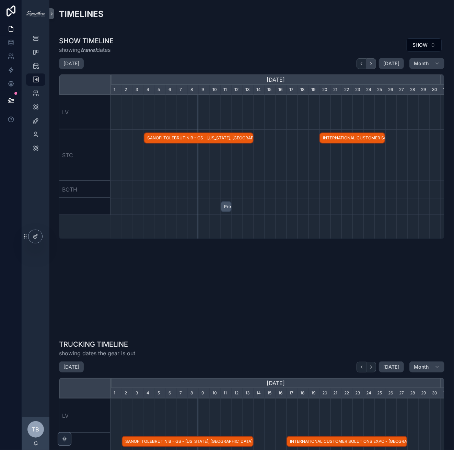
click at [371, 64] on icon "scrollable content" at bounding box center [371, 63] width 5 height 5
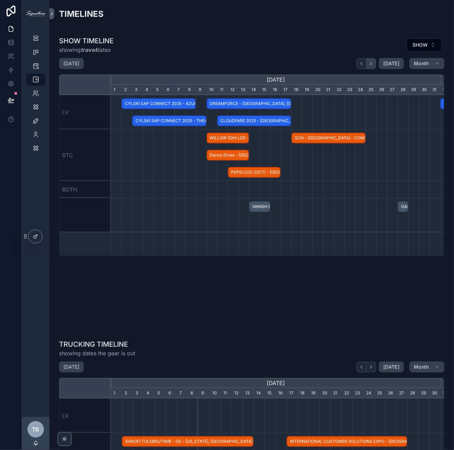
click at [371, 64] on icon "scrollable content" at bounding box center [371, 63] width 5 height 5
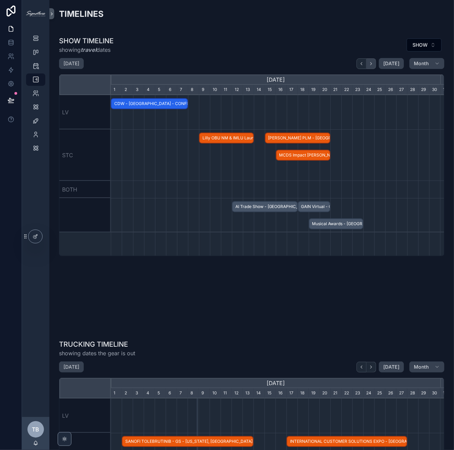
click at [371, 64] on icon "scrollable content" at bounding box center [371, 63] width 5 height 5
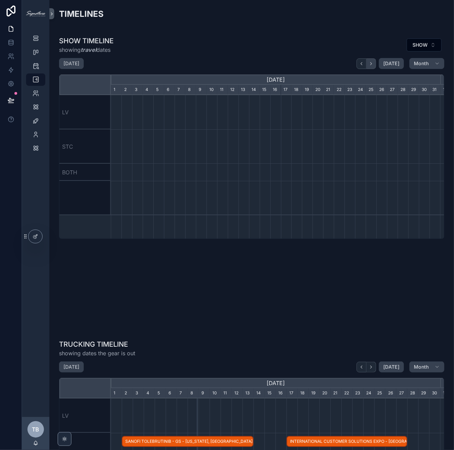
click at [371, 64] on icon "scrollable content" at bounding box center [371, 63] width 5 height 5
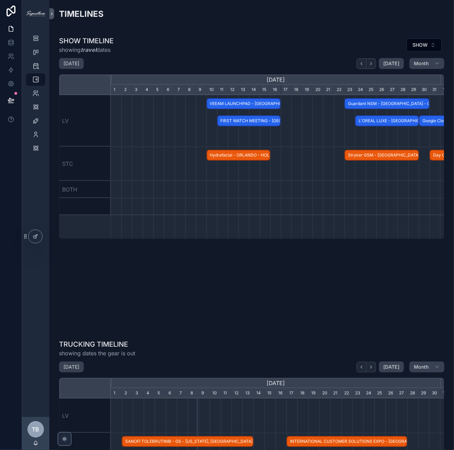
scroll to position [0, 339]
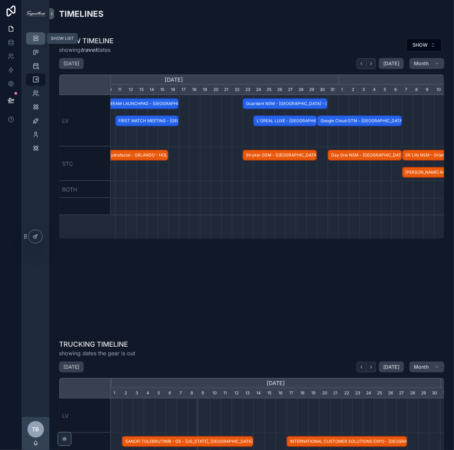
click at [33, 37] on icon "scrollable content" at bounding box center [35, 38] width 7 height 7
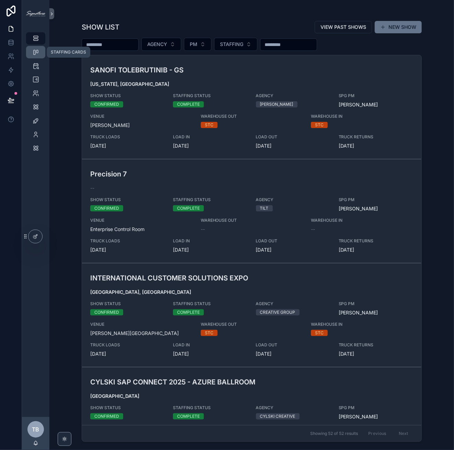
click at [35, 54] on icon "scrollable content" at bounding box center [35, 52] width 7 height 7
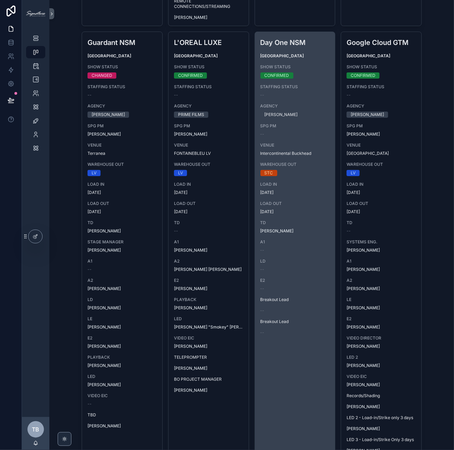
scroll to position [2590, 0]
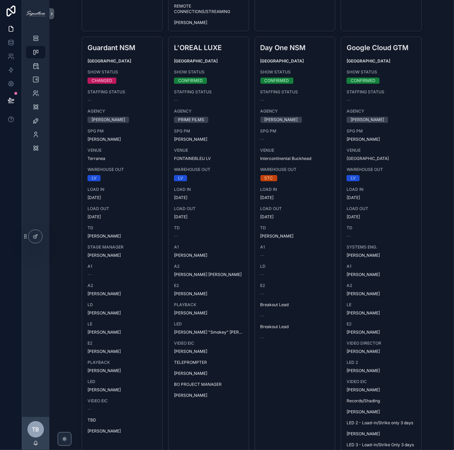
click at [40, 86] on div "TIMELINES" at bounding box center [35, 80] width 27 height 14
click at [36, 79] on icon "scrollable content" at bounding box center [35, 79] width 7 height 7
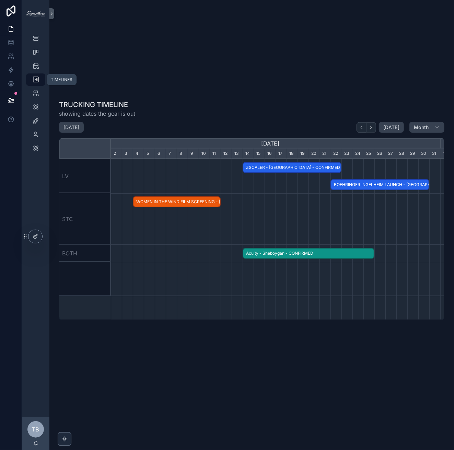
scroll to position [0, 330]
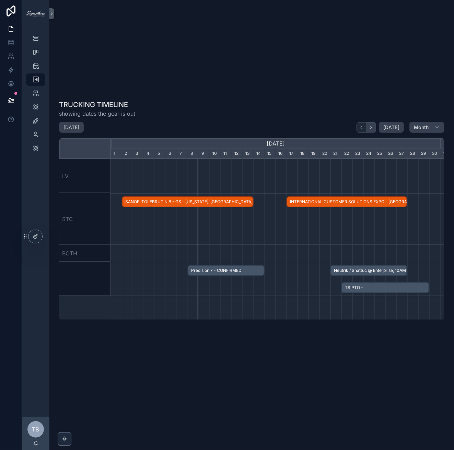
click at [369, 131] on button "scrollable content" at bounding box center [372, 127] width 10 height 11
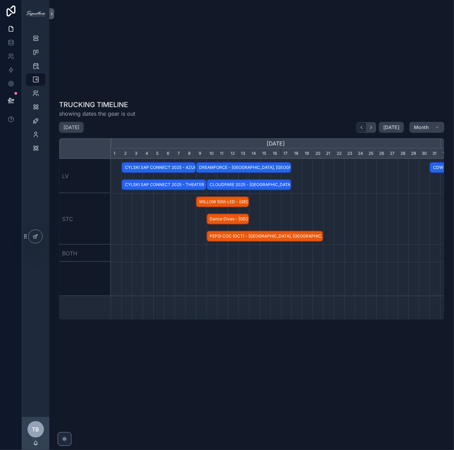
click at [369, 131] on button "scrollable content" at bounding box center [372, 127] width 10 height 11
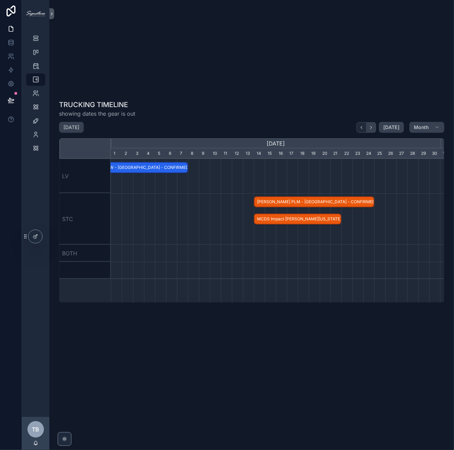
click at [369, 131] on button "scrollable content" at bounding box center [372, 127] width 10 height 11
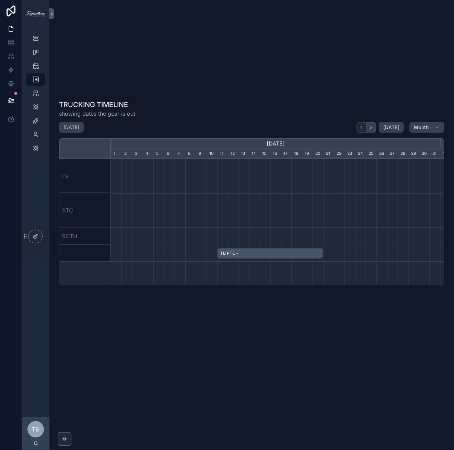
click at [369, 131] on button "scrollable content" at bounding box center [372, 127] width 10 height 11
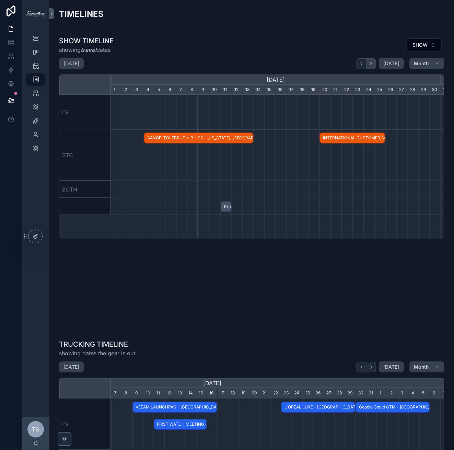
click at [369, 61] on icon "scrollable content" at bounding box center [371, 63] width 5 height 5
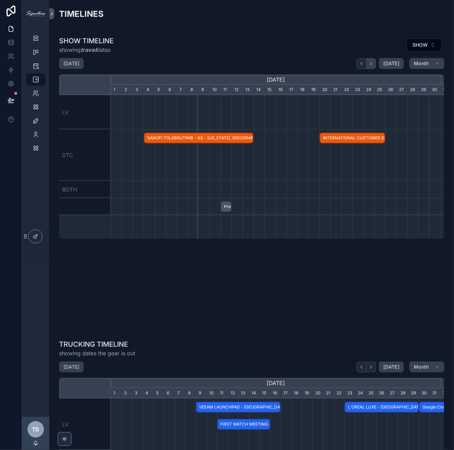
click at [369, 61] on icon "scrollable content" at bounding box center [371, 63] width 5 height 5
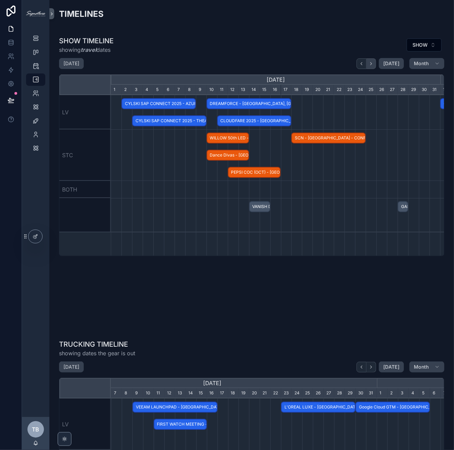
click at [369, 61] on icon "scrollable content" at bounding box center [371, 63] width 5 height 5
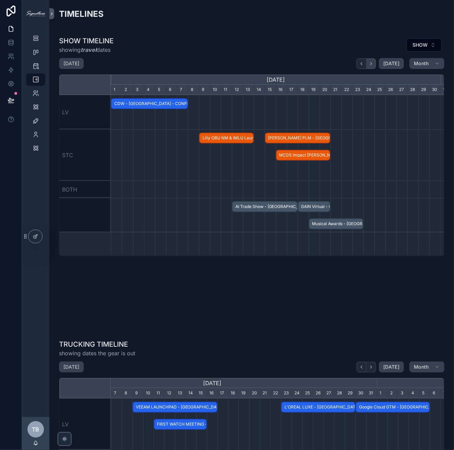
click at [369, 61] on icon "scrollable content" at bounding box center [371, 63] width 5 height 5
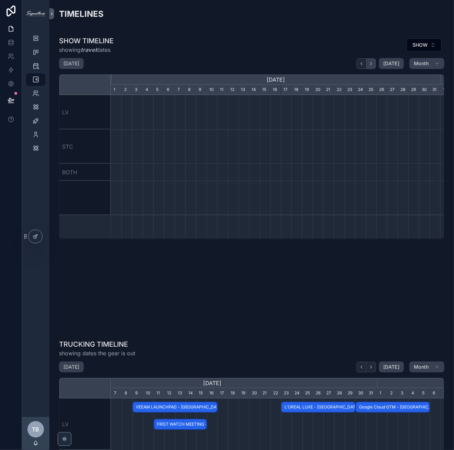
click at [369, 61] on icon "scrollable content" at bounding box center [371, 63] width 5 height 5
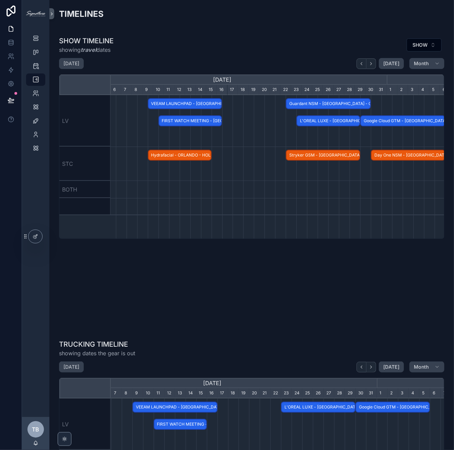
scroll to position [0, 388]
click at [316, 122] on span "L'OREAL LUXE - [GEOGRAPHIC_DATA] - CONFIRMED" at bounding box center [328, 120] width 62 height 11
click at [346, 198] on div "scrollable content" at bounding box center [217, 189] width 989 height 17
click at [324, 102] on span "Guardant NSM - [GEOGRAPHIC_DATA] - CHANGED" at bounding box center [329, 103] width 84 height 11
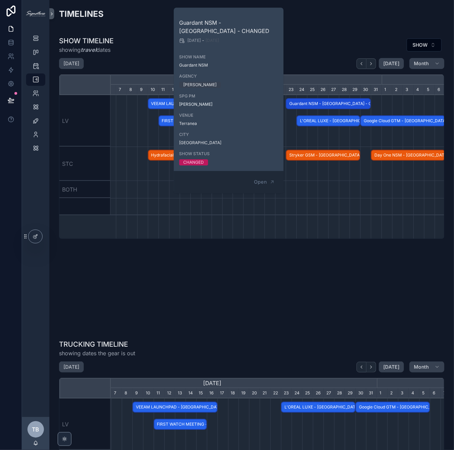
click at [326, 198] on div "scrollable content" at bounding box center [217, 206] width 989 height 17
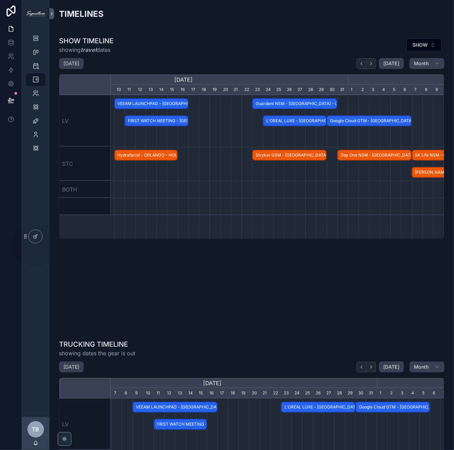
scroll to position [0, 253]
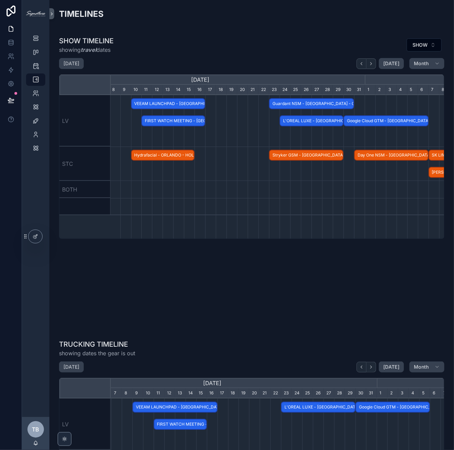
click at [170, 101] on span "VEEAM LAUNCHPAD - LAS VEGAS - CONFIRMED" at bounding box center [168, 103] width 73 height 11
click at [339, 278] on div "January 2026 Today Month December, 2025 January, 2026 February, 2026 March, 202…" at bounding box center [252, 193] width 386 height 271
click at [34, 36] on icon "scrollable content" at bounding box center [35, 38] width 7 height 7
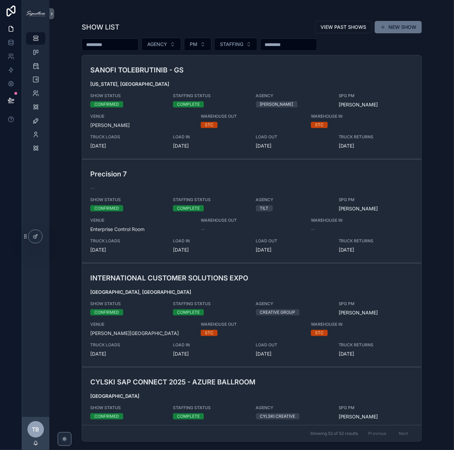
click at [420, 26] on button "NEW SHOW" at bounding box center [398, 27] width 47 height 12
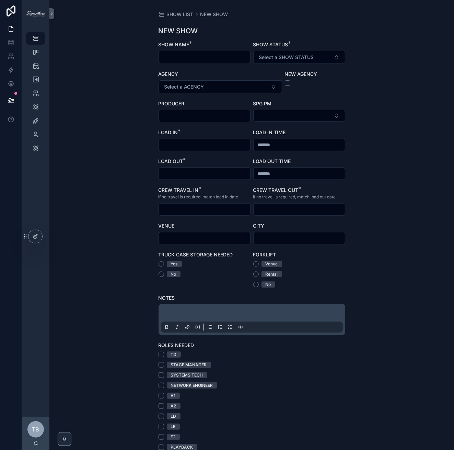
click at [213, 61] on input "scrollable content" at bounding box center [204, 57] width 91 height 10
type input "********"
click at [306, 55] on span "Select a SHOW STATUS" at bounding box center [286, 57] width 55 height 7
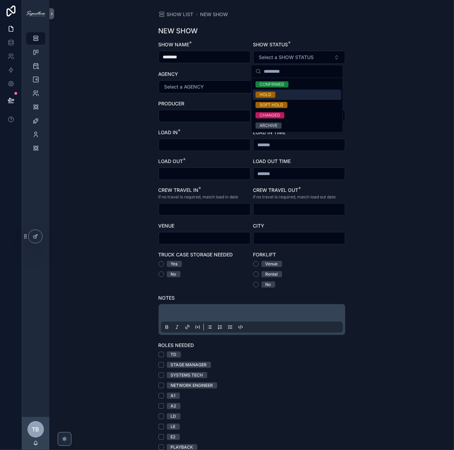
click at [287, 99] on div "HOLD" at bounding box center [297, 95] width 89 height 10
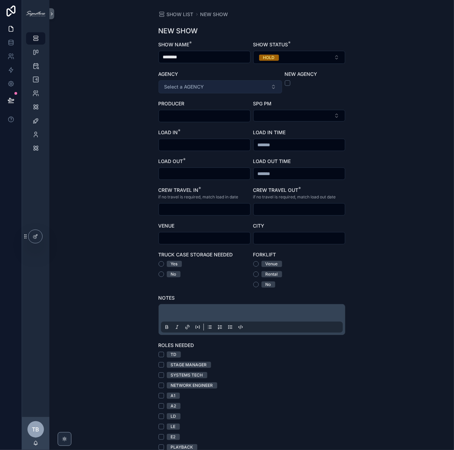
click at [217, 89] on button "Select a AGENCY" at bounding box center [221, 86] width 124 height 13
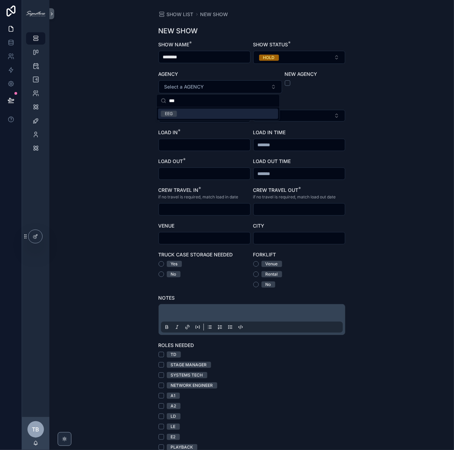
type input "***"
click at [204, 113] on div "EEG" at bounding box center [218, 113] width 120 height 10
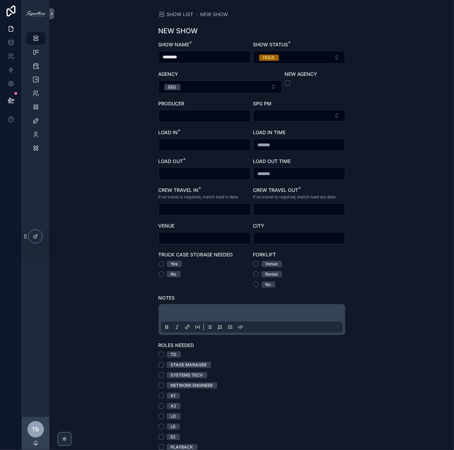
click at [184, 118] on input "scrollable content" at bounding box center [204, 116] width 91 height 10
type input "**********"
click at [318, 113] on button "Select Button" at bounding box center [299, 116] width 92 height 12
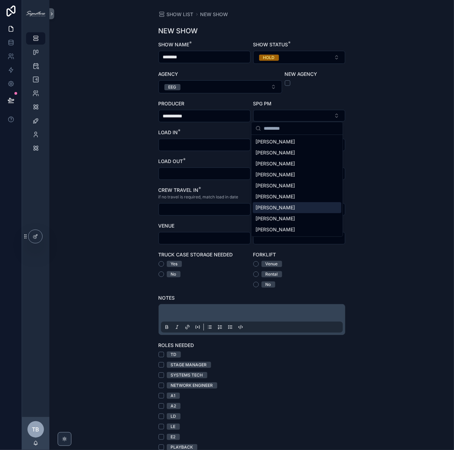
click at [285, 207] on span "[PERSON_NAME]" at bounding box center [275, 207] width 39 height 7
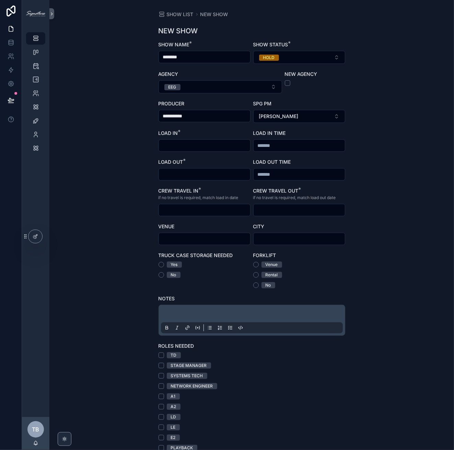
click at [208, 145] on input "scrollable content" at bounding box center [204, 146] width 91 height 10
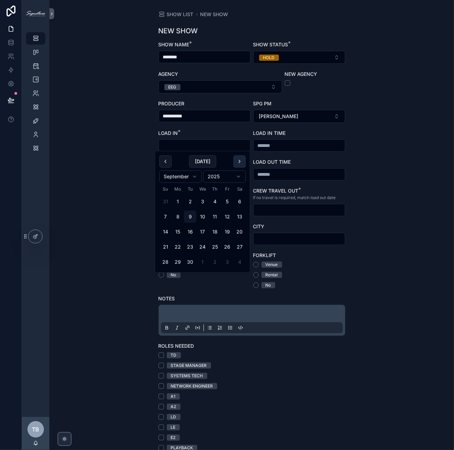
click at [239, 162] on button "scrollable content" at bounding box center [239, 161] width 12 height 12
click at [164, 235] on button "11" at bounding box center [165, 232] width 12 height 12
type input "*********"
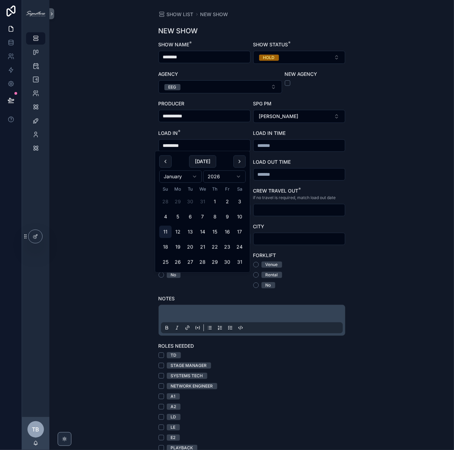
type input "*********"
click at [124, 117] on div "**********" at bounding box center [251, 225] width 405 height 450
click at [178, 143] on input "*********" at bounding box center [204, 146] width 91 height 10
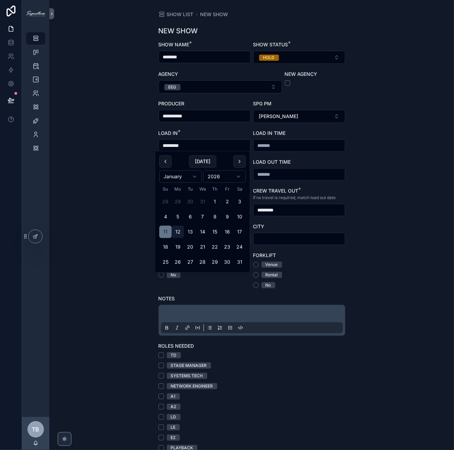
click at [179, 233] on button "12" at bounding box center [178, 232] width 12 height 12
type input "*********"
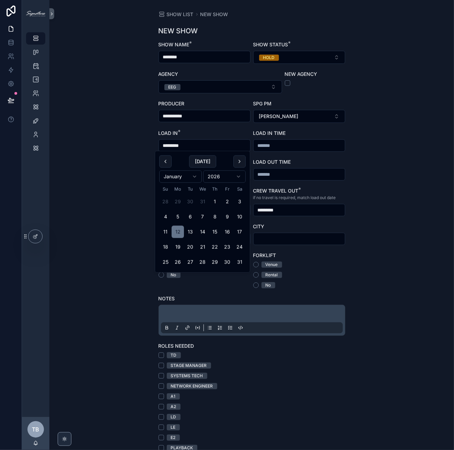
click at [132, 181] on div "**********" at bounding box center [251, 225] width 405 height 450
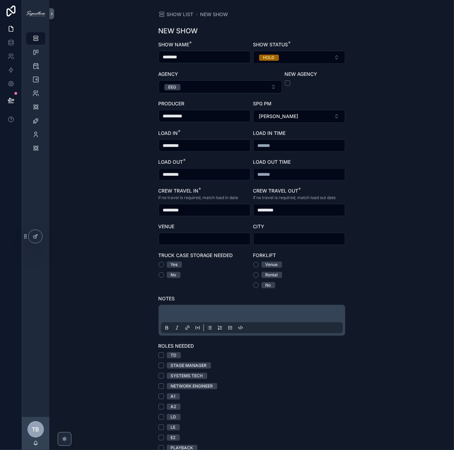
click at [170, 174] on input "*********" at bounding box center [204, 175] width 91 height 10
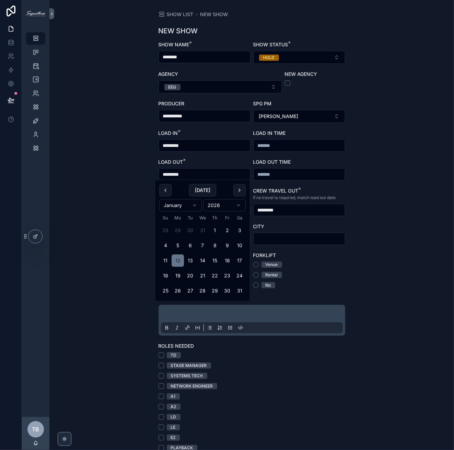
click at [167, 253] on tbody "28 29 30 31 1 2 3 4 5 6 7 8 9 10 11 12 13 14 15 16 17 18 19 20 21 22 23 24 25 2…" at bounding box center [202, 260] width 87 height 76
click at [116, 214] on div "**********" at bounding box center [251, 225] width 405 height 450
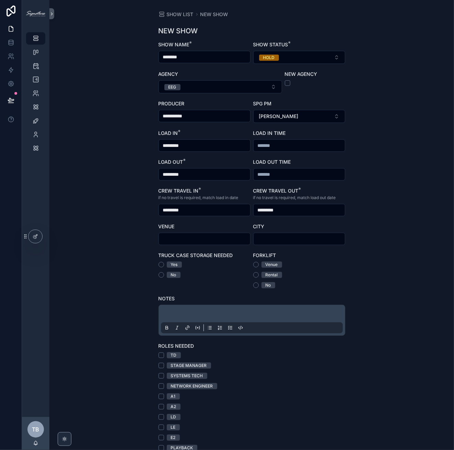
click at [161, 173] on input "*********" at bounding box center [204, 175] width 91 height 10
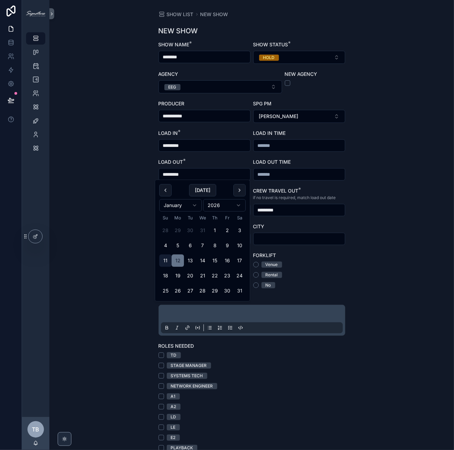
click at [162, 260] on button "11" at bounding box center [165, 261] width 12 height 12
type input "*********"
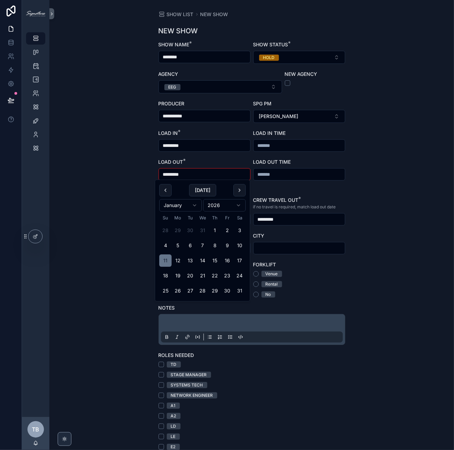
click at [117, 218] on div "**********" at bounding box center [251, 225] width 405 height 450
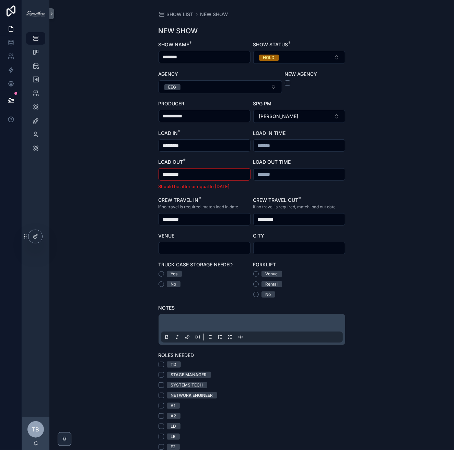
click at [195, 215] on input "*********" at bounding box center [204, 220] width 91 height 10
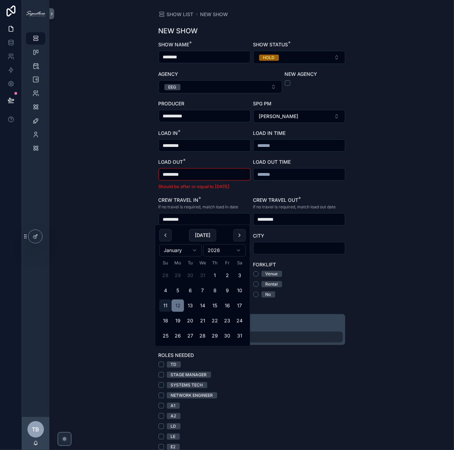
click at [163, 308] on button "11" at bounding box center [165, 306] width 12 height 12
type input "*********"
click at [133, 241] on div "**********" at bounding box center [251, 225] width 405 height 450
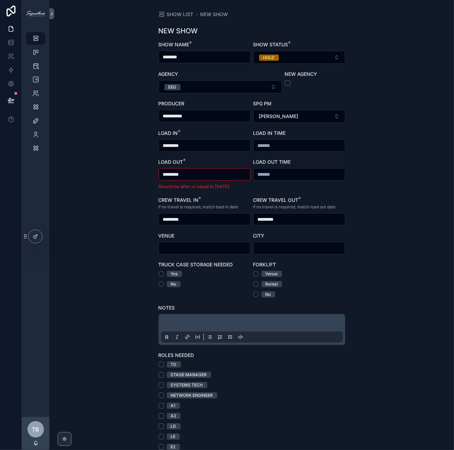
click at [176, 170] on input "*********" at bounding box center [204, 175] width 91 height 10
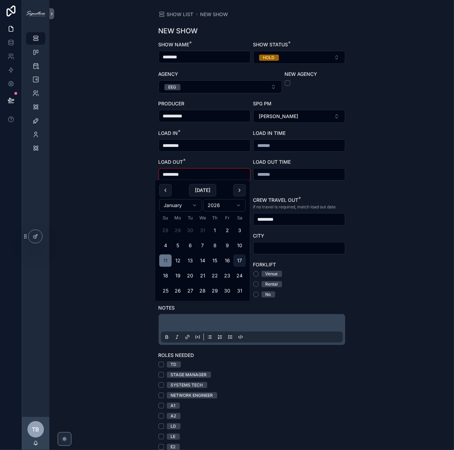
click at [238, 256] on button "17" at bounding box center [239, 261] width 12 height 12
type input "*********"
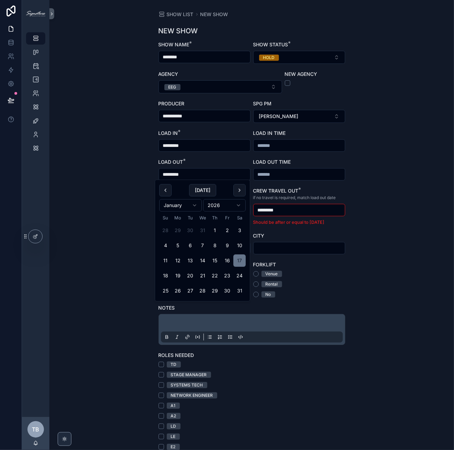
click at [273, 212] on input "*********" at bounding box center [299, 210] width 91 height 10
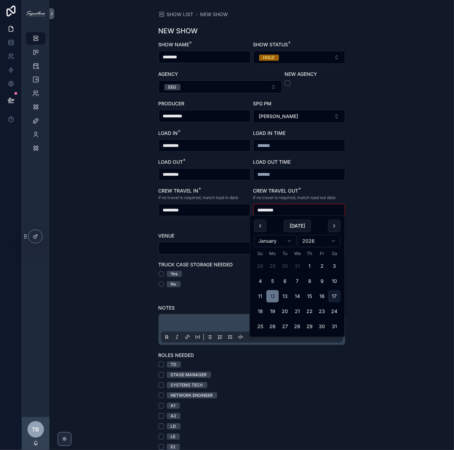
click at [330, 295] on button "17" at bounding box center [334, 296] width 12 height 12
type input "*********"
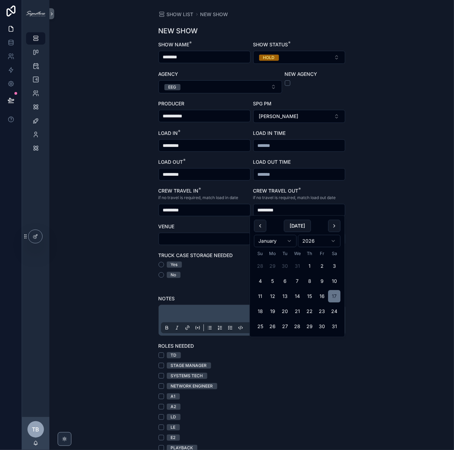
click at [218, 205] on input "*********" at bounding box center [204, 210] width 91 height 10
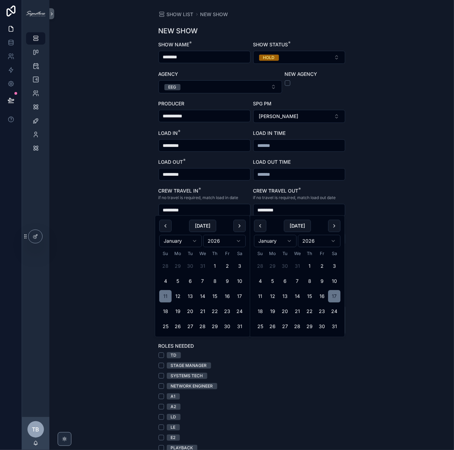
click at [216, 209] on input "*********" at bounding box center [204, 210] width 91 height 10
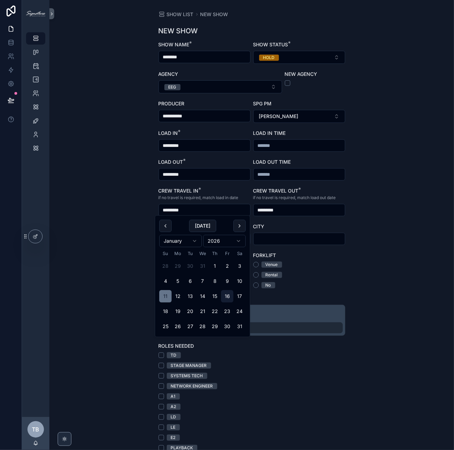
click at [230, 293] on button "16" at bounding box center [227, 296] width 12 height 12
type input "*********"
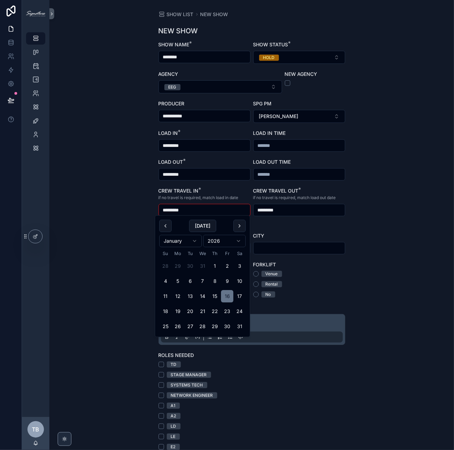
click at [199, 179] on div "*********" at bounding box center [205, 174] width 92 height 12
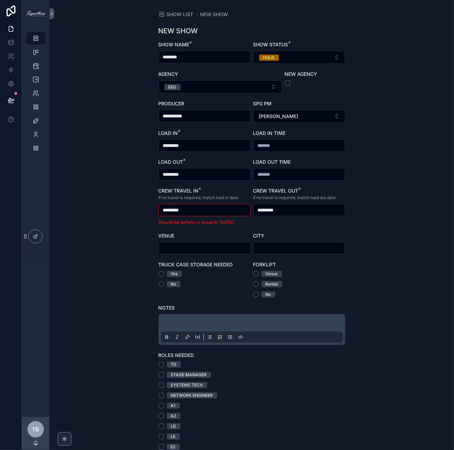
click at [199, 172] on input "*********" at bounding box center [204, 175] width 91 height 10
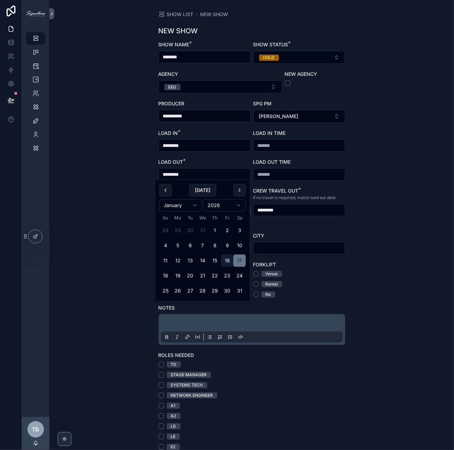
click at [228, 258] on button "16" at bounding box center [227, 261] width 12 height 12
type input "*********"
click at [140, 219] on div "**********" at bounding box center [251, 225] width 405 height 450
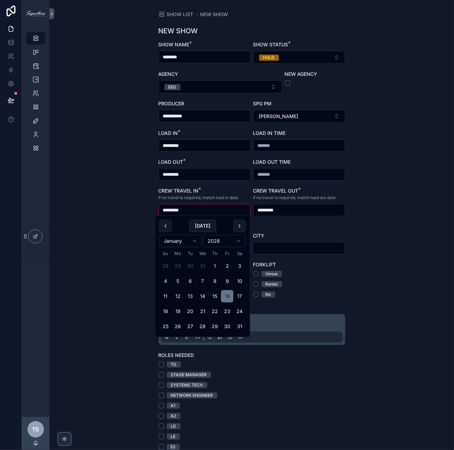
click at [185, 209] on input "*********" at bounding box center [204, 210] width 91 height 10
click at [162, 291] on button "11" at bounding box center [165, 296] width 12 height 12
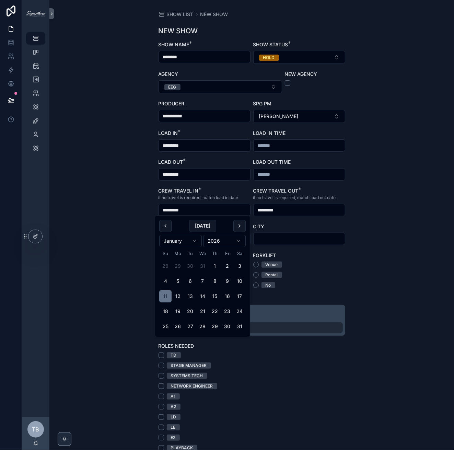
type input "*********"
click at [409, 199] on div "**********" at bounding box center [251, 225] width 405 height 450
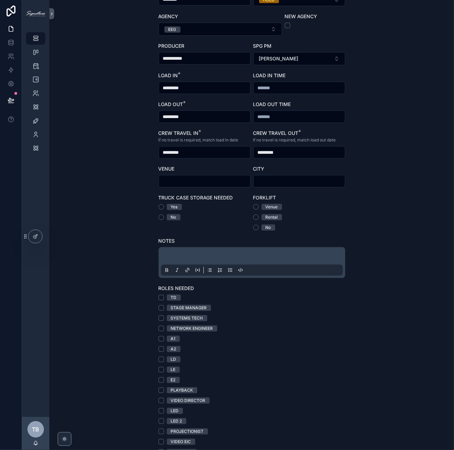
scroll to position [86, 0]
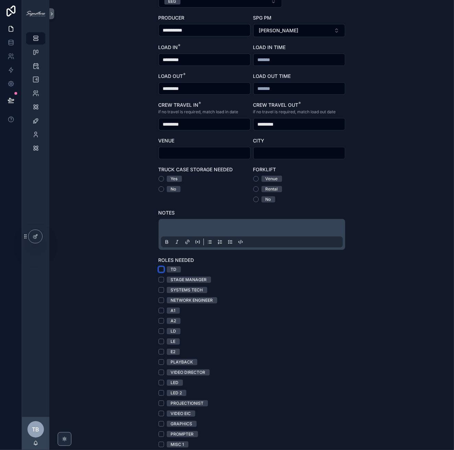
click at [159, 269] on button "TD" at bounding box center [161, 269] width 5 height 5
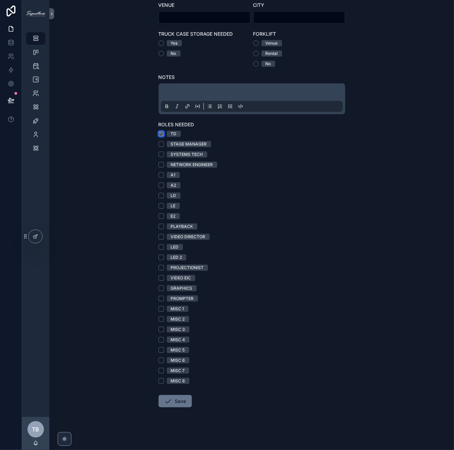
scroll to position [180, 0]
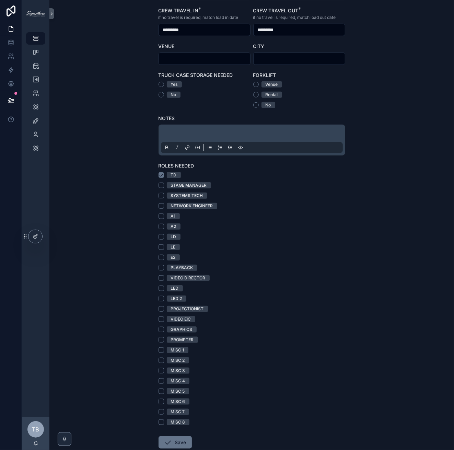
click at [159, 321] on div "VIDEO EIC" at bounding box center [252, 319] width 187 height 6
click at [159, 319] on button "VIDEO EIC" at bounding box center [161, 319] width 5 height 5
click at [159, 248] on button "LE" at bounding box center [161, 246] width 5 height 5
drag, startPoint x: 160, startPoint y: 215, endPoint x: 160, endPoint y: 222, distance: 7.6
click at [160, 215] on button "A1" at bounding box center [161, 216] width 5 height 5
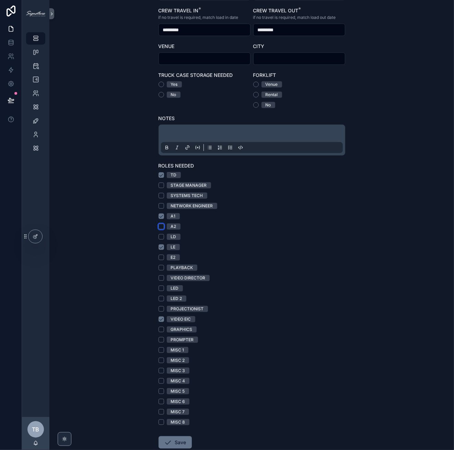
click at [160, 225] on button "A2" at bounding box center [161, 226] width 5 height 5
click at [160, 256] on button "E2" at bounding box center [161, 257] width 5 height 5
click at [160, 278] on button "VIDEO DIRECTOR" at bounding box center [161, 277] width 5 height 5
click at [160, 237] on button "LD" at bounding box center [161, 236] width 5 height 5
click at [171, 442] on button "Save" at bounding box center [175, 442] width 33 height 12
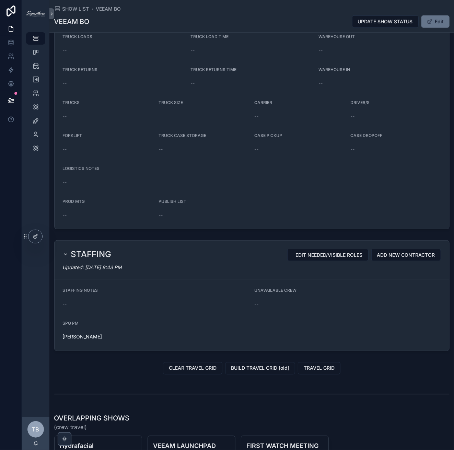
scroll to position [402, 0]
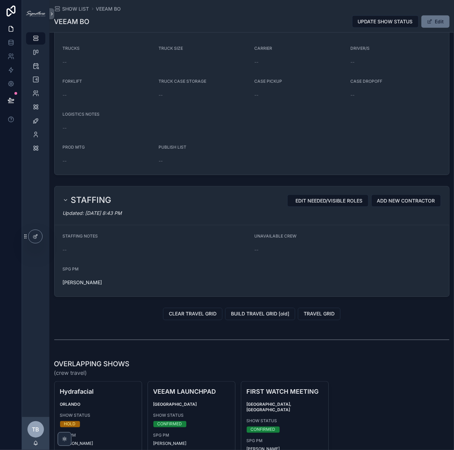
click at [123, 196] on div "STAFFING EDIT NEEDED/VISIBLE ROLES ADD NEW CONTRACTOR" at bounding box center [252, 201] width 378 height 12
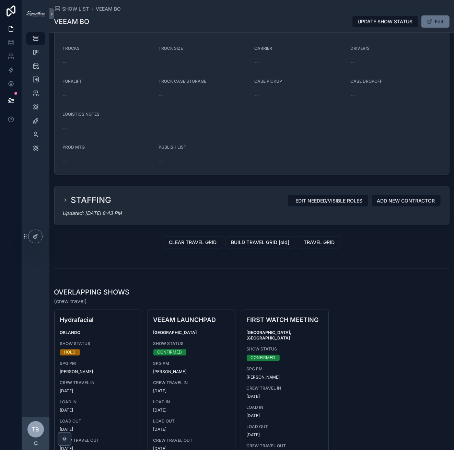
click at [118, 196] on div "STAFFING EDIT NEEDED/VISIBLE ROLES ADD NEW CONTRACTOR" at bounding box center [252, 201] width 378 height 12
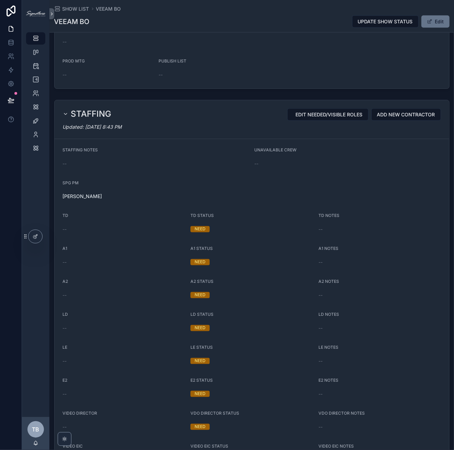
scroll to position [625, 0]
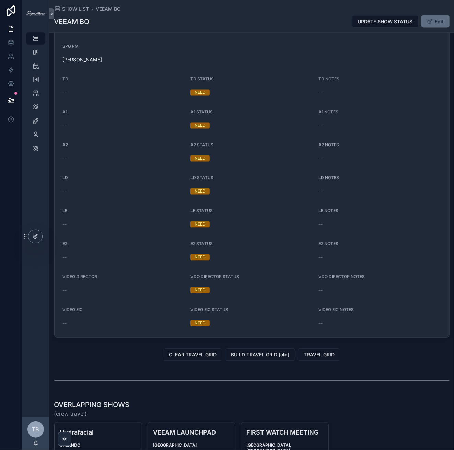
click at [431, 22] on button "Edit" at bounding box center [436, 21] width 28 height 12
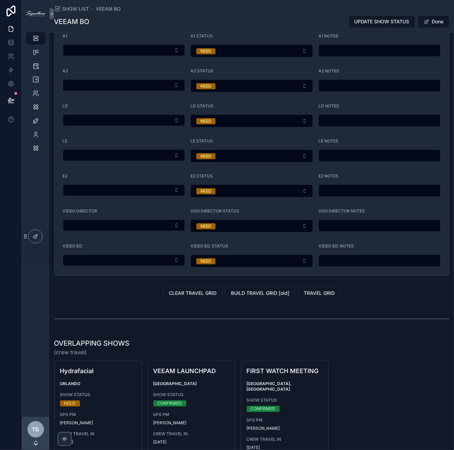
scroll to position [569, 0]
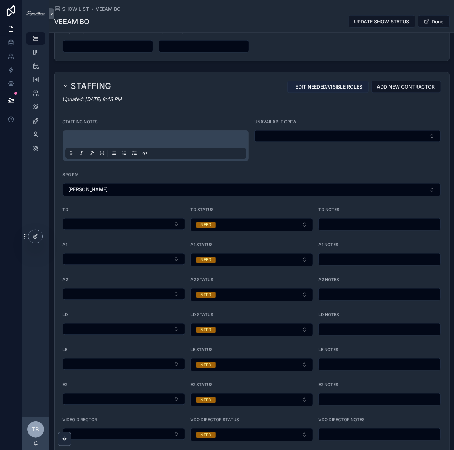
click at [332, 87] on button "EDIT NEEDED/VISIBLE ROLES" at bounding box center [327, 87] width 81 height 12
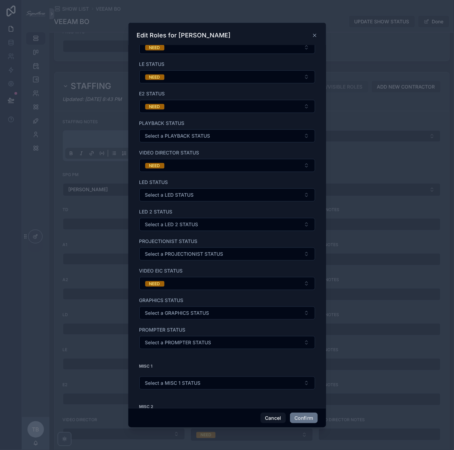
scroll to position [475, 0]
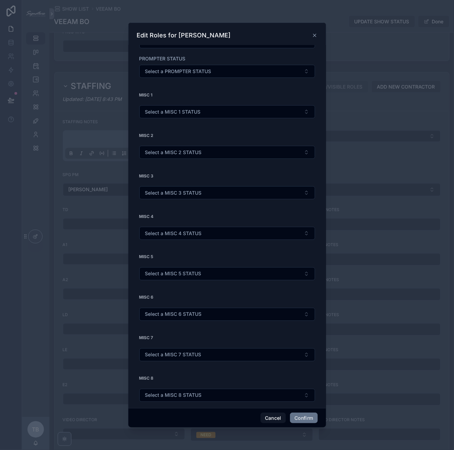
click at [316, 35] on icon at bounding box center [314, 35] width 5 height 5
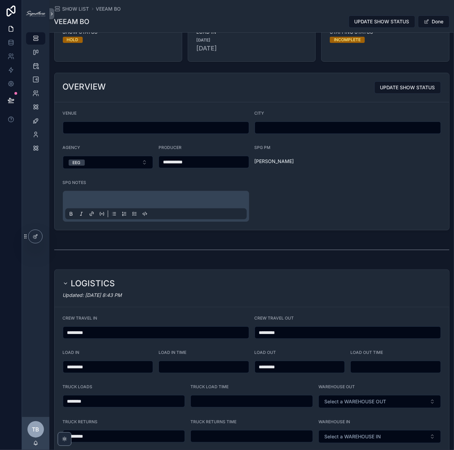
scroll to position [0, 0]
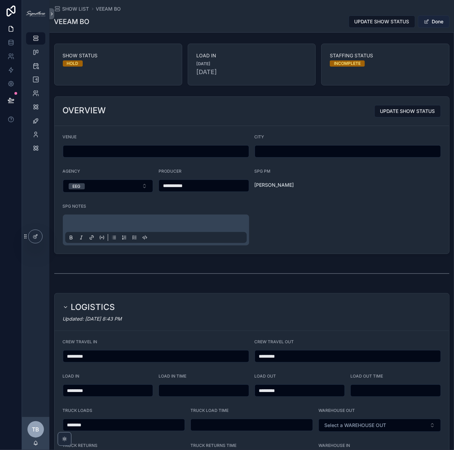
click at [433, 20] on button "Done" at bounding box center [434, 21] width 32 height 12
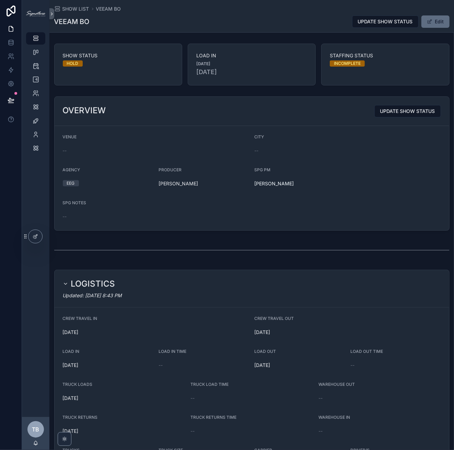
click at [436, 24] on button "Edit" at bounding box center [436, 21] width 28 height 12
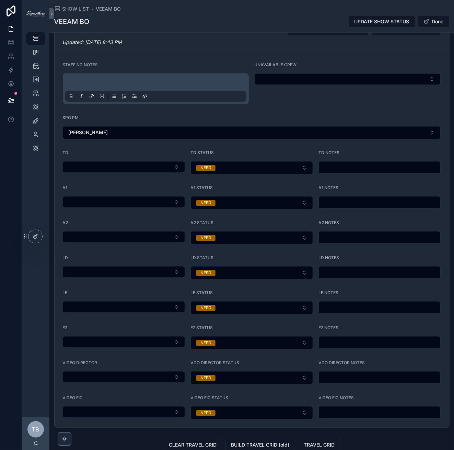
scroll to position [590, 0]
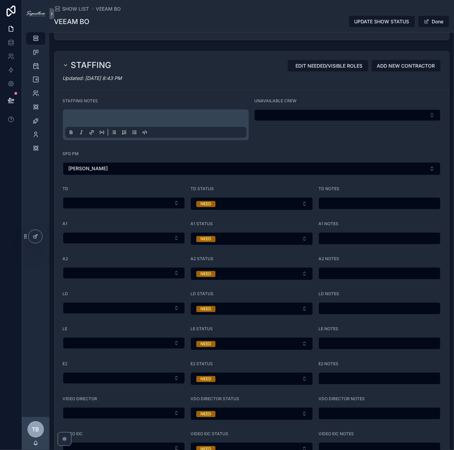
click at [83, 116] on p "scrollable content" at bounding box center [158, 119] width 182 height 7
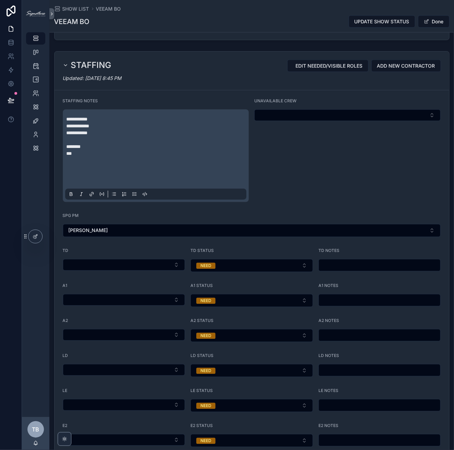
click at [78, 145] on span "********" at bounding box center [74, 147] width 14 height 5
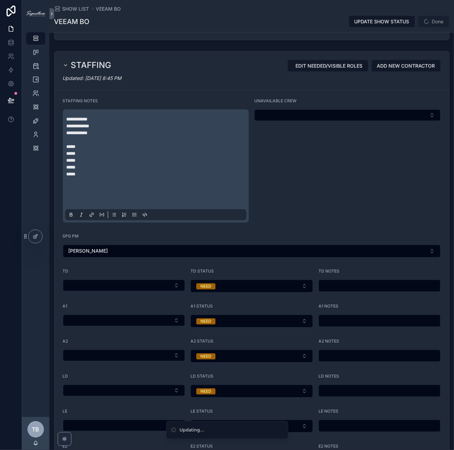
click at [299, 169] on div "UNAVAILABLE CREW" at bounding box center [347, 161] width 186 height 124
click at [186, 144] on p "*****" at bounding box center [158, 147] width 182 height 7
click at [173, 166] on p "*****" at bounding box center [158, 167] width 182 height 7
click at [165, 192] on p "scrollable content" at bounding box center [158, 195] width 182 height 7
click at [162, 185] on p "scrollable content" at bounding box center [158, 188] width 182 height 7
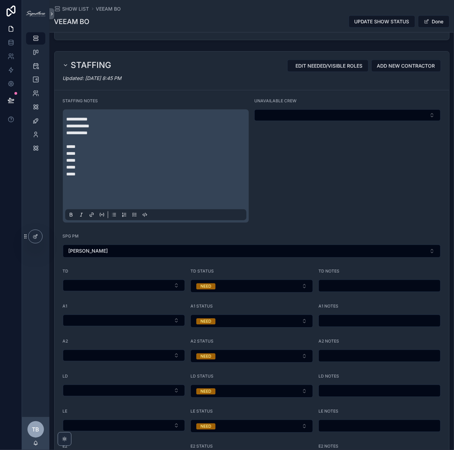
click at [161, 192] on p "scrollable content" at bounding box center [158, 195] width 182 height 7
click at [162, 198] on p "scrollable content" at bounding box center [158, 201] width 182 height 7
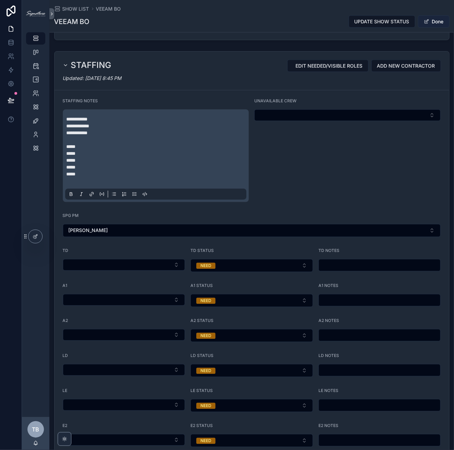
click at [435, 20] on button "Done" at bounding box center [434, 21] width 32 height 12
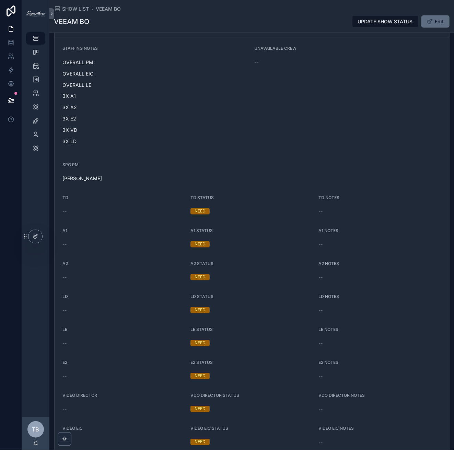
scroll to position [540, 0]
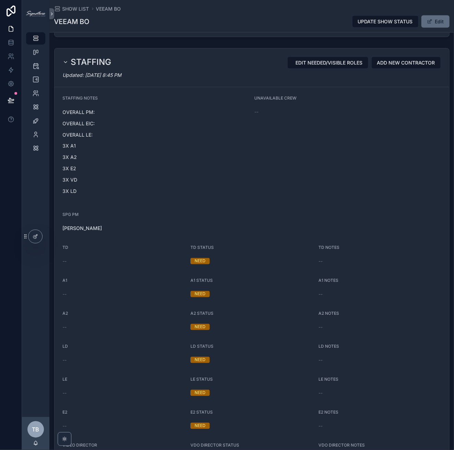
click at [436, 17] on button "Edit" at bounding box center [436, 21] width 28 height 12
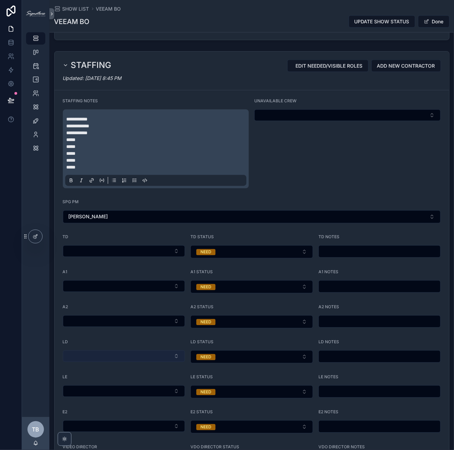
click at [160, 351] on button "Select Button" at bounding box center [124, 357] width 123 height 12
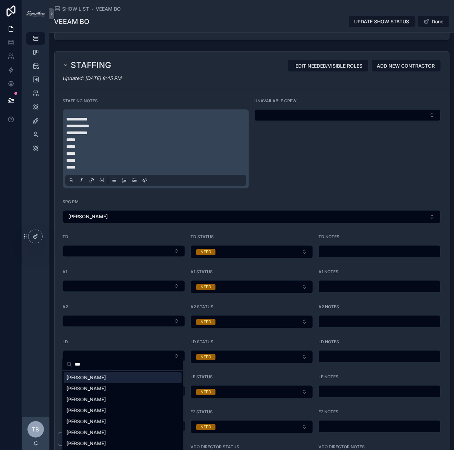
type input "***"
click at [109, 376] on div "[PERSON_NAME]" at bounding box center [123, 377] width 118 height 11
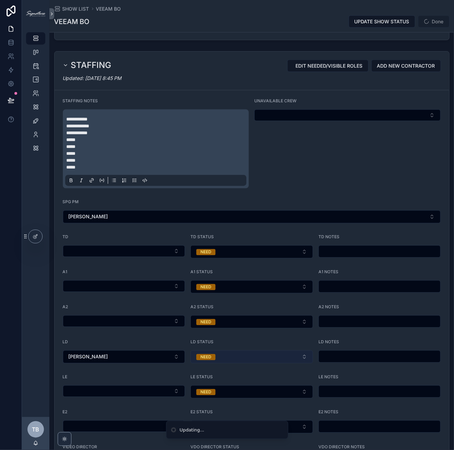
click at [238, 354] on button "NEED" at bounding box center [252, 357] width 123 height 13
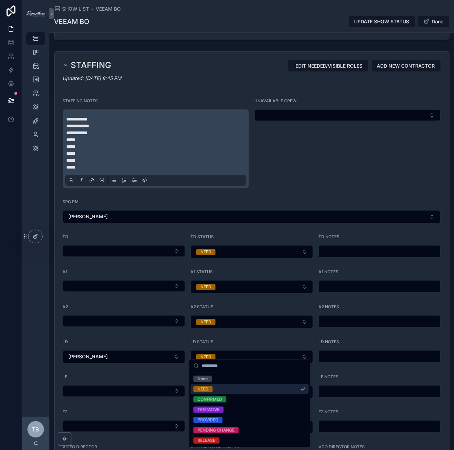
click at [209, 388] on span "NEED" at bounding box center [203, 389] width 19 height 6
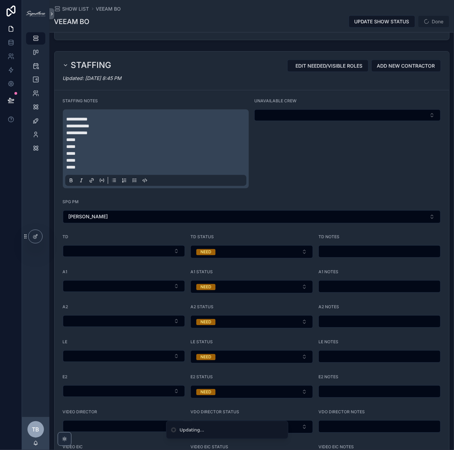
click at [364, 353] on input "scrollable content" at bounding box center [380, 357] width 122 height 10
click at [341, 60] on button "EDIT NEEDED/VISIBLE ROLES" at bounding box center [327, 66] width 81 height 12
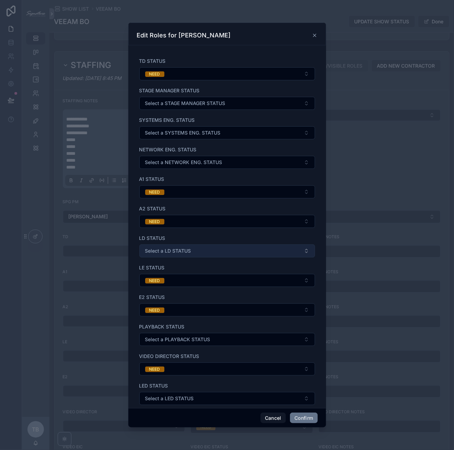
click at [194, 248] on button "Select a LD STATUS" at bounding box center [227, 250] width 176 height 13
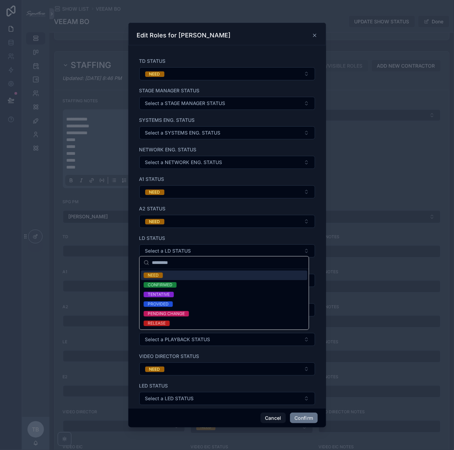
click at [183, 272] on div "NEED" at bounding box center [224, 276] width 167 height 10
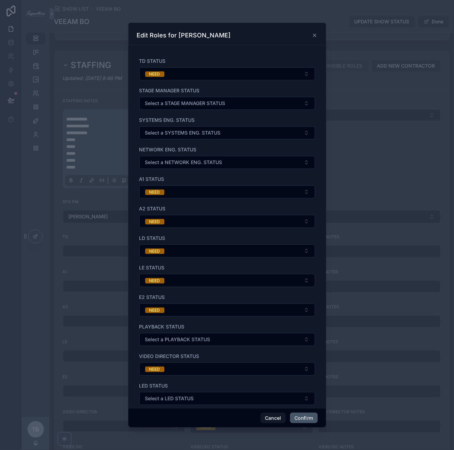
click at [300, 417] on button "Confirm" at bounding box center [303, 418] width 27 height 11
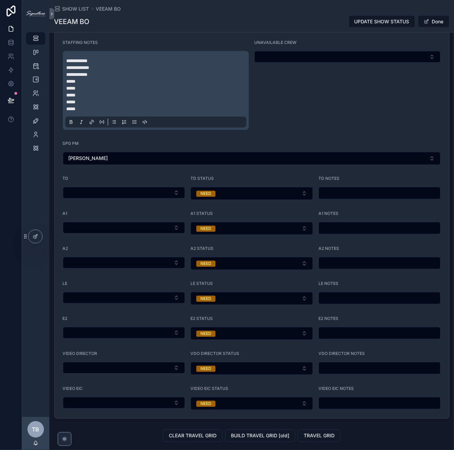
scroll to position [681, 0]
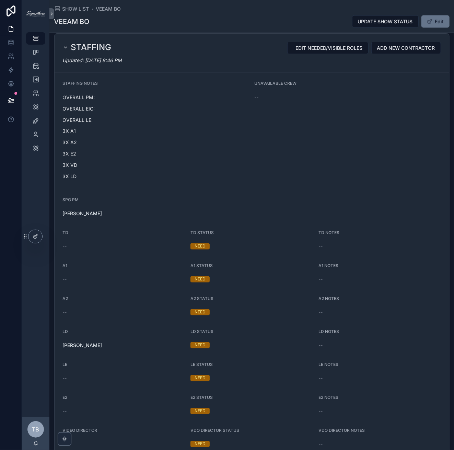
scroll to position [609, 0]
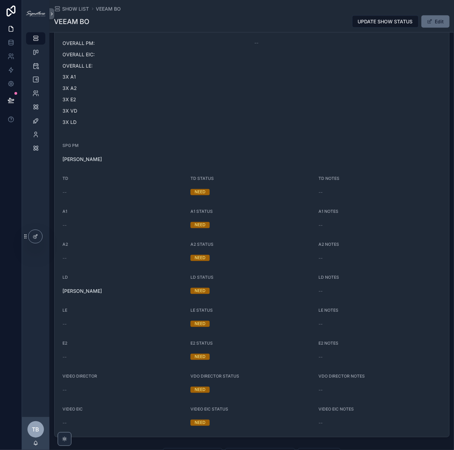
click at [442, 16] on button "Edit" at bounding box center [436, 21] width 28 height 12
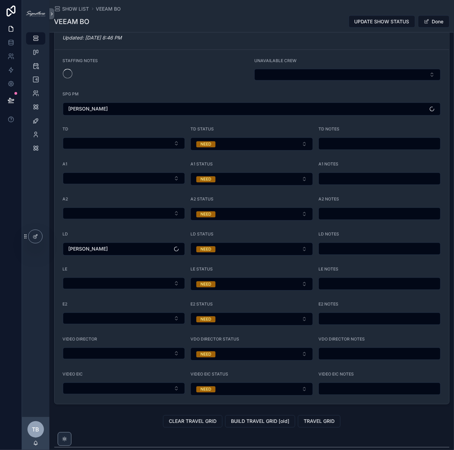
scroll to position [660, 0]
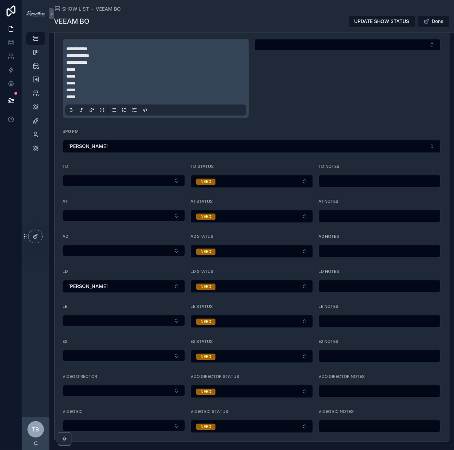
click at [326, 287] on div "LD NOTES" at bounding box center [380, 281] width 123 height 24
click at [329, 283] on input "scrollable content" at bounding box center [380, 287] width 122 height 10
type input "**********"
click at [433, 20] on button "Done" at bounding box center [434, 21] width 32 height 12
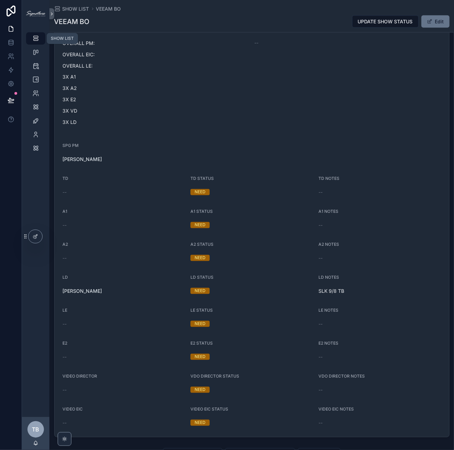
click at [35, 40] on icon "scrollable content" at bounding box center [35, 38] width 7 height 7
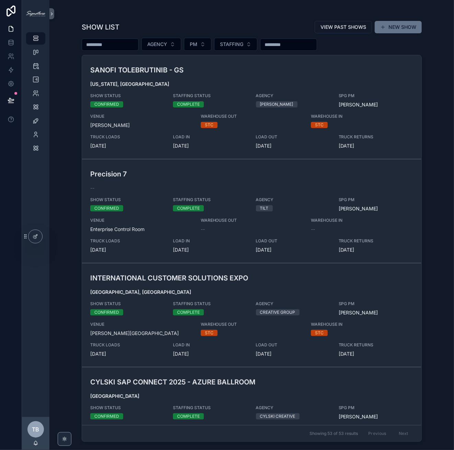
click at [104, 43] on input "scrollable content" at bounding box center [110, 45] width 56 height 10
type input "**********"
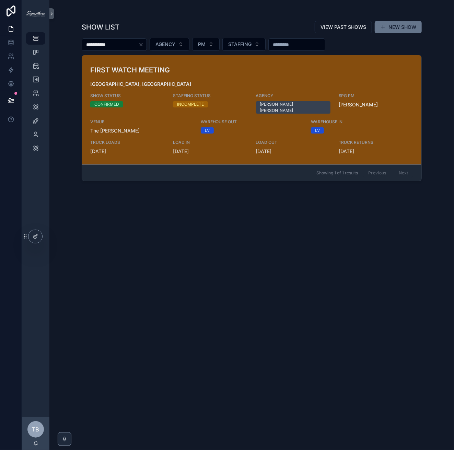
click at [139, 67] on h3 "FIRST WATCH MEETING" at bounding box center [196, 70] width 213 height 10
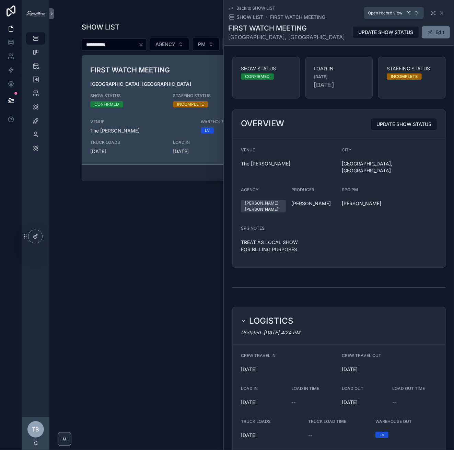
click at [432, 14] on icon "scrollable content" at bounding box center [433, 12] width 5 height 5
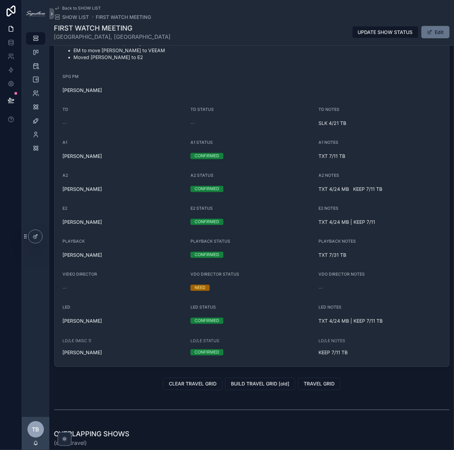
scroll to position [636, 0]
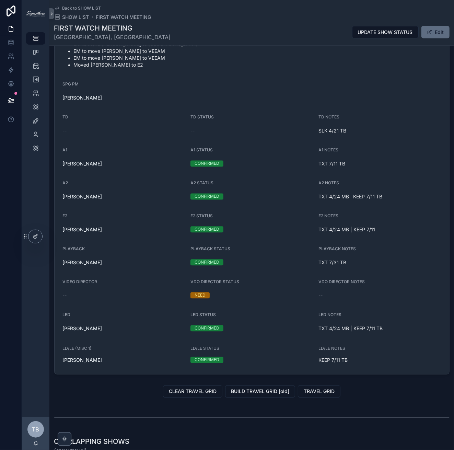
click at [439, 33] on button "Edit" at bounding box center [436, 32] width 28 height 12
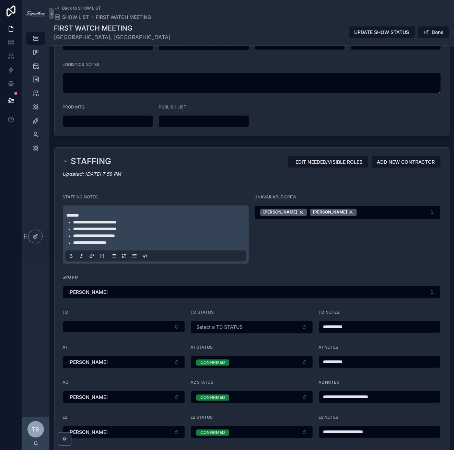
scroll to position [667, 0]
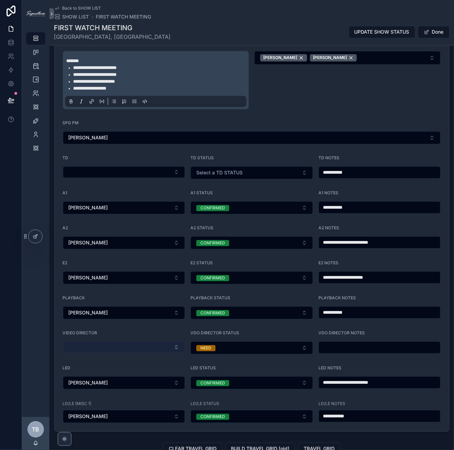
click at [146, 342] on button "Select Button" at bounding box center [124, 348] width 123 height 12
type input "****"
click at [132, 357] on div "[PERSON_NAME]" at bounding box center [123, 362] width 118 height 11
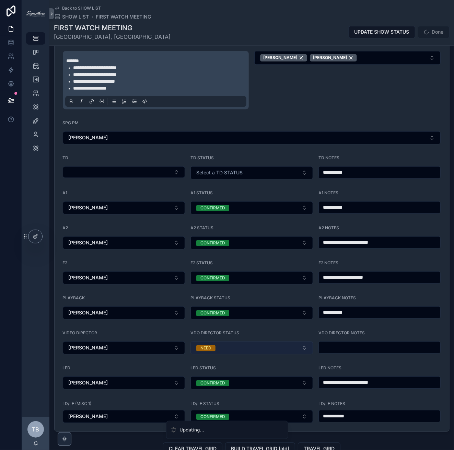
click at [255, 342] on button "NEED" at bounding box center [252, 348] width 123 height 13
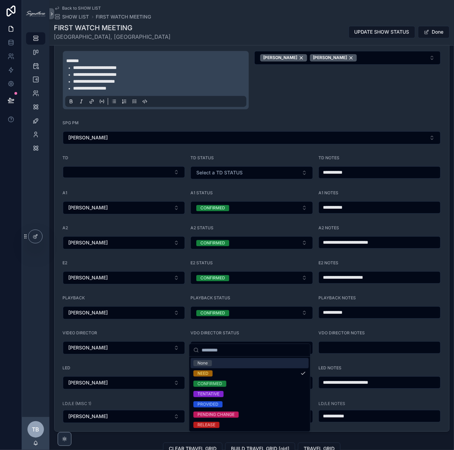
click at [332, 343] on input "scrollable content" at bounding box center [380, 348] width 122 height 10
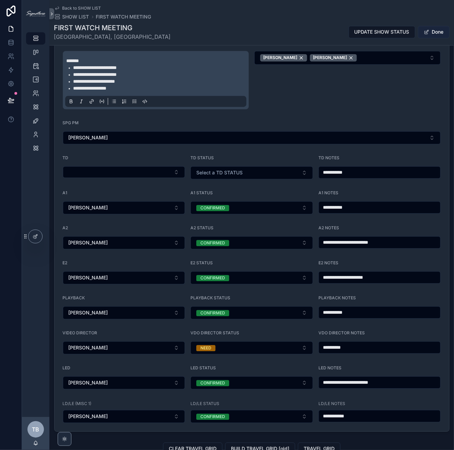
type input "**********"
click at [432, 30] on button "Done" at bounding box center [434, 32] width 32 height 12
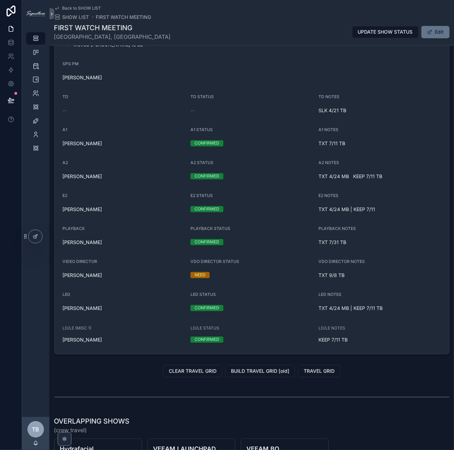
scroll to position [544, 0]
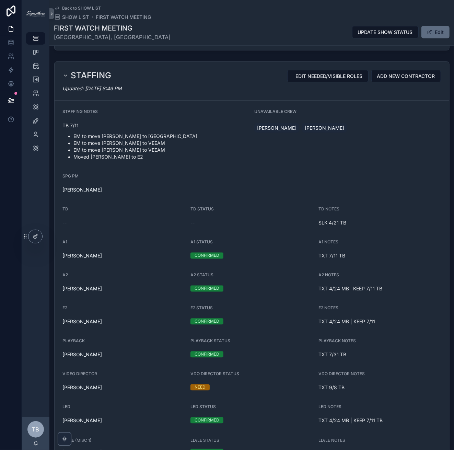
click at [434, 34] on button "Edit" at bounding box center [436, 32] width 28 height 12
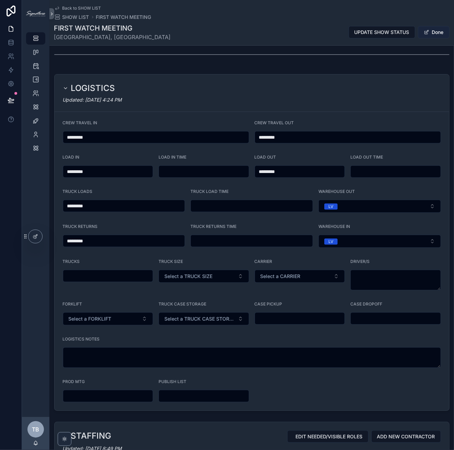
click at [436, 30] on button "Done" at bounding box center [434, 32] width 32 height 12
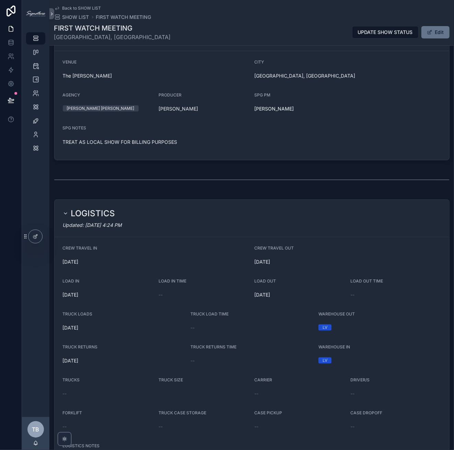
scroll to position [0, 0]
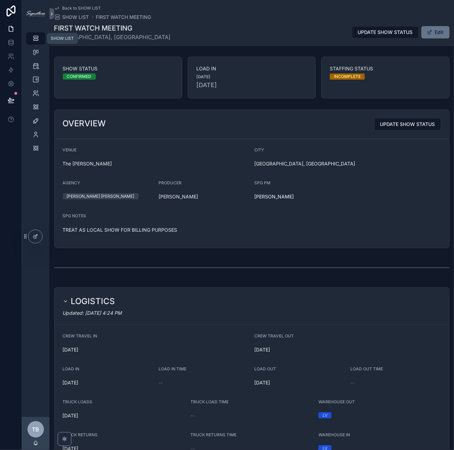
drag, startPoint x: 30, startPoint y: 42, endPoint x: 34, endPoint y: 43, distance: 3.8
click at [30, 42] on div "SHOW LIST" at bounding box center [35, 38] width 11 height 11
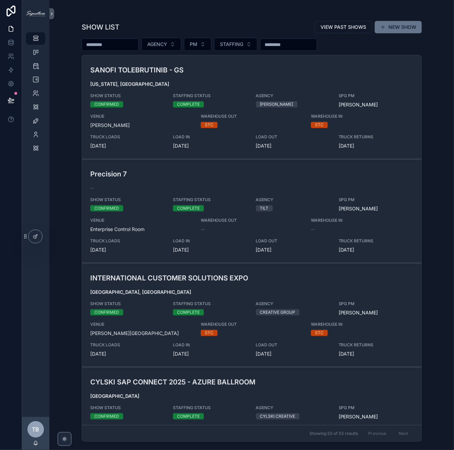
click at [129, 43] on input "scrollable content" at bounding box center [110, 45] width 56 height 10
type input "*****"
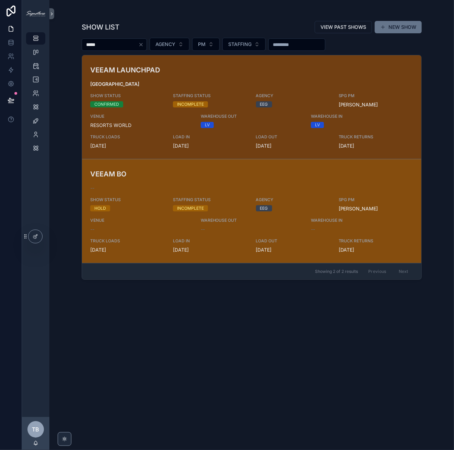
click at [197, 169] on h3 "VEEAM BO" at bounding box center [196, 174] width 213 height 10
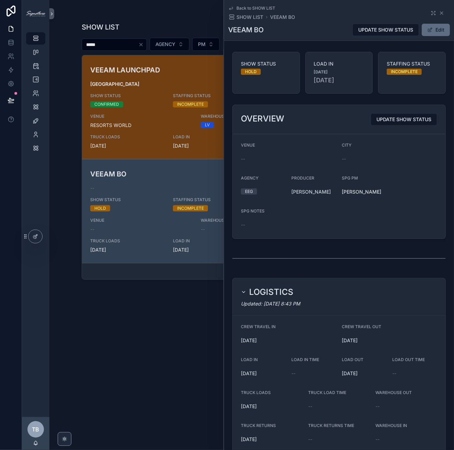
click at [429, 28] on button "Edit" at bounding box center [436, 30] width 28 height 12
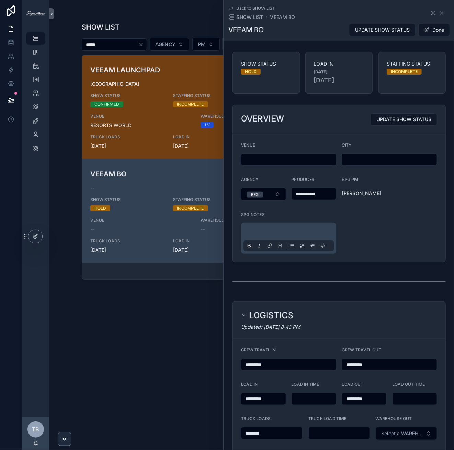
click at [269, 158] on input "scrollable content" at bounding box center [288, 160] width 95 height 10
type input "**********"
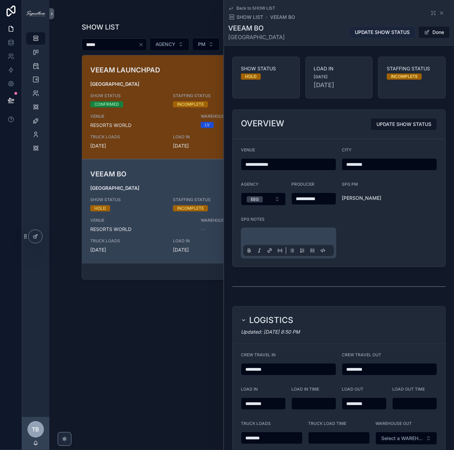
type input "*********"
click at [381, 31] on span "UPDATE SHOW STATUS" at bounding box center [382, 32] width 55 height 7
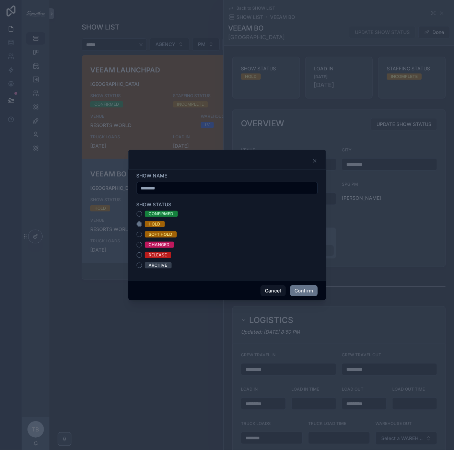
click at [159, 188] on input "********" at bounding box center [227, 188] width 181 height 10
type input "**********"
click at [308, 289] on button "Confirm" at bounding box center [303, 290] width 27 height 11
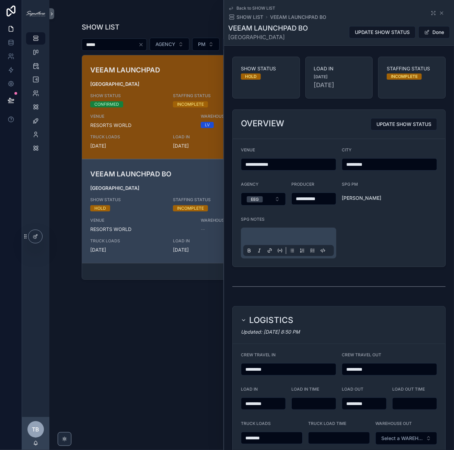
click at [154, 78] on div "VEEAM LAUNCHPAD LAS VEGAS SHOW STATUS CONFIRMED STAFFING STATUS INCOMPLETE AGEN…" at bounding box center [251, 107] width 323 height 84
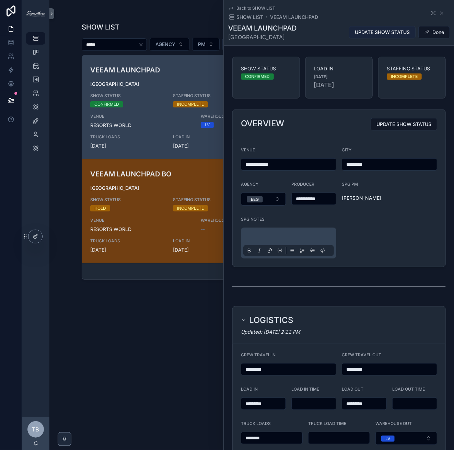
click at [394, 27] on button "UPDATE SHOW STATUS" at bounding box center [382, 32] width 67 height 12
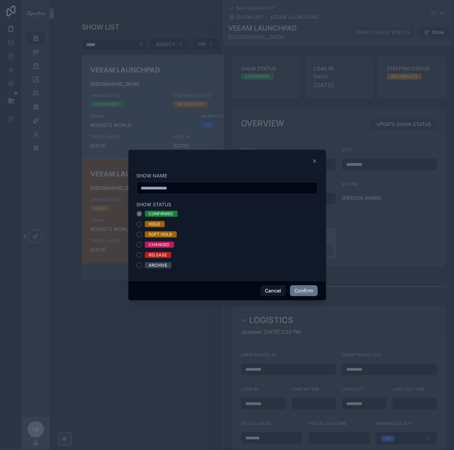
click at [270, 185] on input "**********" at bounding box center [227, 188] width 181 height 10
type input "**********"
click at [300, 292] on button "Confirm" at bounding box center [303, 290] width 27 height 11
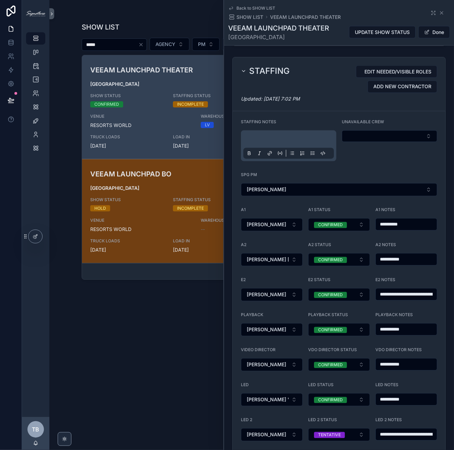
scroll to position [600, 0]
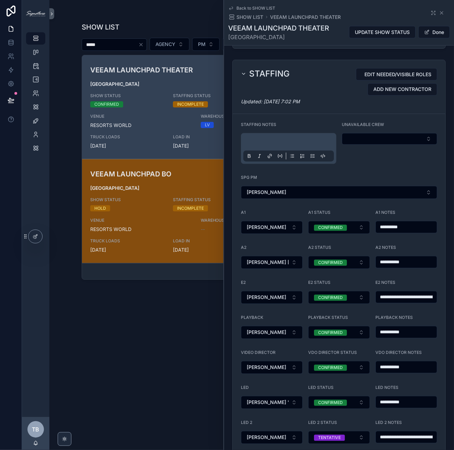
click at [119, 190] on span "[GEOGRAPHIC_DATA]" at bounding box center [251, 188] width 323 height 7
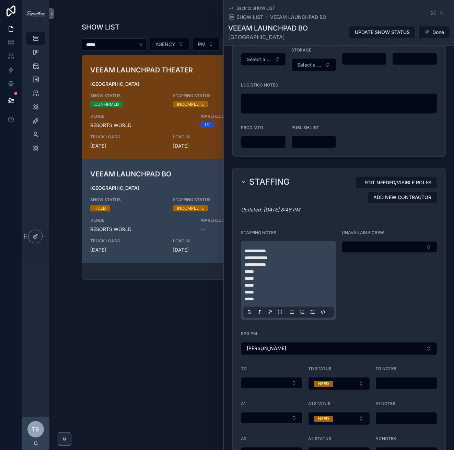
scroll to position [480, 0]
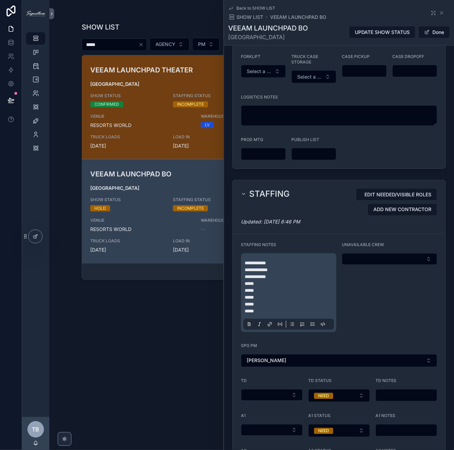
click at [314, 274] on p "**********" at bounding box center [290, 277] width 91 height 7
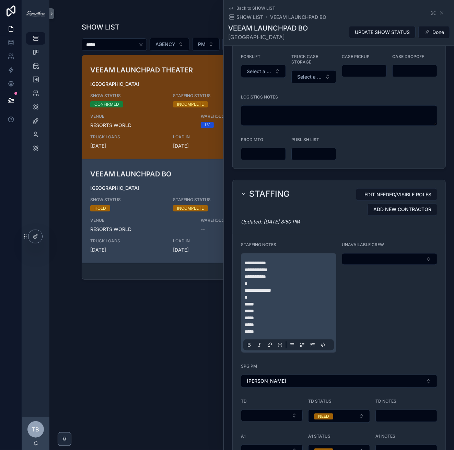
click at [430, 24] on div "VEEAM LAUNCHPAD BO LAS VEGAS UPDATE SHOW STATUS Done" at bounding box center [339, 32] width 222 height 18
click at [428, 30] on span "Done" at bounding box center [435, 32] width 32 height 12
click at [425, 31] on span "scrollable content" at bounding box center [426, 32] width 5 height 5
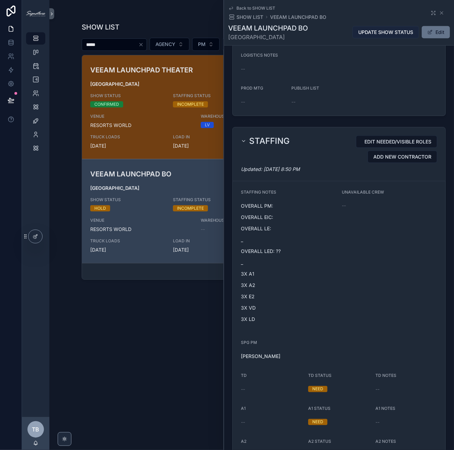
scroll to position [451, 0]
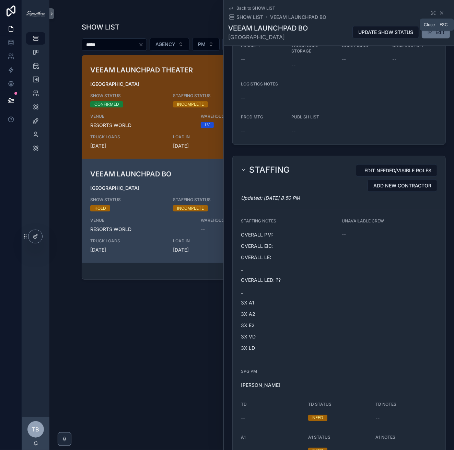
click at [439, 13] on icon "scrollable content" at bounding box center [441, 12] width 5 height 5
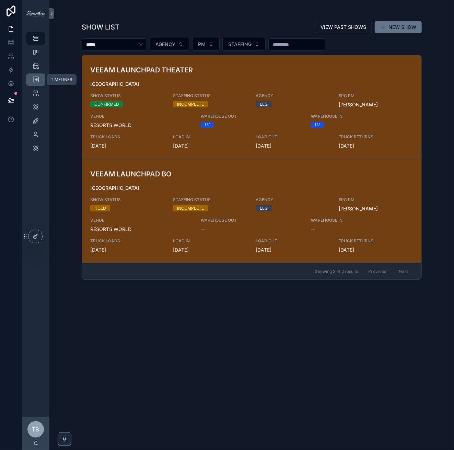
click at [33, 80] on icon "scrollable content" at bounding box center [35, 79] width 7 height 7
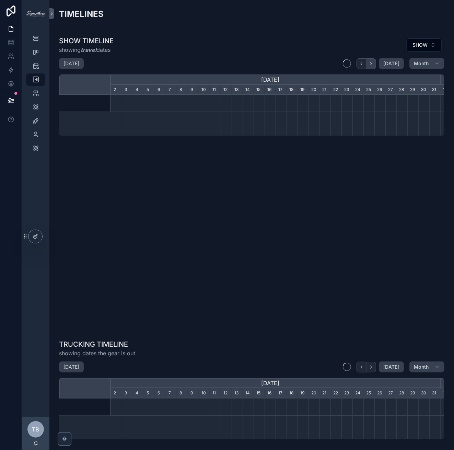
scroll to position [0, 330]
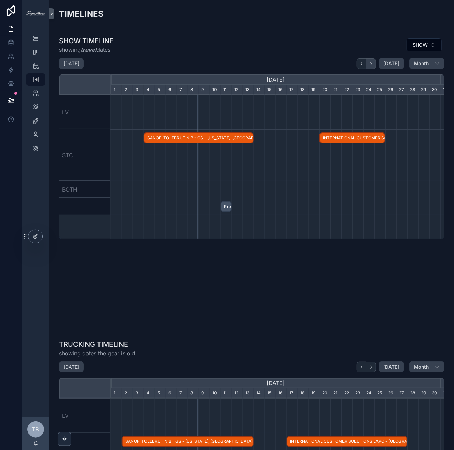
click at [371, 65] on icon "scrollable content" at bounding box center [371, 63] width 5 height 5
click at [370, 65] on icon "scrollable content" at bounding box center [371, 63] width 5 height 5
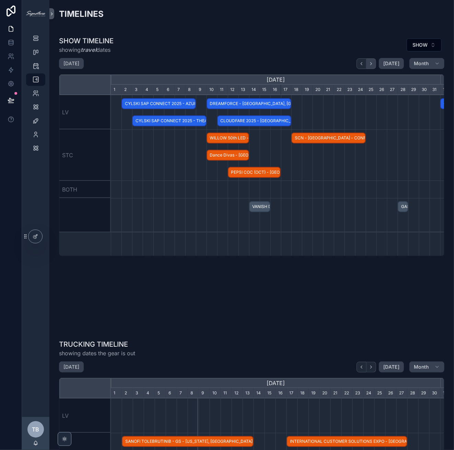
click at [370, 65] on icon "scrollable content" at bounding box center [371, 63] width 5 height 5
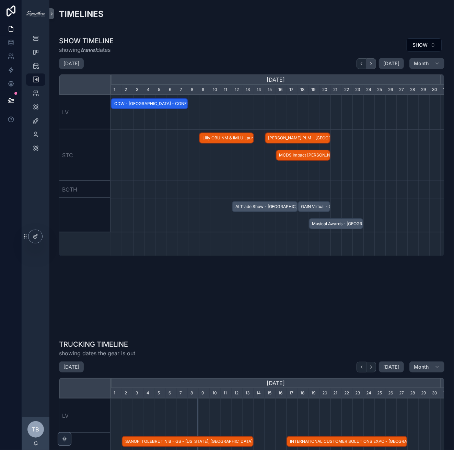
click at [370, 65] on icon "scrollable content" at bounding box center [371, 63] width 5 height 5
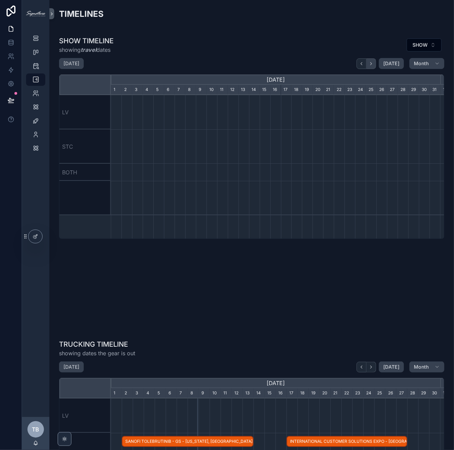
click at [370, 65] on icon "scrollable content" at bounding box center [371, 63] width 5 height 5
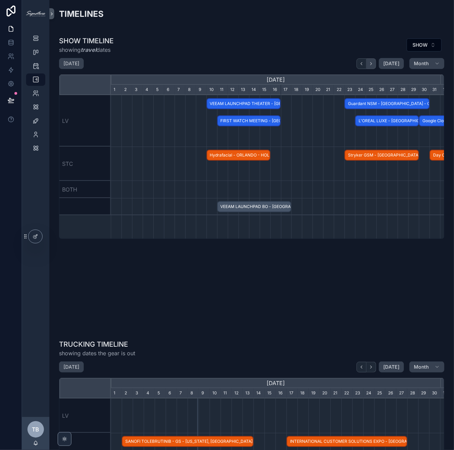
click at [370, 65] on icon "scrollable content" at bounding box center [371, 63] width 5 height 5
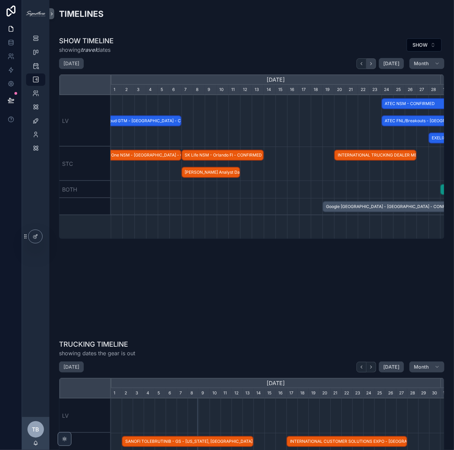
click at [370, 65] on icon "scrollable content" at bounding box center [371, 63] width 5 height 5
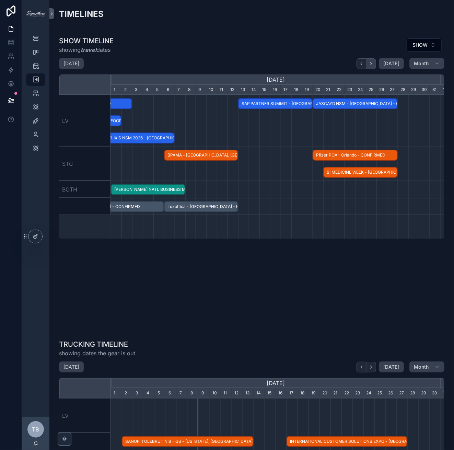
click at [370, 65] on icon "scrollable content" at bounding box center [371, 63] width 5 height 5
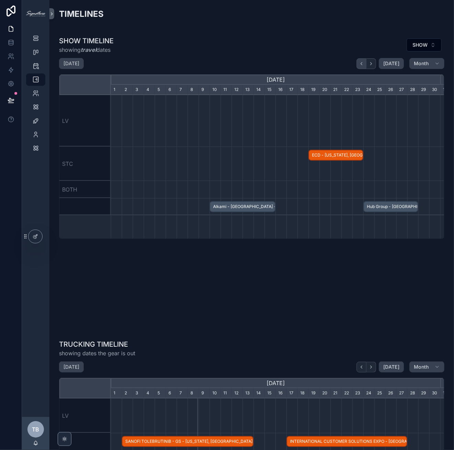
click at [357, 64] on button "scrollable content" at bounding box center [362, 63] width 10 height 11
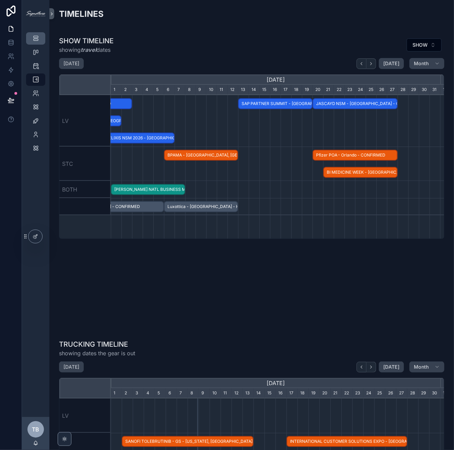
click at [29, 37] on link "SHOW LIST" at bounding box center [35, 38] width 19 height 12
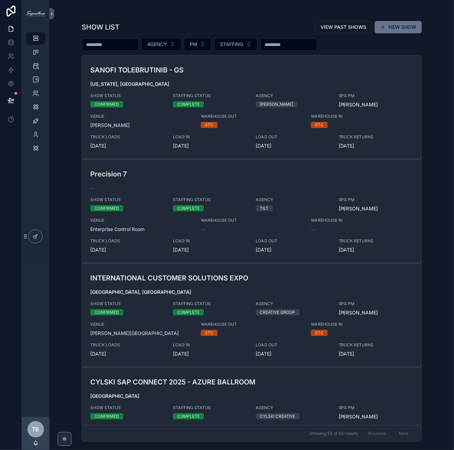
click at [123, 43] on input "scrollable content" at bounding box center [110, 45] width 56 height 10
type input "********"
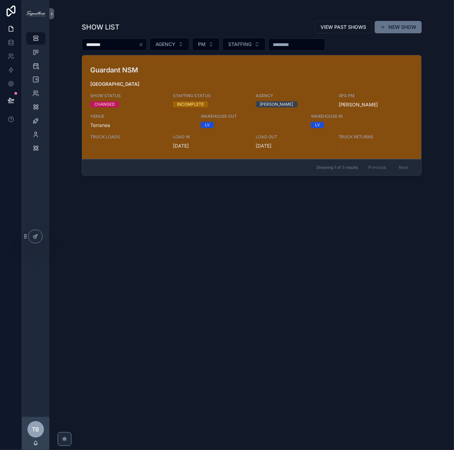
click at [187, 76] on div "Guardant NSM Los Angeles SHOW STATUS CHANGED STAFFING STATUS INCOMPLETE AGENCY …" at bounding box center [251, 107] width 323 height 84
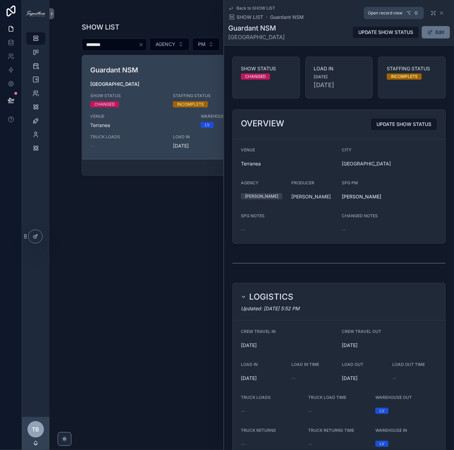
click at [431, 13] on icon "scrollable content" at bounding box center [433, 12] width 5 height 5
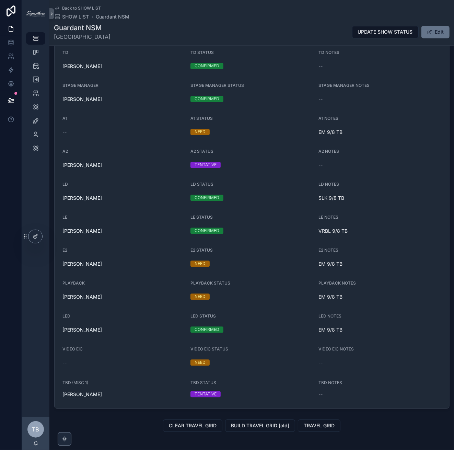
scroll to position [669, 0]
click at [435, 35] on button "Edit" at bounding box center [436, 32] width 28 height 12
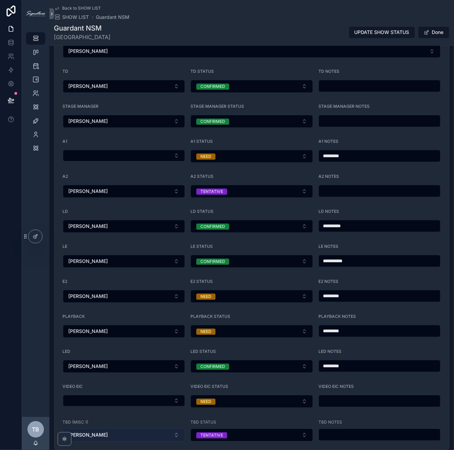
click at [167, 428] on button "[PERSON_NAME]" at bounding box center [124, 434] width 123 height 13
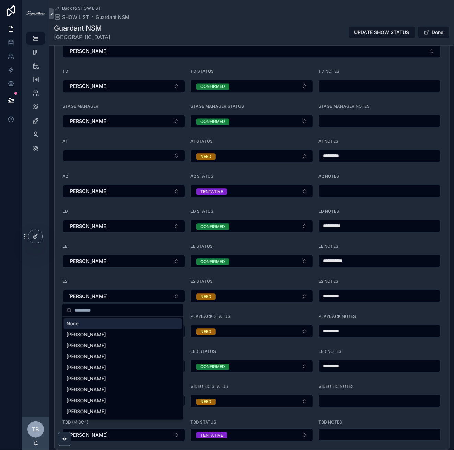
drag, startPoint x: 116, startPoint y: 328, endPoint x: 167, endPoint y: 403, distance: 90.8
click at [116, 328] on div "None" at bounding box center [123, 323] width 118 height 11
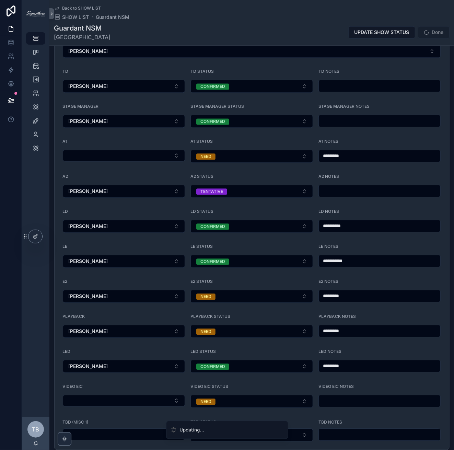
click at [271, 429] on li "Updating..." at bounding box center [227, 430] width 122 height 18
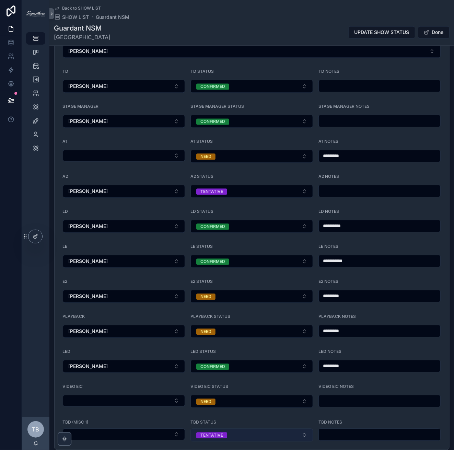
click at [294, 428] on button "TENTATIVE" at bounding box center [252, 434] width 123 height 13
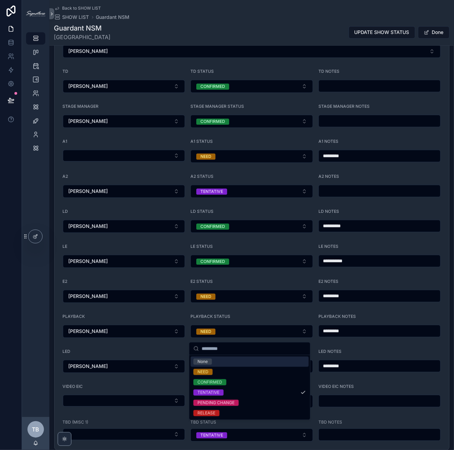
click at [250, 364] on div "None" at bounding box center [250, 362] width 118 height 10
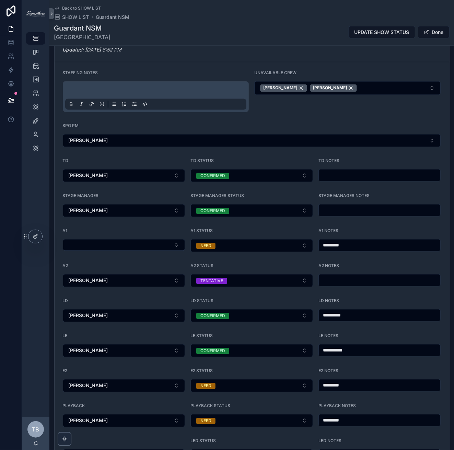
scroll to position [664, 0]
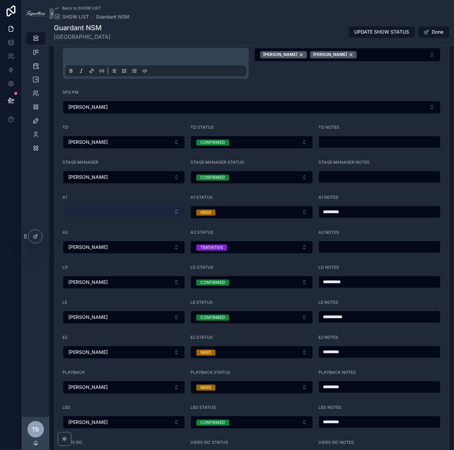
click at [144, 208] on button "Select Button" at bounding box center [124, 212] width 123 height 12
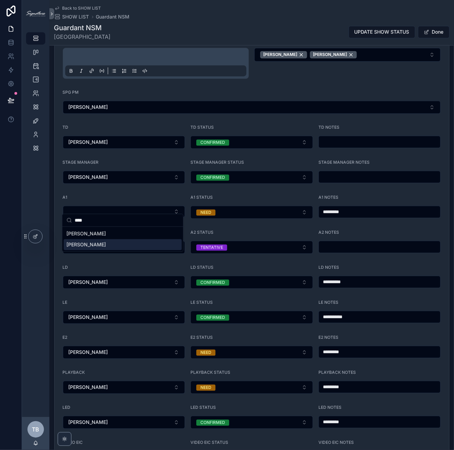
type input "****"
click at [121, 246] on div "Pete Wiejaczka" at bounding box center [123, 244] width 118 height 11
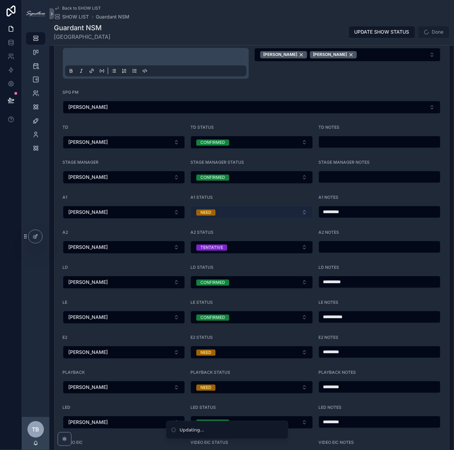
click at [259, 207] on button "NEED" at bounding box center [252, 212] width 123 height 13
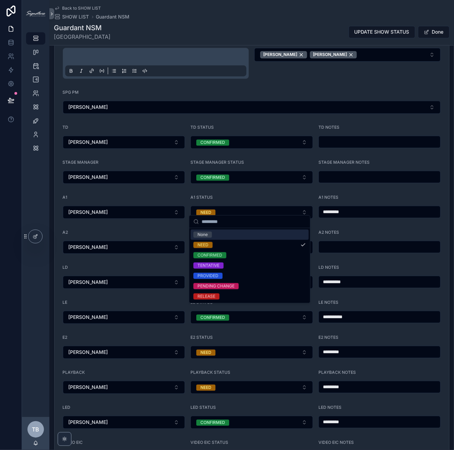
click at [380, 210] on input "*********" at bounding box center [380, 212] width 122 height 10
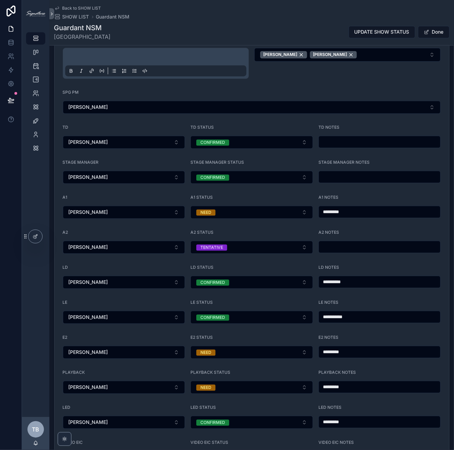
click at [380, 210] on input "*********" at bounding box center [380, 212] width 122 height 10
type input "**********"
click at [435, 34] on span "Done" at bounding box center [434, 32] width 32 height 12
click at [432, 35] on button "Done" at bounding box center [434, 32] width 32 height 12
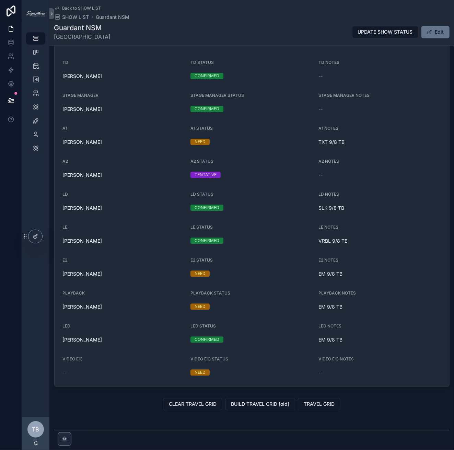
scroll to position [660, 0]
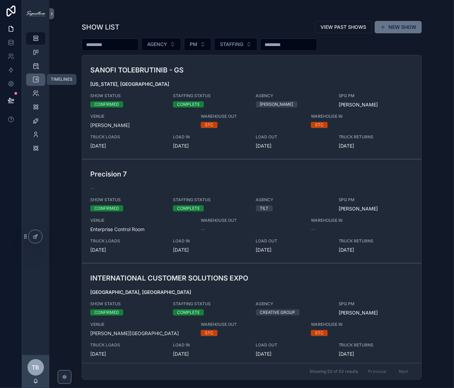
click at [40, 76] on div "TIMELINES" at bounding box center [35, 79] width 11 height 11
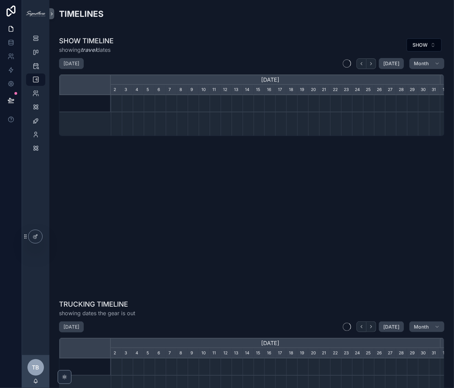
scroll to position [0, 329]
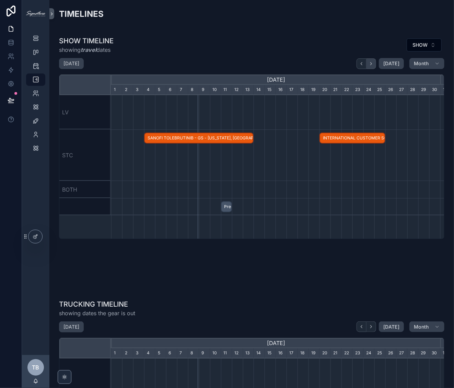
click at [370, 63] on icon "scrollable content" at bounding box center [371, 63] width 5 height 5
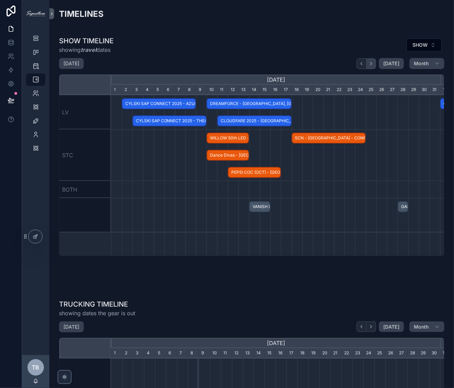
click at [370, 63] on icon "scrollable content" at bounding box center [371, 63] width 5 height 5
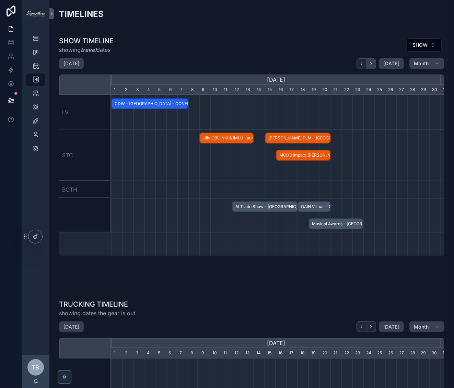
click at [370, 63] on icon "scrollable content" at bounding box center [371, 63] width 5 height 5
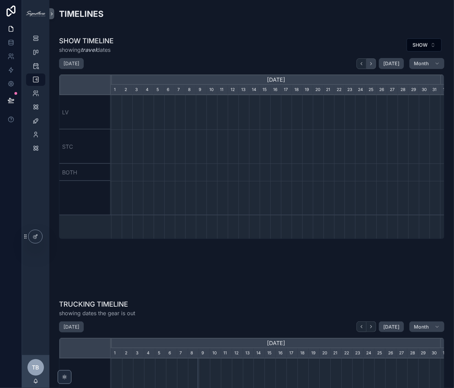
click at [370, 63] on icon "scrollable content" at bounding box center [371, 63] width 5 height 5
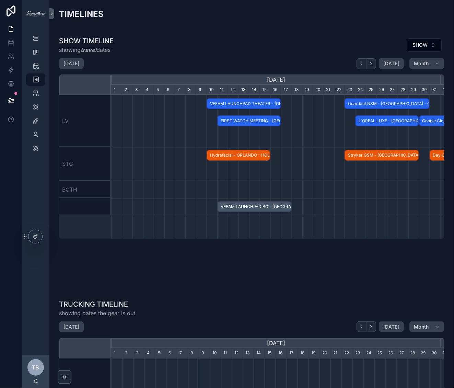
click at [234, 153] on span "Hydrafacial - ORLANDO - HOLD" at bounding box center [238, 155] width 62 height 11
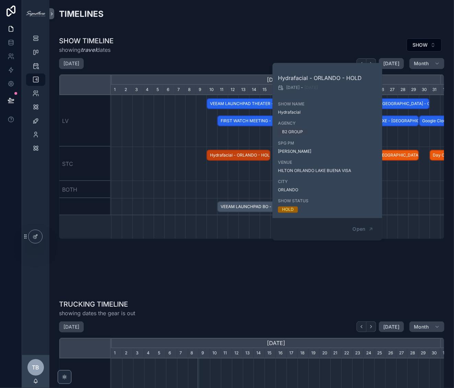
click at [232, 101] on span "VEEAM LAUNCHPAD THEATER - [GEOGRAPHIC_DATA] - CONFIRMED" at bounding box center [243, 103] width 73 height 11
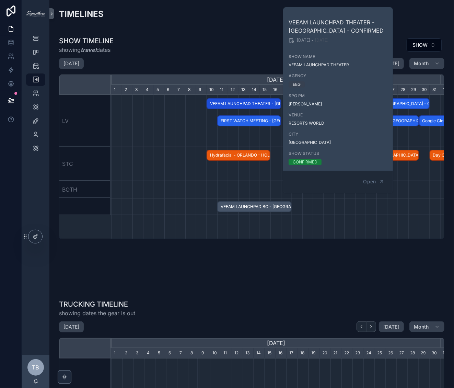
click at [254, 206] on span "VEEAM LAUNCHPAD BO - [GEOGRAPHIC_DATA] - HOLD" at bounding box center [254, 206] width 73 height 11
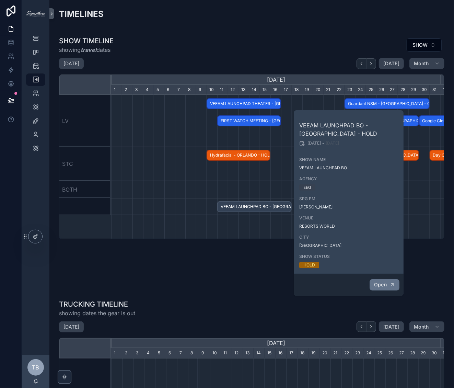
click at [385, 282] on span "Open" at bounding box center [380, 285] width 13 height 6
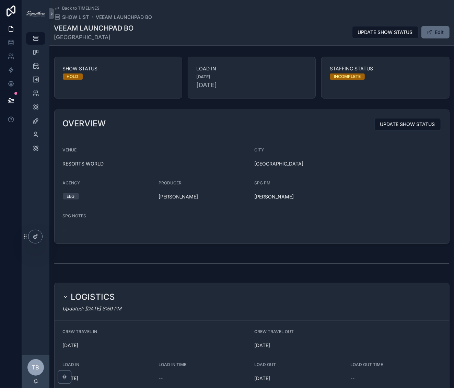
click at [439, 30] on button "Edit" at bounding box center [436, 32] width 28 height 12
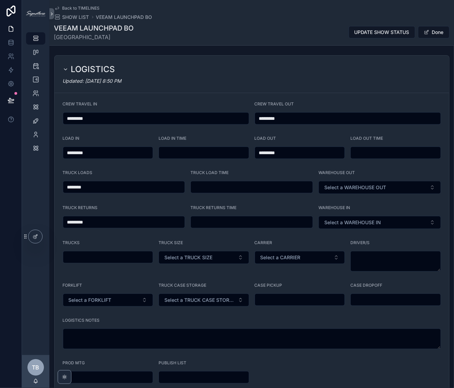
scroll to position [305, 0]
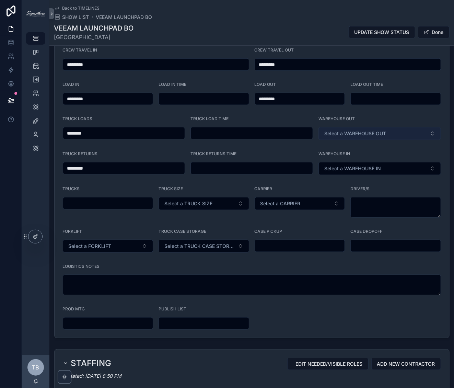
drag, startPoint x: 362, startPoint y: 130, endPoint x: 364, endPoint y: 138, distance: 8.0
click at [362, 130] on span "Select a WAREHOUSE OUT" at bounding box center [355, 133] width 62 height 7
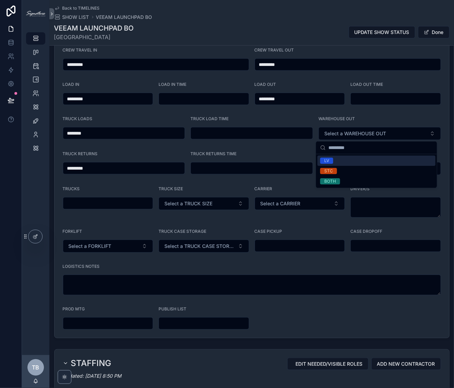
click at [361, 158] on div "LV" at bounding box center [377, 161] width 118 height 10
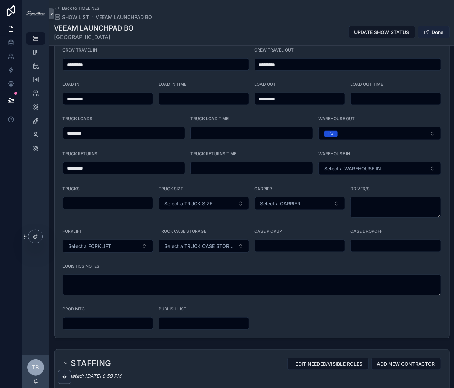
click at [434, 36] on button "Done" at bounding box center [434, 32] width 32 height 12
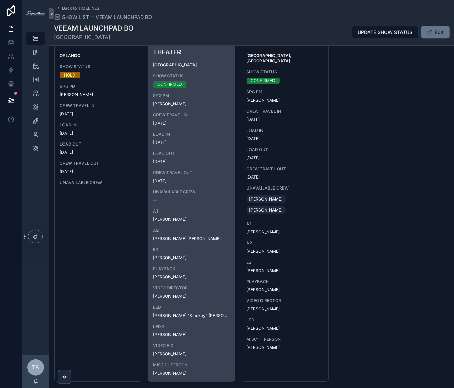
scroll to position [873, 0]
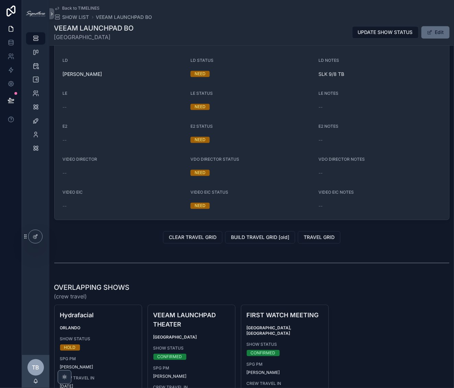
click at [427, 37] on button "Edit" at bounding box center [436, 32] width 28 height 12
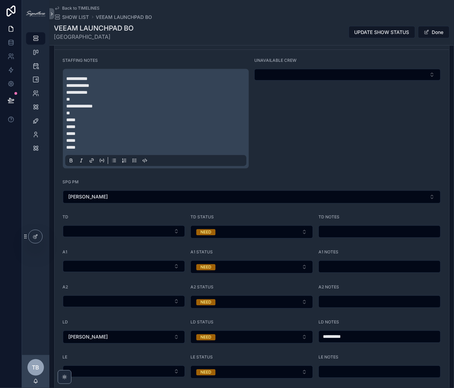
scroll to position [645, 0]
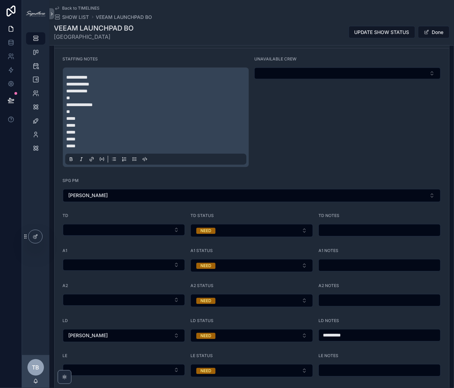
click at [124, 147] on p "*****" at bounding box center [158, 146] width 182 height 7
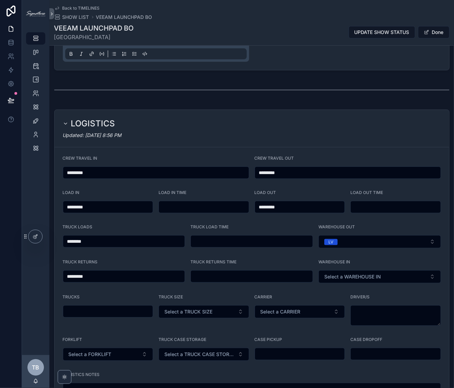
scroll to position [237, 0]
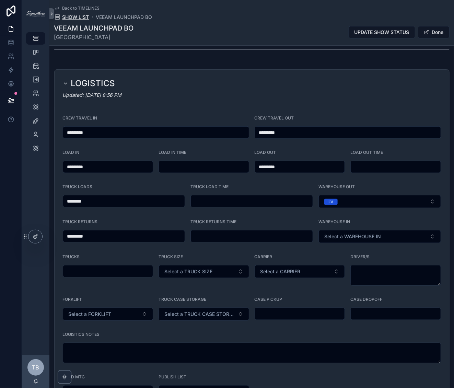
click at [72, 20] on span "SHOW LIST" at bounding box center [75, 17] width 27 height 7
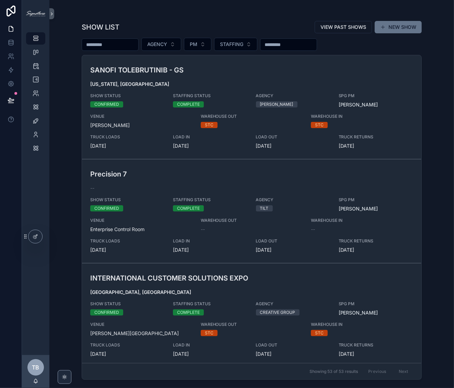
click at [96, 46] on input "scrollable content" at bounding box center [110, 45] width 56 height 10
type input "*****"
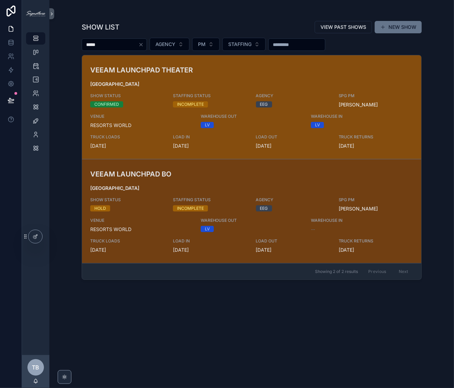
click at [202, 82] on span "[GEOGRAPHIC_DATA]" at bounding box center [251, 84] width 323 height 7
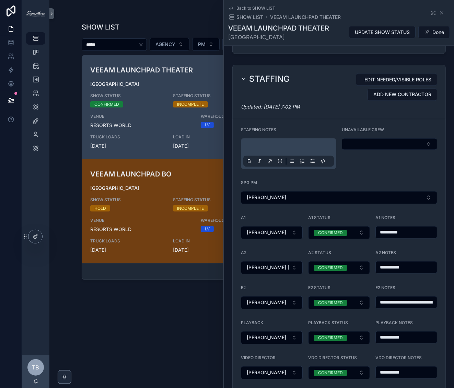
scroll to position [65, 0]
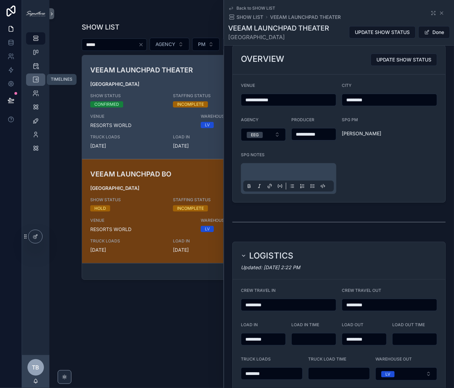
click at [31, 81] on div "TIMELINES" at bounding box center [35, 79] width 11 height 11
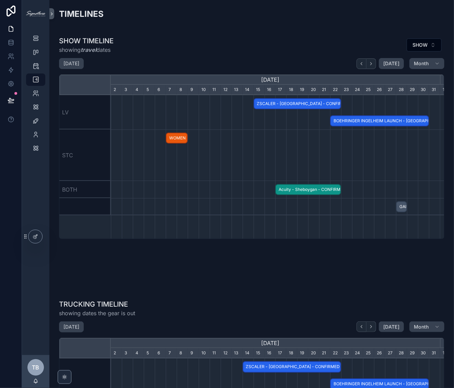
scroll to position [0, 329]
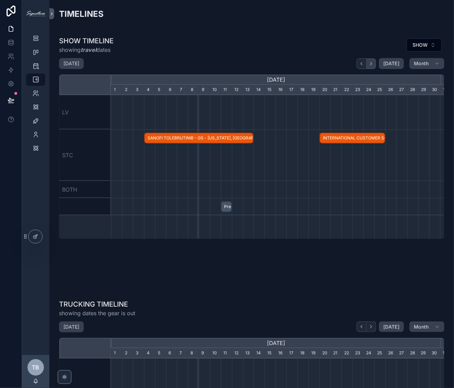
click at [367, 59] on button "scrollable content" at bounding box center [372, 63] width 10 height 11
click at [369, 61] on icon "scrollable content" at bounding box center [371, 63] width 5 height 5
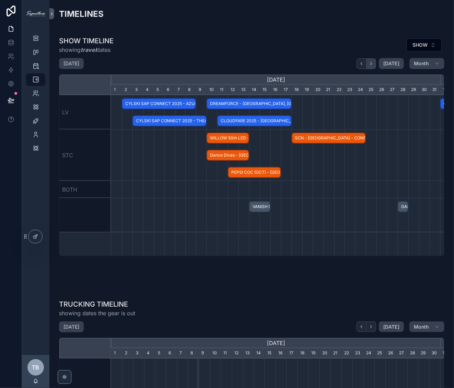
click at [369, 65] on icon "scrollable content" at bounding box center [371, 63] width 5 height 5
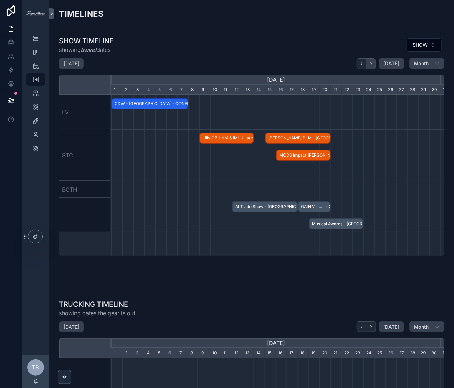
click at [369, 64] on icon "scrollable content" at bounding box center [371, 63] width 5 height 5
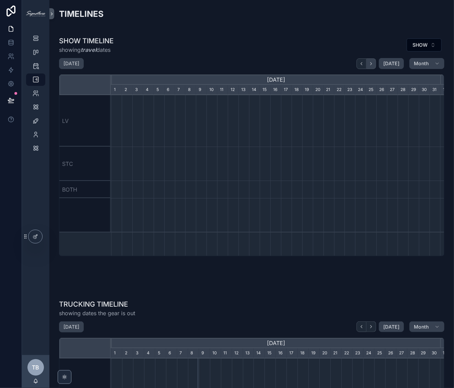
click at [369, 64] on icon "scrollable content" at bounding box center [371, 63] width 5 height 5
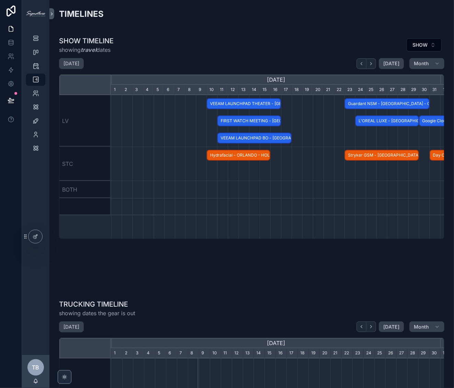
click at [249, 121] on span "FIRST WATCH MEETING - [GEOGRAPHIC_DATA], [GEOGRAPHIC_DATA] - CONFIRMED" at bounding box center [249, 120] width 62 height 11
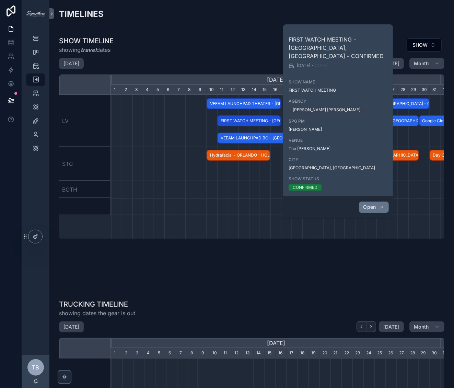
click at [376, 204] on span "Open" at bounding box center [370, 207] width 13 height 6
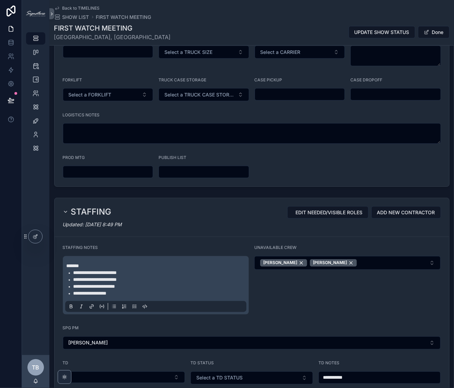
scroll to position [466, 0]
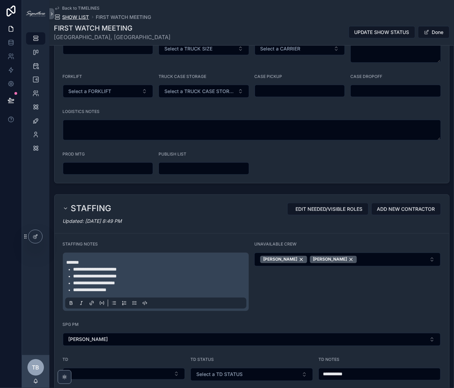
click at [75, 17] on span "SHOW LIST" at bounding box center [75, 17] width 27 height 7
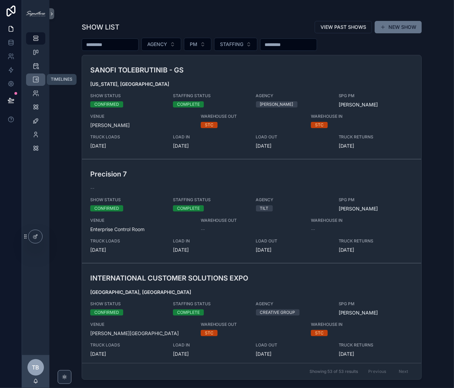
click at [35, 76] on div "TIMELINES" at bounding box center [35, 79] width 11 height 11
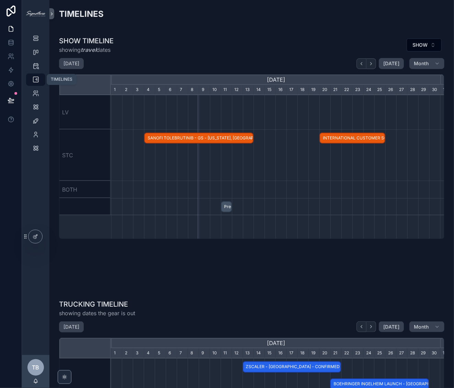
scroll to position [0, 329]
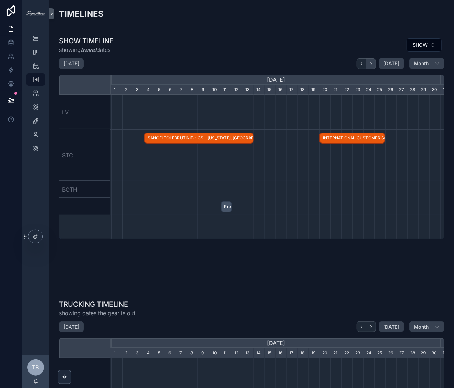
click at [367, 61] on button "scrollable content" at bounding box center [372, 63] width 10 height 11
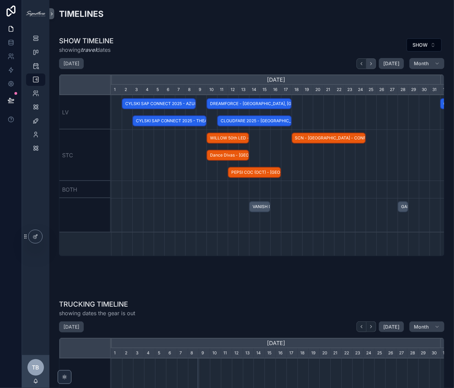
click at [369, 61] on icon "scrollable content" at bounding box center [371, 63] width 5 height 5
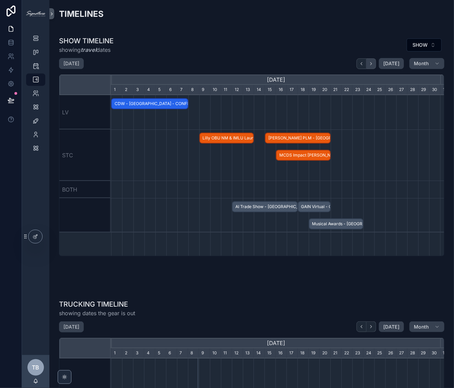
click at [369, 62] on icon "scrollable content" at bounding box center [371, 63] width 5 height 5
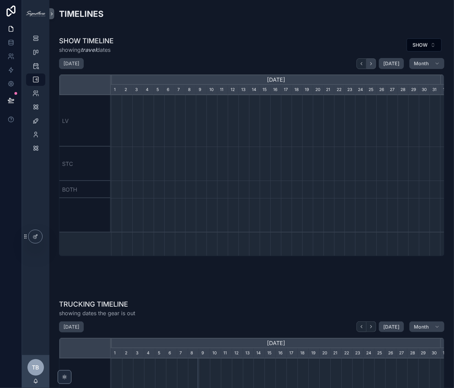
click at [369, 62] on icon "scrollable content" at bounding box center [371, 63] width 5 height 5
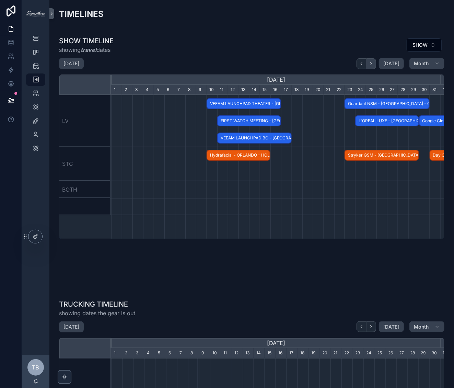
click at [369, 62] on icon "scrollable content" at bounding box center [371, 63] width 5 height 5
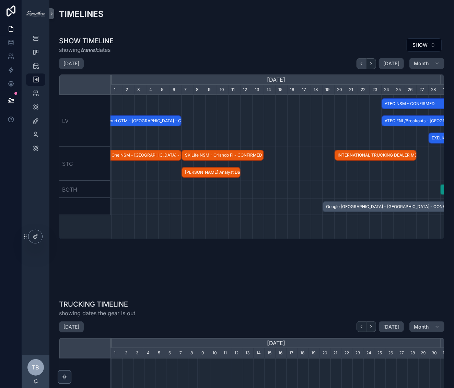
click at [359, 62] on icon "scrollable content" at bounding box center [361, 63] width 5 height 5
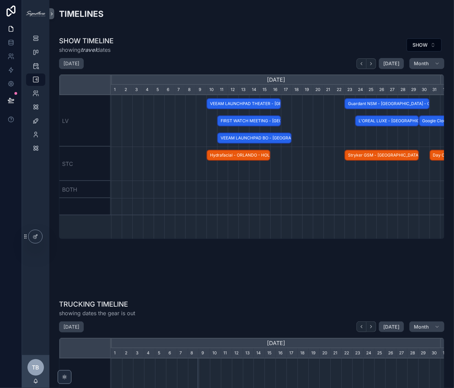
click at [246, 118] on span "FIRST WATCH MEETING - [GEOGRAPHIC_DATA], [GEOGRAPHIC_DATA] - CONFIRMED" at bounding box center [249, 120] width 62 height 11
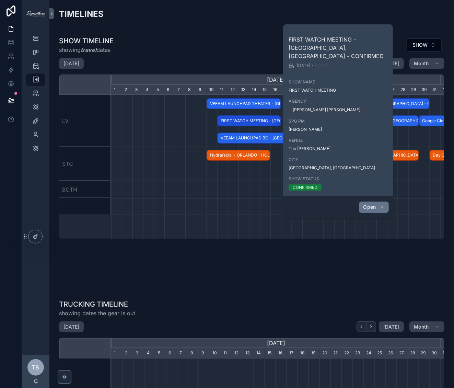
click at [373, 204] on span "Open" at bounding box center [370, 207] width 13 height 6
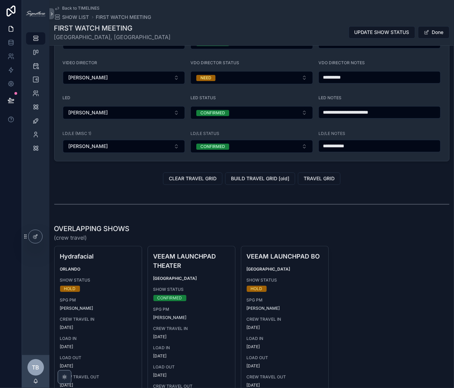
scroll to position [583, 0]
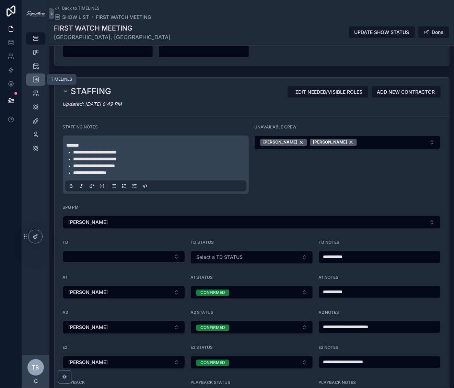
click at [35, 80] on icon "scrollable content" at bounding box center [35, 79] width 7 height 7
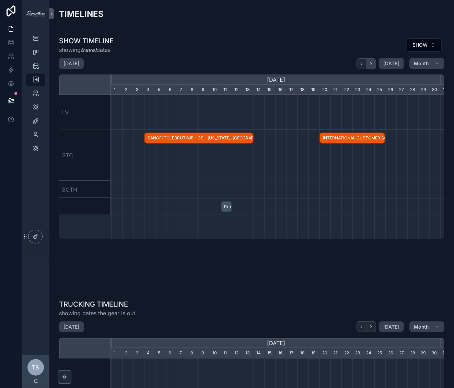
click at [369, 61] on icon "scrollable content" at bounding box center [371, 63] width 5 height 5
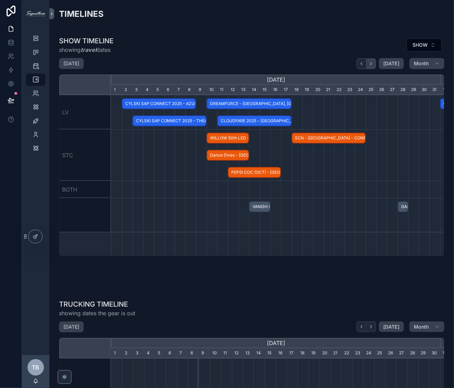
click at [369, 61] on icon "scrollable content" at bounding box center [371, 63] width 5 height 5
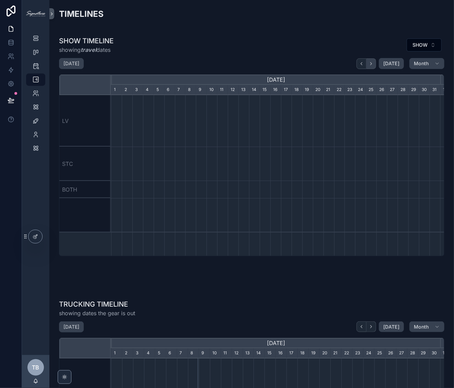
click at [369, 61] on icon "scrollable content" at bounding box center [371, 63] width 5 height 5
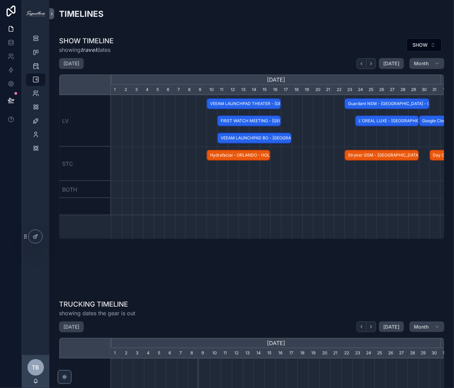
click at [252, 118] on span "FIRST WATCH MEETING - [GEOGRAPHIC_DATA], [GEOGRAPHIC_DATA] - CONFIRMED" at bounding box center [249, 120] width 62 height 11
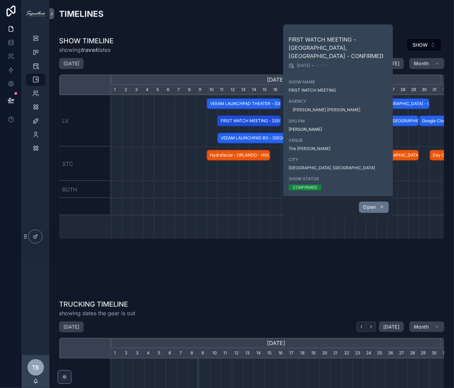
click at [373, 204] on span "Open" at bounding box center [370, 207] width 13 height 6
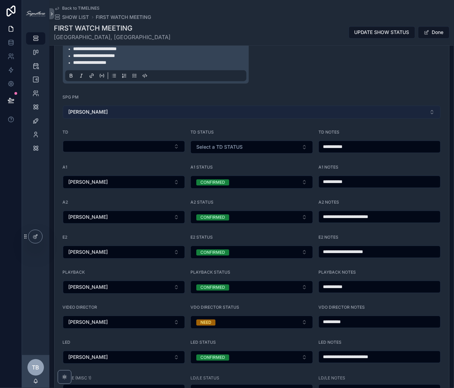
scroll to position [542, 0]
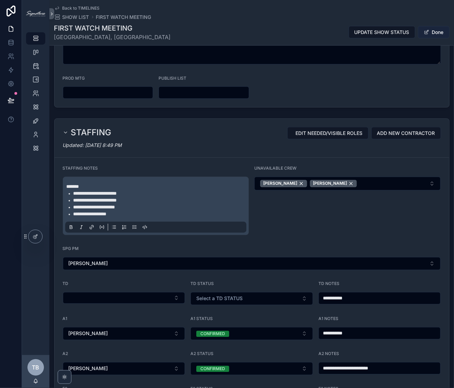
click at [431, 34] on button "Done" at bounding box center [434, 32] width 32 height 12
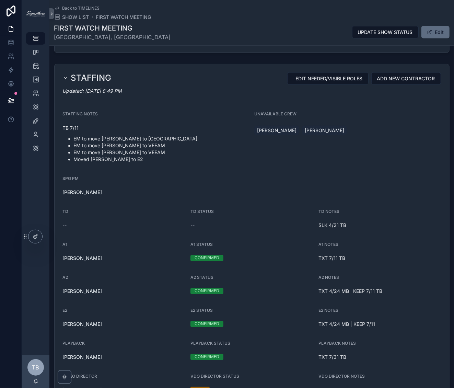
scroll to position [506, 0]
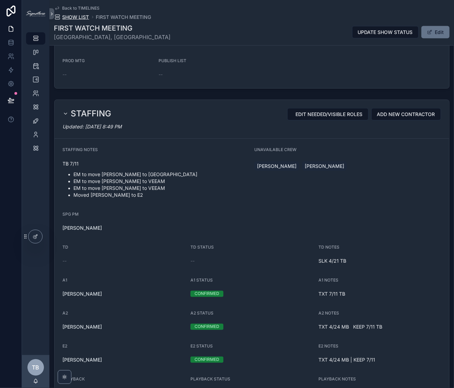
click at [71, 17] on span "SHOW LIST" at bounding box center [75, 17] width 27 height 7
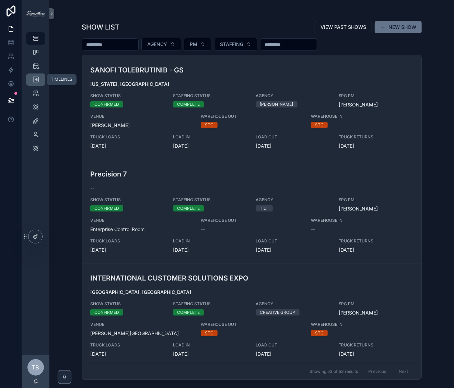
click at [39, 76] on icon "scrollable content" at bounding box center [35, 79] width 7 height 7
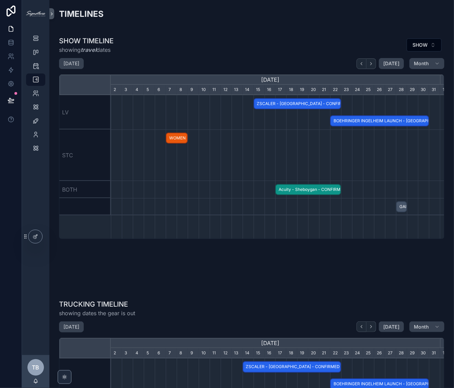
scroll to position [0, 329]
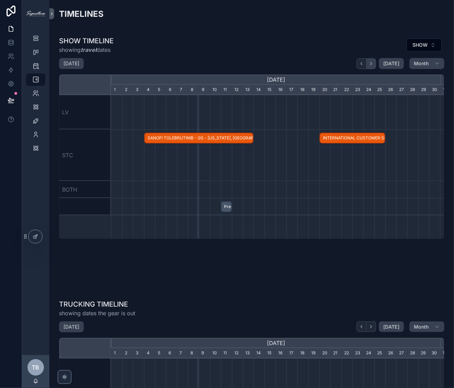
click at [371, 65] on icon "scrollable content" at bounding box center [371, 63] width 1 height 3
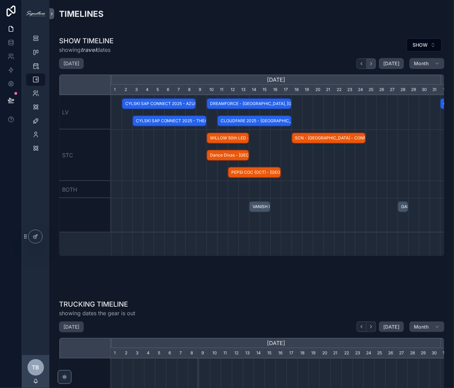
click at [371, 65] on icon "scrollable content" at bounding box center [371, 63] width 1 height 3
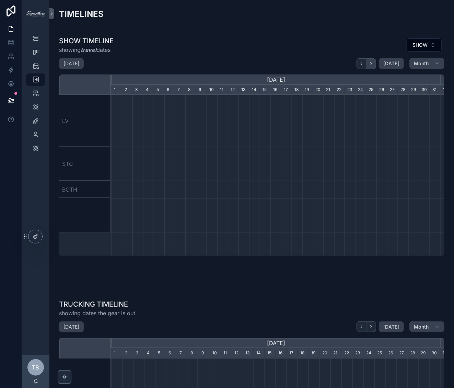
click at [371, 65] on icon "scrollable content" at bounding box center [371, 63] width 1 height 3
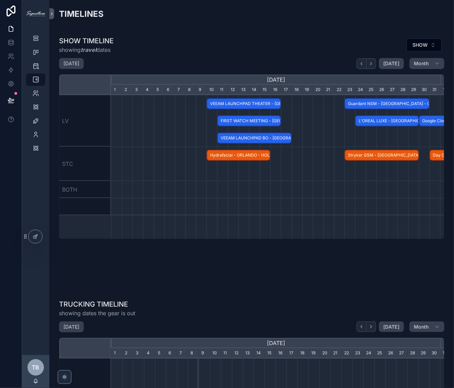
click at [256, 102] on span "VEEAM LAUNCHPAD THEATER - [GEOGRAPHIC_DATA] - CONFIRMED" at bounding box center [243, 103] width 73 height 11
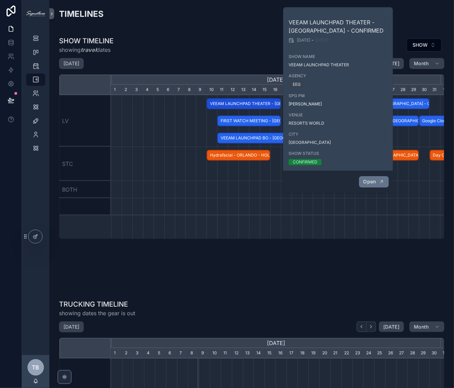
click at [376, 181] on span "Open" at bounding box center [370, 182] width 13 height 6
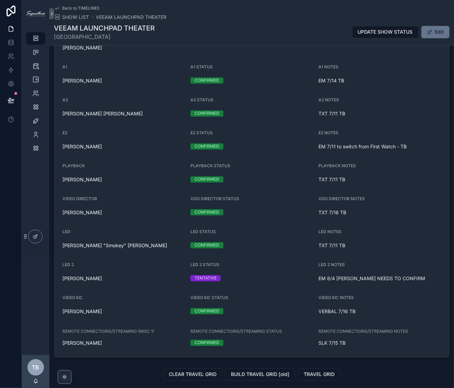
scroll to position [641, 0]
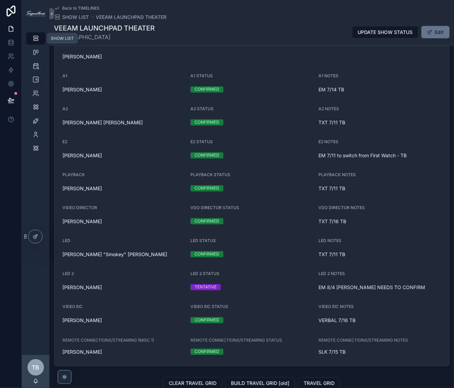
click at [44, 38] on link "SHOW LIST" at bounding box center [35, 38] width 19 height 12
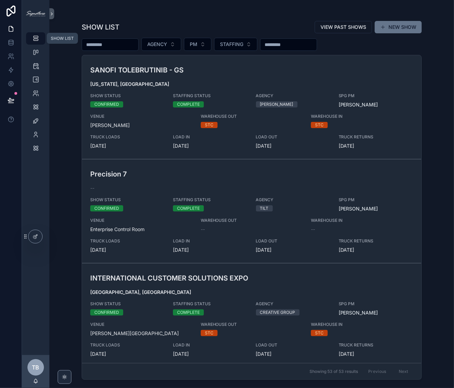
click at [37, 37] on icon "scrollable content" at bounding box center [35, 38] width 7 height 7
click at [40, 84] on div "TIMELINES" at bounding box center [35, 79] width 11 height 11
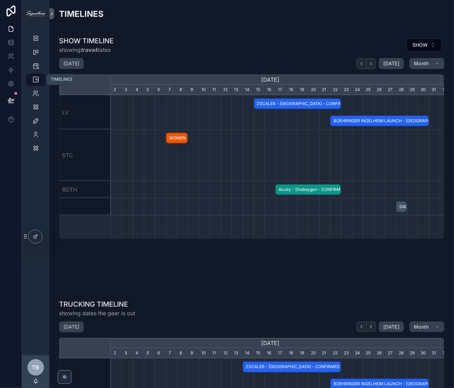
scroll to position [0, 329]
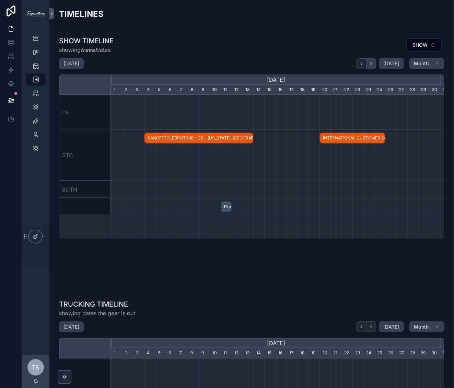
click at [370, 65] on icon "scrollable content" at bounding box center [371, 63] width 5 height 5
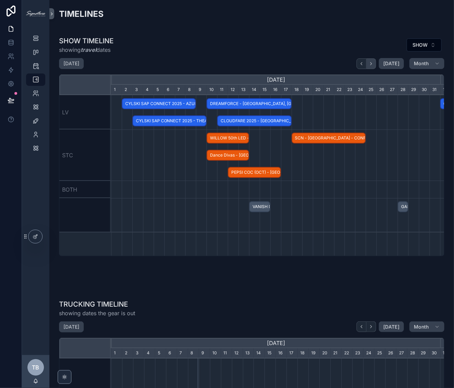
click at [370, 65] on icon "scrollable content" at bounding box center [371, 63] width 5 height 5
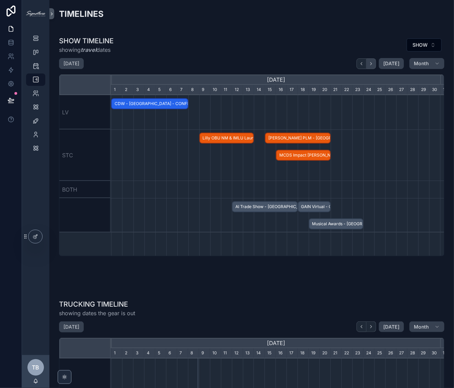
click at [370, 65] on icon "scrollable content" at bounding box center [371, 63] width 5 height 5
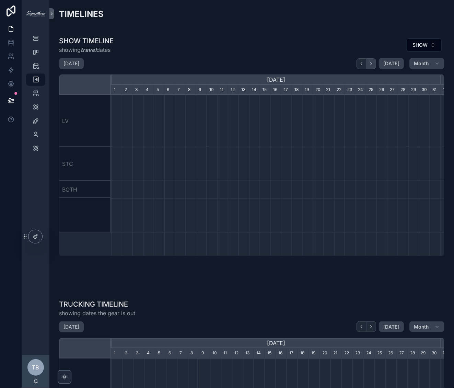
click at [370, 65] on icon "scrollable content" at bounding box center [371, 63] width 5 height 5
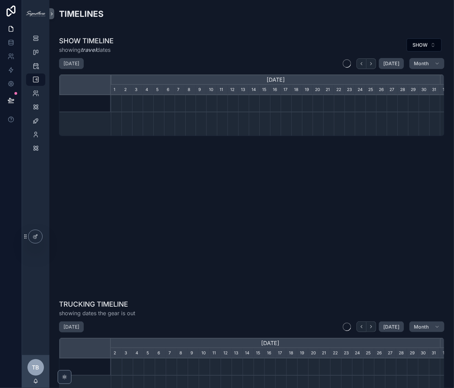
scroll to position [0, 329]
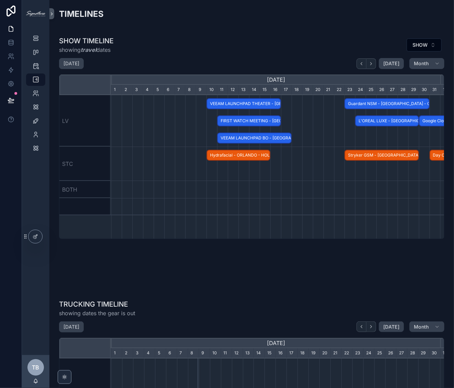
click at [282, 140] on span "VEEAM LAUNCHPAD BO - [GEOGRAPHIC_DATA] - HOLD" at bounding box center [254, 138] width 73 height 11
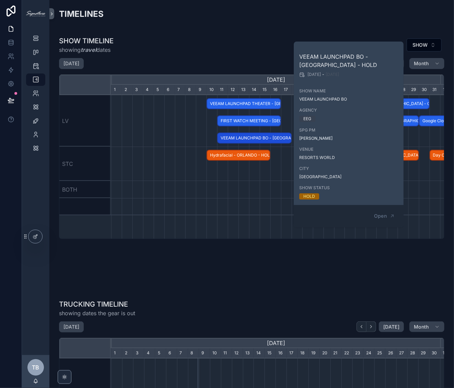
click at [222, 102] on span "VEEAM LAUNCHPAD THEATER - [GEOGRAPHIC_DATA] - CONFIRMED" at bounding box center [243, 103] width 73 height 11
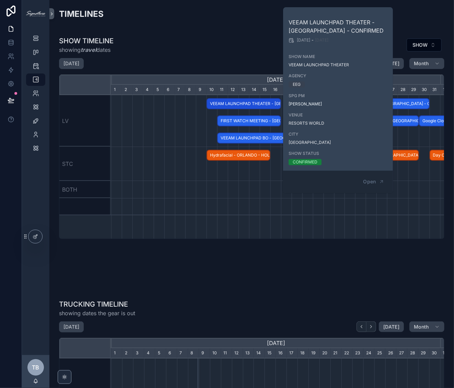
click at [251, 142] on span "VEEAM LAUNCHPAD BO - [GEOGRAPHIC_DATA] - HOLD" at bounding box center [254, 138] width 73 height 11
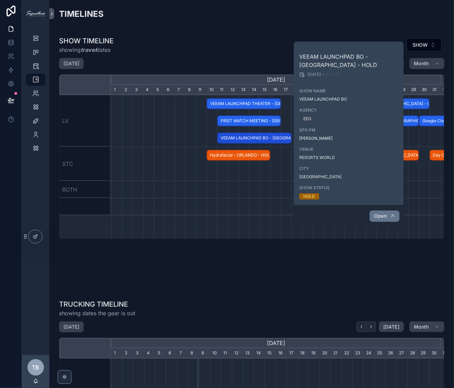
click at [391, 219] on button "Open" at bounding box center [385, 215] width 30 height 11
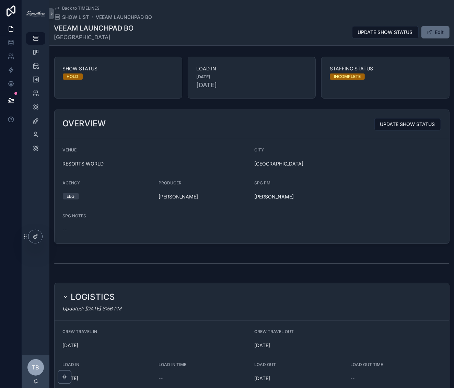
click at [435, 33] on button "Edit" at bounding box center [436, 32] width 28 height 12
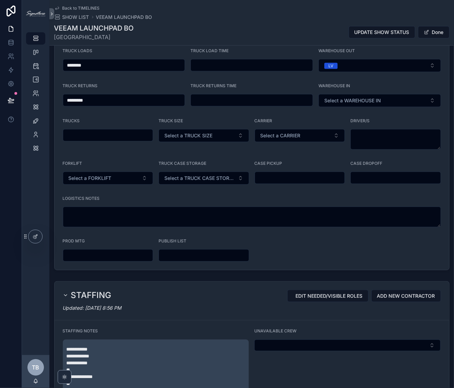
scroll to position [461, 0]
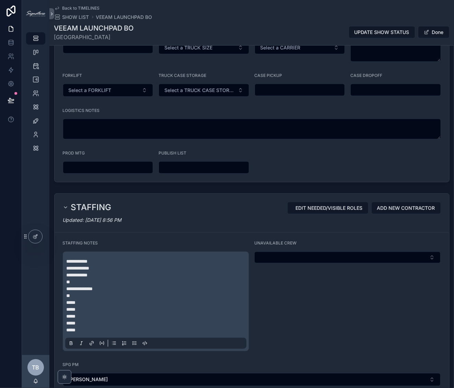
click at [88, 273] on span "**********" at bounding box center [77, 275] width 21 height 5
click at [106, 303] on p "*****" at bounding box center [158, 302] width 182 height 7
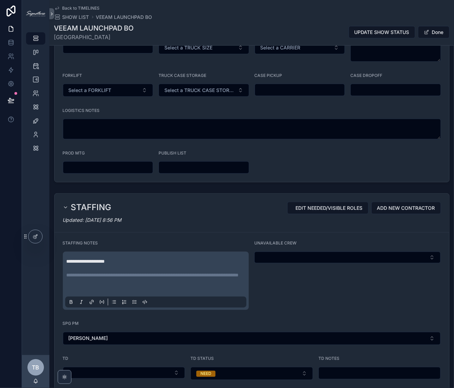
click at [426, 34] on span "Done" at bounding box center [434, 32] width 32 height 12
click at [435, 33] on button "Done" at bounding box center [434, 32] width 32 height 12
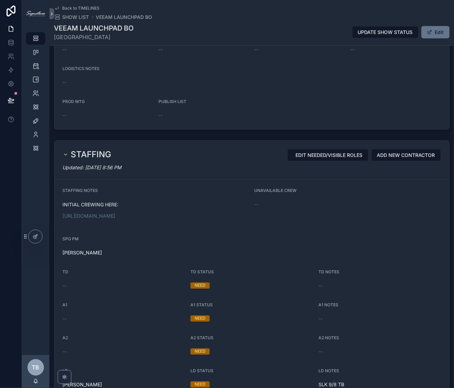
scroll to position [432, 0]
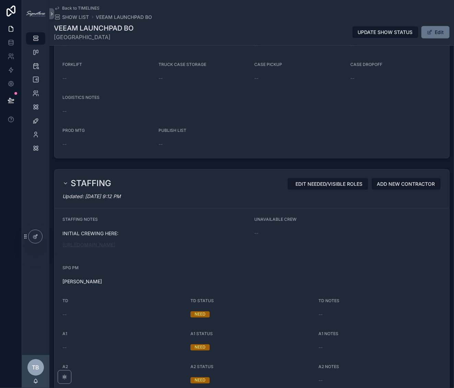
click at [116, 248] on link "[URL][DOMAIN_NAME]" at bounding box center [89, 245] width 53 height 6
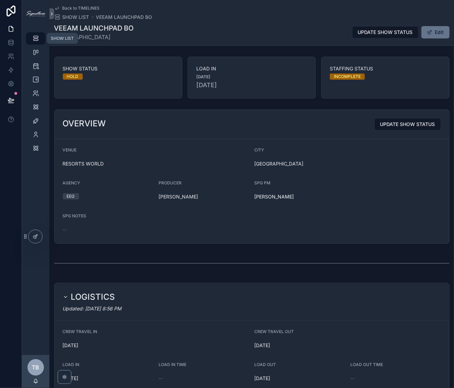
drag, startPoint x: 40, startPoint y: 34, endPoint x: 47, endPoint y: 34, distance: 7.2
click at [40, 34] on div "SHOW LIST" at bounding box center [35, 38] width 11 height 11
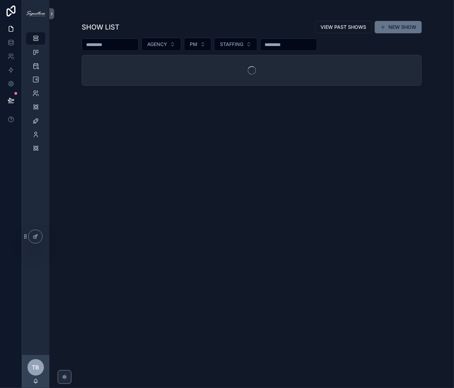
click at [115, 45] on input "scrollable content" at bounding box center [110, 45] width 56 height 10
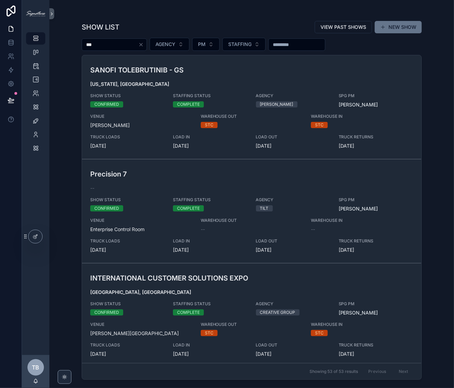
type input "***"
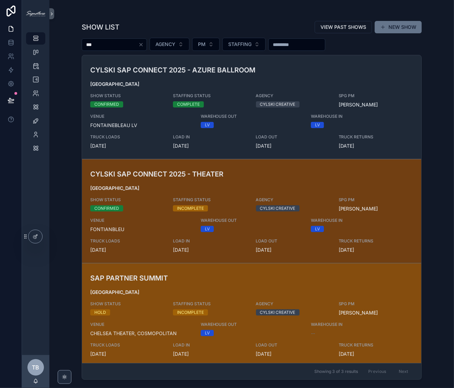
scroll to position [4, 0]
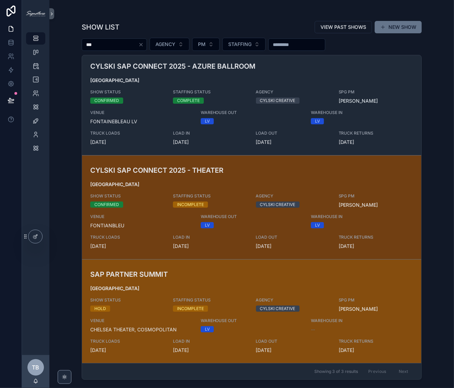
click at [227, 275] on h3 "SAP PARTNER SUMMIT" at bounding box center [196, 274] width 213 height 10
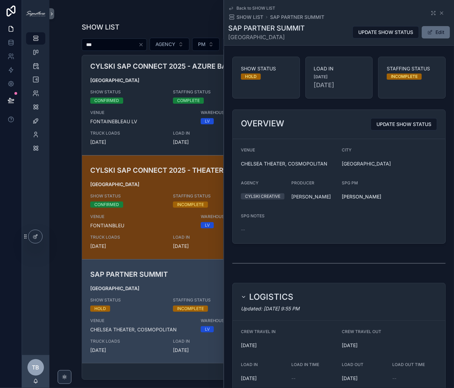
click at [431, 30] on button "Edit" at bounding box center [436, 32] width 28 height 12
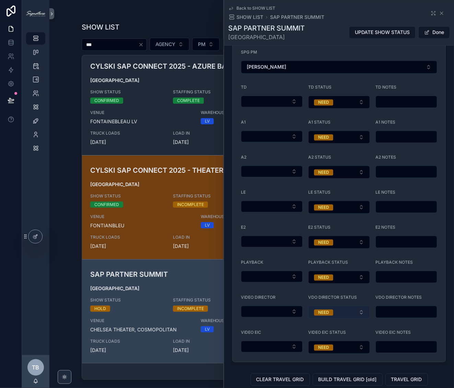
scroll to position [745, 0]
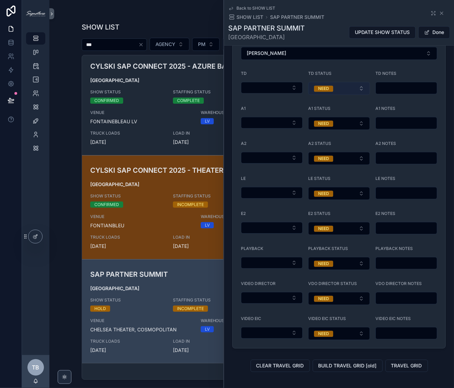
click at [315, 91] on span "NEED" at bounding box center [323, 88] width 19 height 6
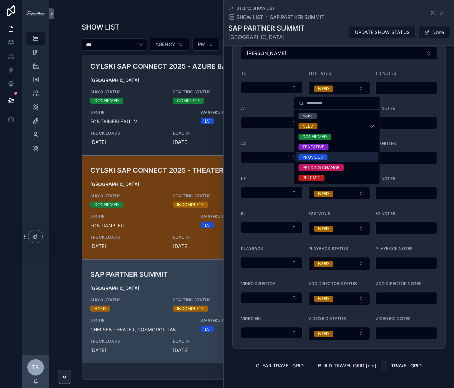
click at [320, 156] on div "PROVIDED" at bounding box center [313, 157] width 21 height 6
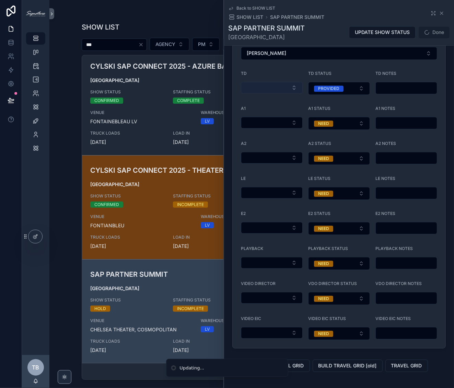
click at [271, 93] on button "Select Button" at bounding box center [272, 88] width 62 height 12
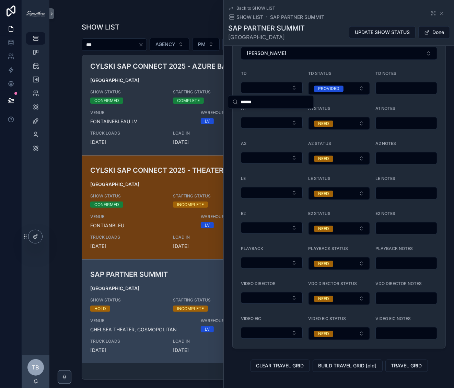
drag, startPoint x: 219, startPoint y: 96, endPoint x: 176, endPoint y: 90, distance: 43.5
click at [170, 93] on div "SHOW LIST STAFFING CARDS CALENDARS TIMELINES SPG CONTRACTOR/STAFF TRAVEL GRID S…" at bounding box center [238, 194] width 432 height 388
type input "*"
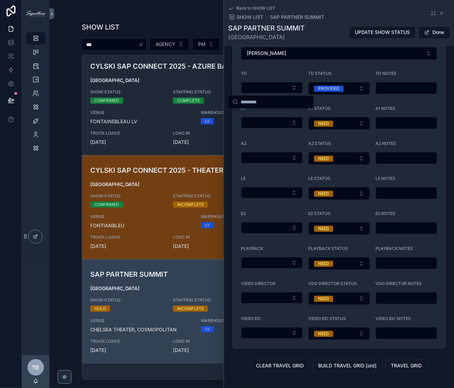
click at [401, 92] on input "scrollable content" at bounding box center [406, 88] width 61 height 10
click at [400, 90] on input "scrollable content" at bounding box center [406, 88] width 61 height 10
type input "**********"
click at [431, 11] on icon "scrollable content" at bounding box center [433, 12] width 5 height 5
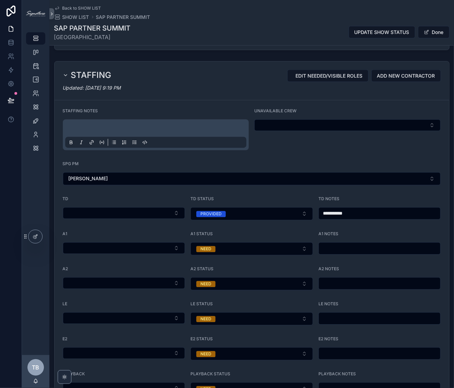
scroll to position [648, 0]
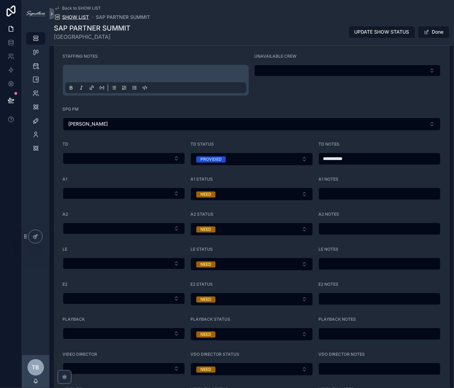
click at [73, 17] on span "SHOW LIST" at bounding box center [75, 17] width 27 height 7
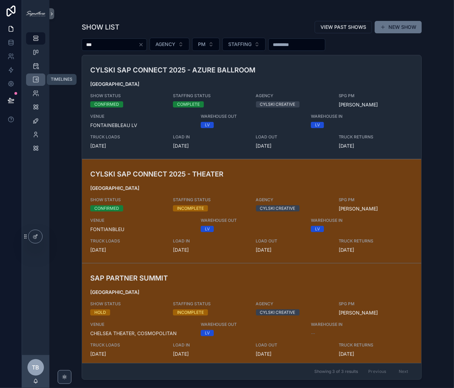
click at [35, 80] on icon "scrollable content" at bounding box center [35, 79] width 7 height 7
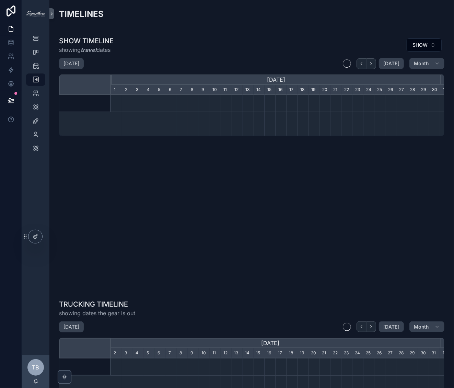
scroll to position [0, 329]
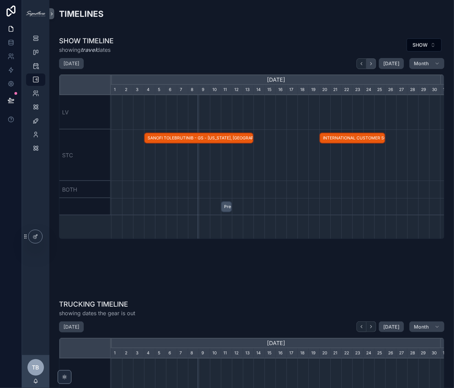
click at [372, 60] on button "scrollable content" at bounding box center [372, 63] width 10 height 11
click at [369, 64] on icon "scrollable content" at bounding box center [371, 63] width 5 height 5
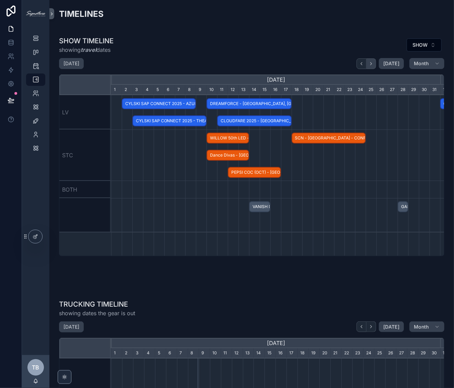
click at [369, 64] on icon "scrollable content" at bounding box center [371, 63] width 5 height 5
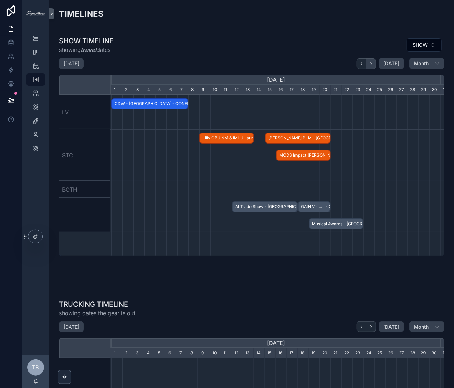
click at [369, 64] on icon "scrollable content" at bounding box center [371, 63] width 5 height 5
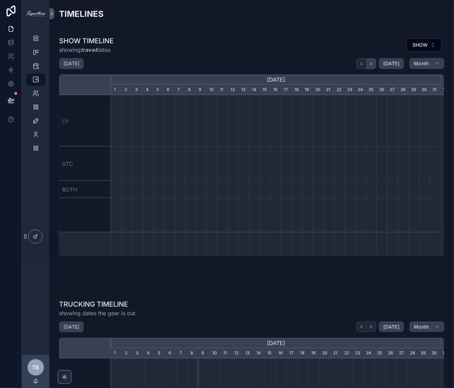
click at [369, 64] on icon "scrollable content" at bounding box center [371, 63] width 5 height 5
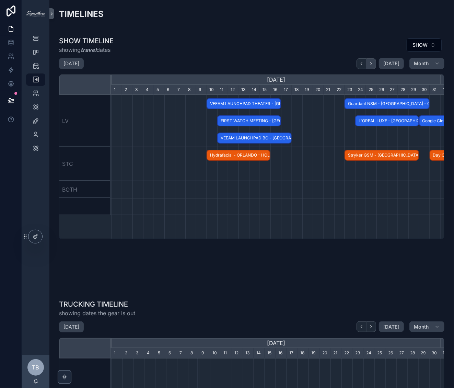
click at [369, 64] on icon "scrollable content" at bounding box center [371, 63] width 5 height 5
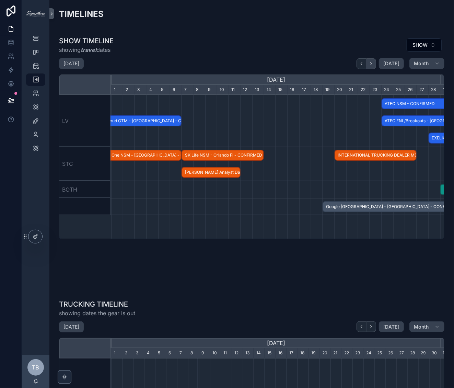
click at [369, 64] on icon "scrollable content" at bounding box center [371, 63] width 5 height 5
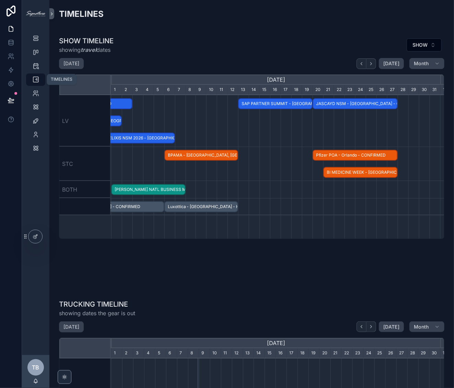
click at [33, 79] on icon "scrollable content" at bounding box center [35, 79] width 7 height 7
click at [37, 42] on icon "scrollable content" at bounding box center [35, 38] width 7 height 7
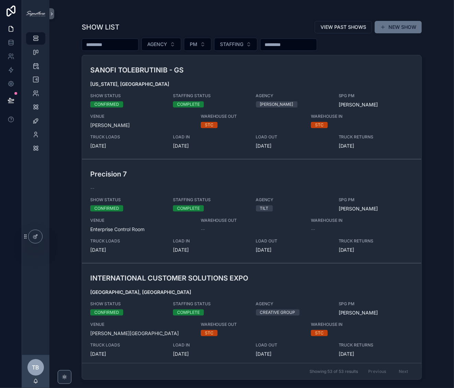
click at [107, 44] on input "scrollable content" at bounding box center [110, 45] width 56 height 10
type input "***"
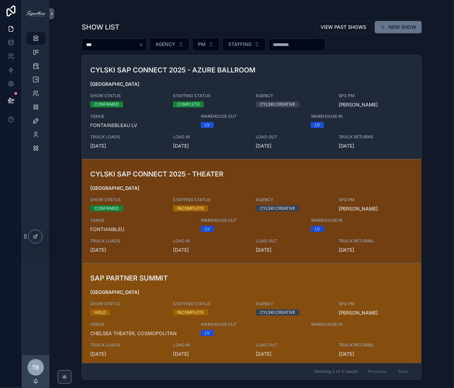
click at [231, 281] on h3 "SAP PARTNER SUMMIT" at bounding box center [196, 278] width 213 height 10
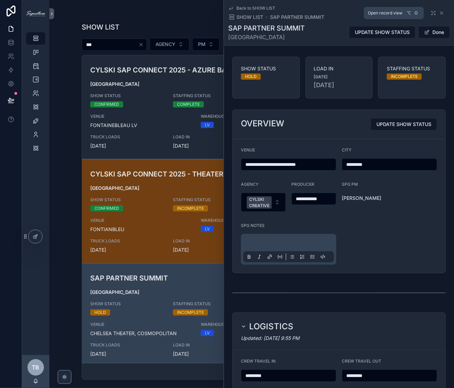
click at [426, 12] on div "Back to SHOW LIST SHOW LIST SAP PARTNER SUMMIT" at bounding box center [339, 12] width 222 height 15
click at [431, 13] on icon "scrollable content" at bounding box center [433, 12] width 5 height 5
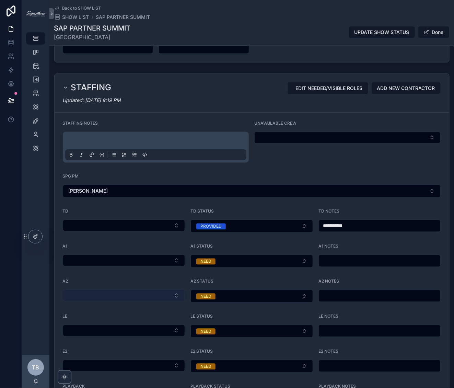
scroll to position [644, 0]
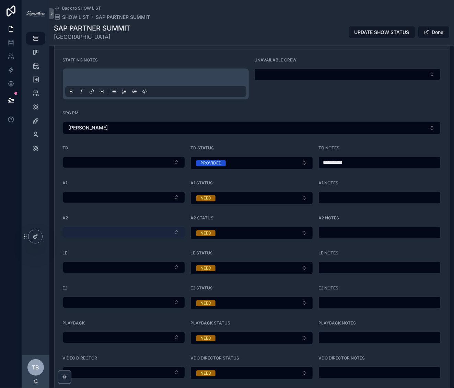
click at [117, 233] on button "Select Button" at bounding box center [124, 233] width 123 height 12
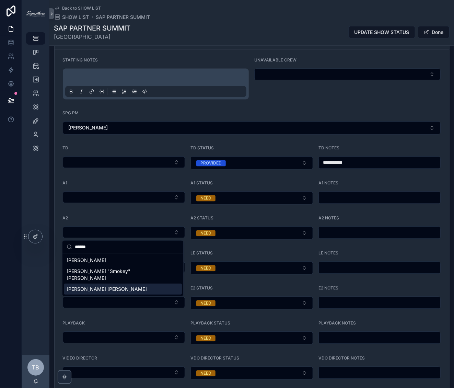
type input "******"
click at [116, 284] on div "[PERSON_NAME] [PERSON_NAME]" at bounding box center [123, 289] width 118 height 11
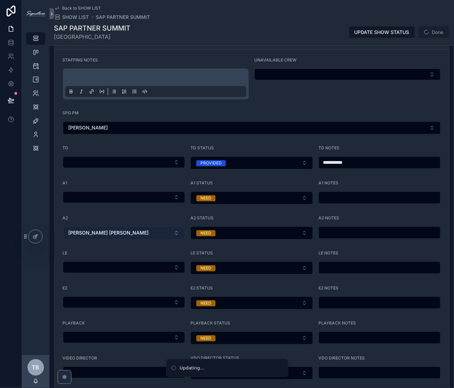
scroll to position [736, 0]
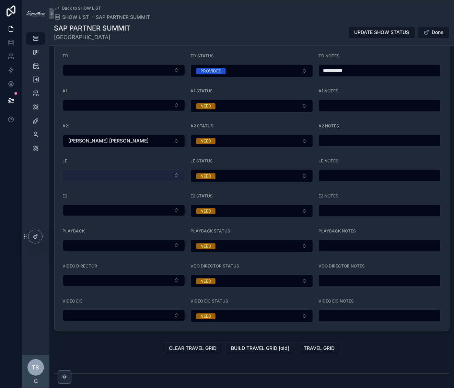
click at [105, 176] on button "Select Button" at bounding box center [124, 175] width 123 height 12
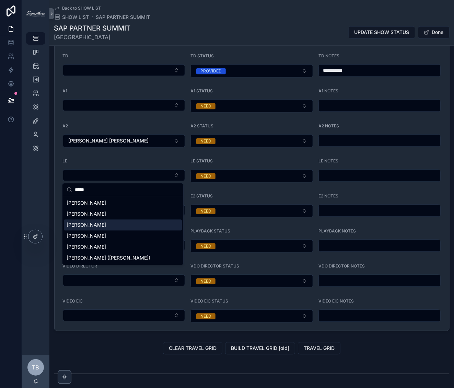
type input "*****"
click at [105, 225] on div "[PERSON_NAME]" at bounding box center [123, 224] width 118 height 11
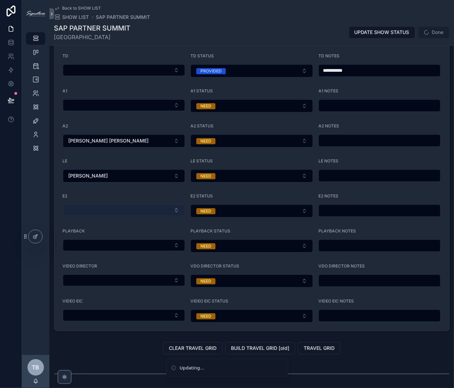
click at [103, 213] on button "Select Button" at bounding box center [124, 210] width 123 height 12
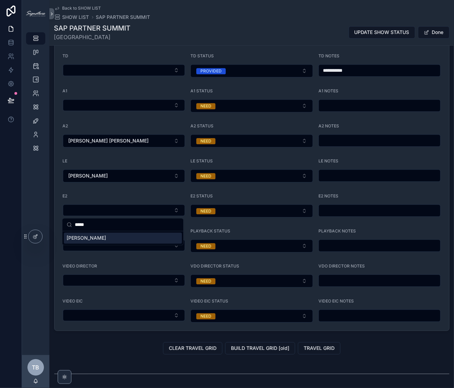
type input "*****"
click at [106, 237] on div "[PERSON_NAME]" at bounding box center [123, 238] width 118 height 11
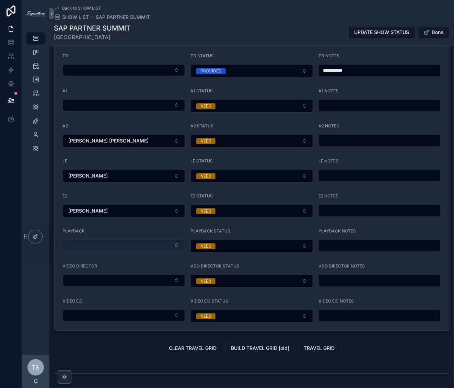
click at [136, 247] on button "Select Button" at bounding box center [124, 245] width 123 height 12
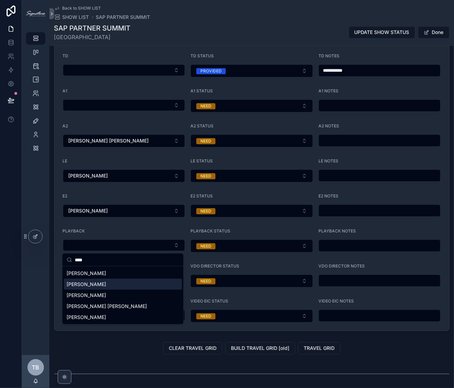
type input "****"
click at [106, 284] on span "[PERSON_NAME]" at bounding box center [86, 284] width 39 height 7
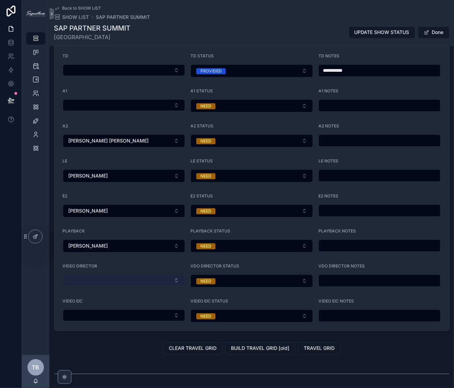
click at [129, 281] on button "Select Button" at bounding box center [124, 280] width 123 height 12
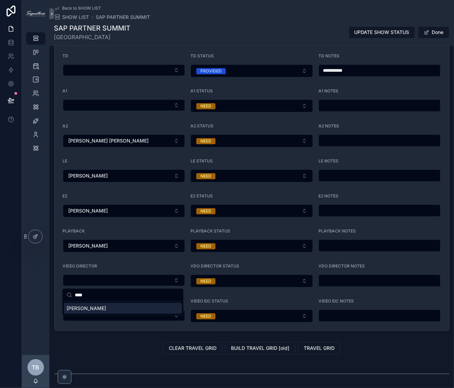
type input "****"
click at [112, 314] on div "[PERSON_NAME]" at bounding box center [122, 308] width 121 height 14
click at [144, 307] on div "[PERSON_NAME]" at bounding box center [123, 308] width 118 height 11
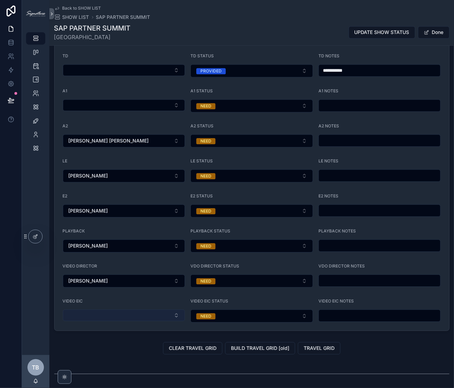
click at [125, 320] on button "Select Button" at bounding box center [124, 315] width 123 height 12
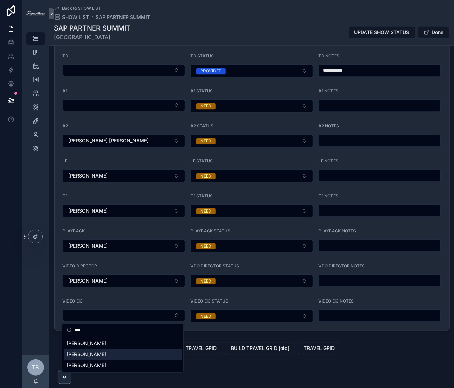
type input "***"
click at [107, 355] on div "[PERSON_NAME]" at bounding box center [123, 354] width 118 height 11
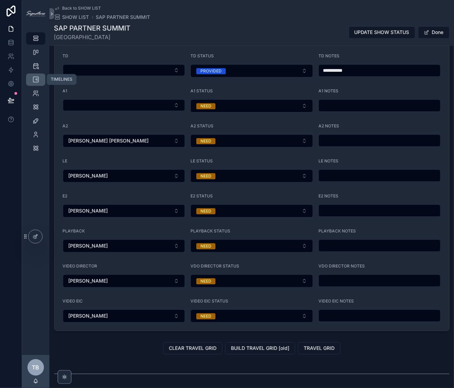
click at [32, 80] on icon "scrollable content" at bounding box center [35, 79] width 7 height 7
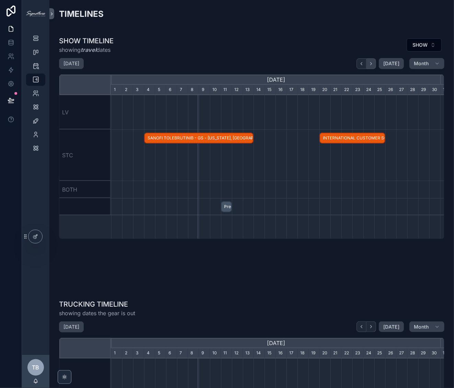
click at [370, 63] on icon "scrollable content" at bounding box center [371, 63] width 5 height 5
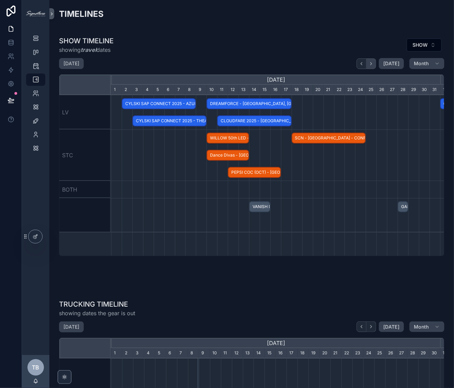
click at [370, 63] on icon "scrollable content" at bounding box center [371, 63] width 5 height 5
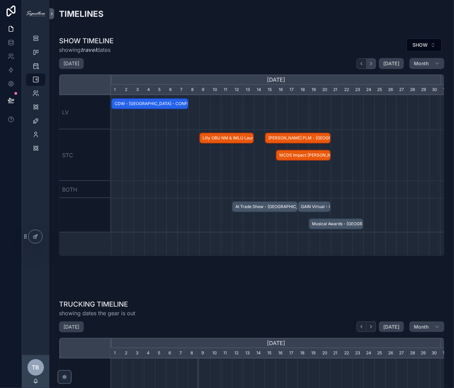
click at [370, 63] on icon "scrollable content" at bounding box center [371, 63] width 5 height 5
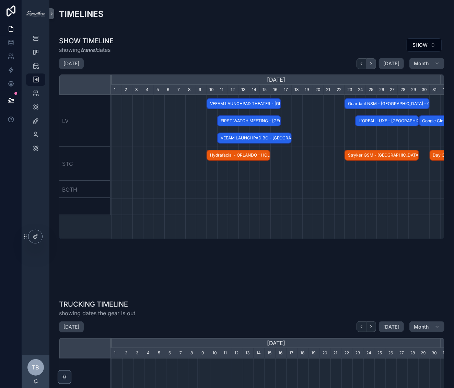
click at [370, 63] on icon "scrollable content" at bounding box center [371, 63] width 5 height 5
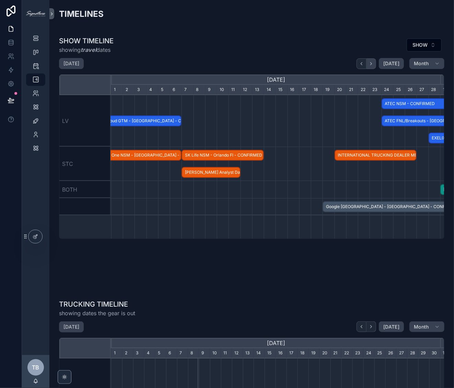
click at [370, 63] on icon "scrollable content" at bounding box center [371, 63] width 5 height 5
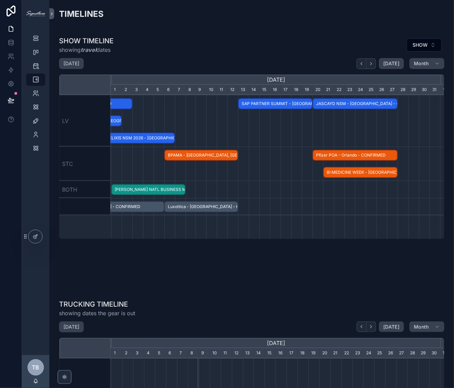
click at [202, 156] on span "BPAMA - [GEOGRAPHIC_DATA], [GEOGRAPHIC_DATA] - HOLD" at bounding box center [201, 155] width 73 height 11
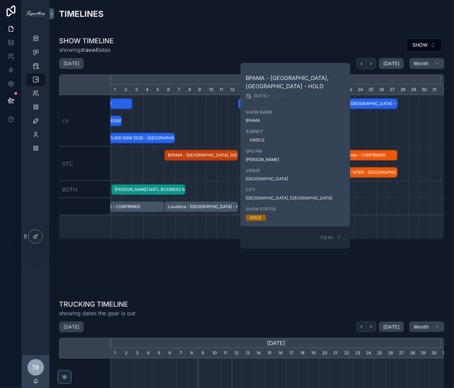
click at [199, 113] on div "scrollable content" at bounding box center [276, 120] width 988 height 51
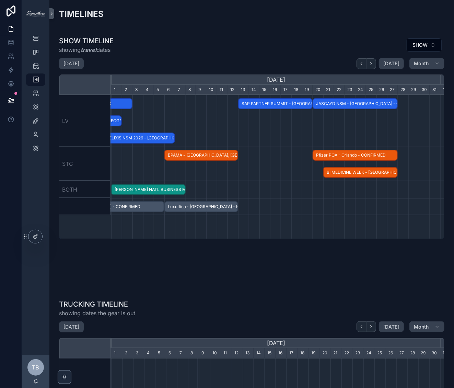
click at [331, 102] on span "JASCAYD NSM - [GEOGRAPHIC_DATA] - CONFIRMED" at bounding box center [355, 103] width 84 height 11
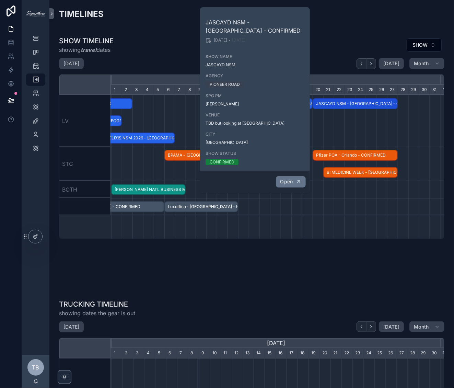
click at [290, 181] on span "Open" at bounding box center [286, 182] width 13 height 6
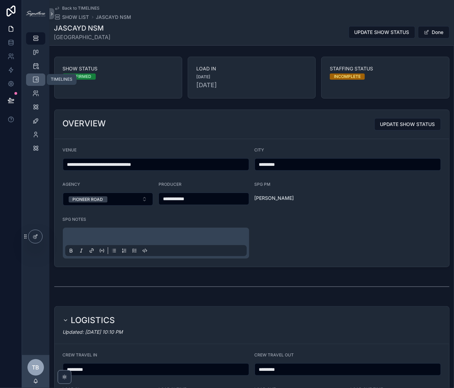
click at [42, 84] on link "TIMELINES" at bounding box center [35, 79] width 19 height 12
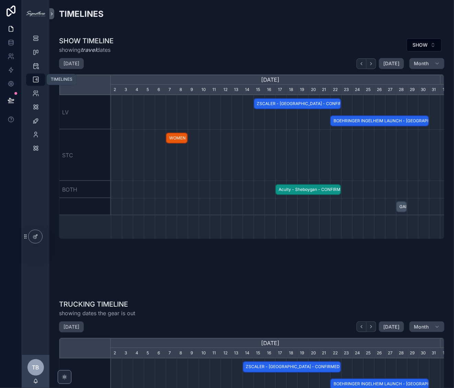
scroll to position [0, 329]
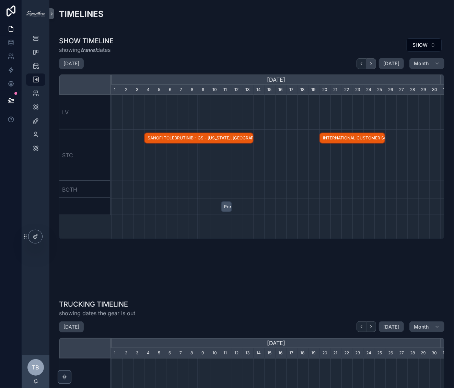
click at [369, 67] on button "scrollable content" at bounding box center [372, 63] width 10 height 11
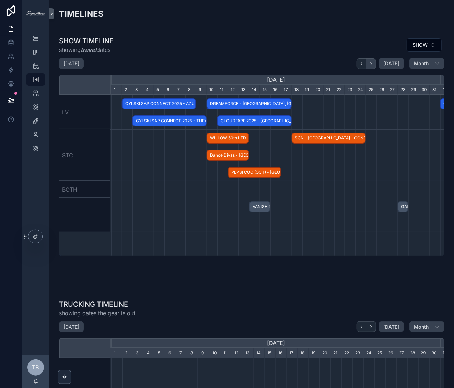
click at [369, 67] on button "scrollable content" at bounding box center [372, 63] width 10 height 11
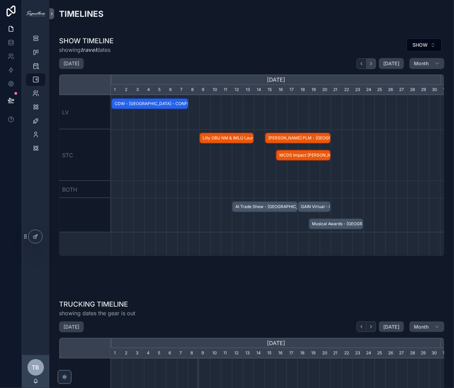
click at [371, 62] on button "scrollable content" at bounding box center [372, 63] width 10 height 11
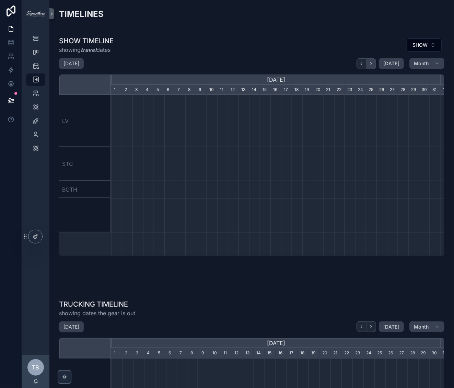
click at [371, 62] on button "scrollable content" at bounding box center [372, 63] width 10 height 11
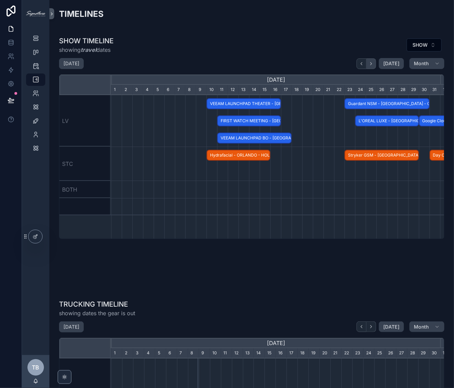
click at [371, 62] on button "scrollable content" at bounding box center [372, 63] width 10 height 11
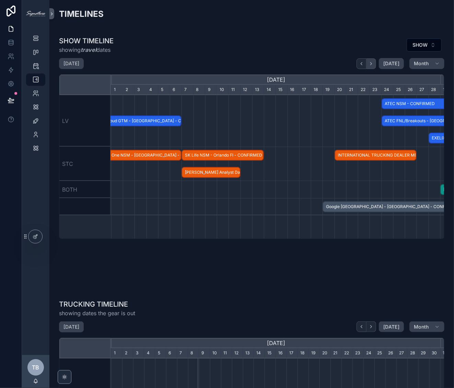
click at [371, 62] on button "scrollable content" at bounding box center [372, 63] width 10 height 11
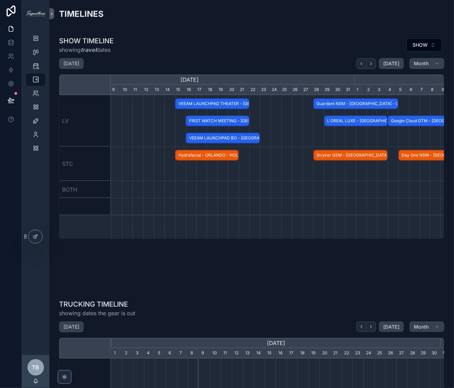
scroll to position [0, 293]
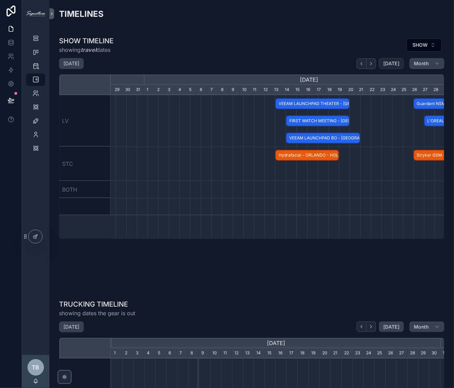
click at [387, 64] on span "[DATE]" at bounding box center [391, 63] width 16 height 6
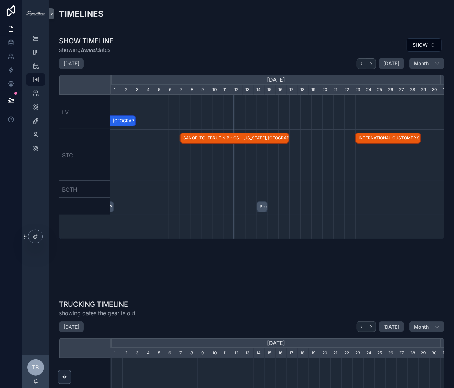
click at [370, 34] on div "SHOW TIMELINE showing travel dates SHOW September 2025 Today Month August, 2025…" at bounding box center [252, 162] width 394 height 258
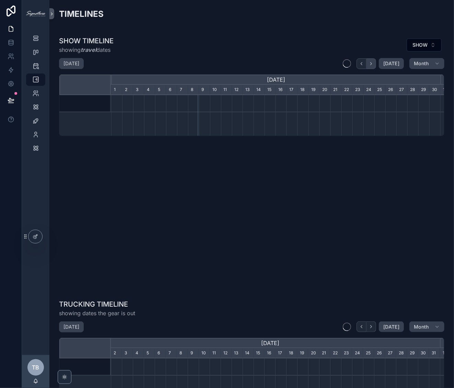
scroll to position [0, 329]
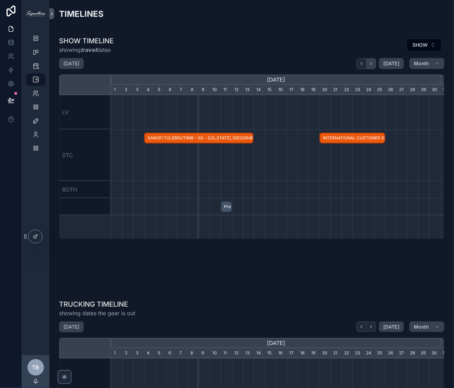
click at [372, 64] on button "scrollable content" at bounding box center [372, 63] width 10 height 11
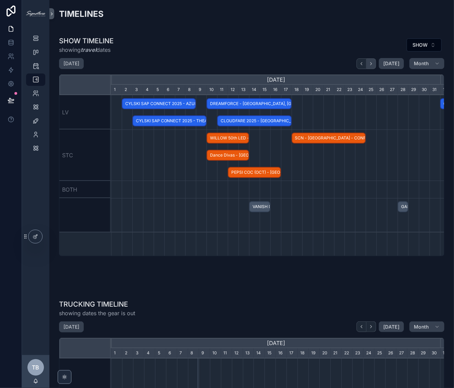
click at [372, 64] on button "scrollable content" at bounding box center [372, 63] width 10 height 11
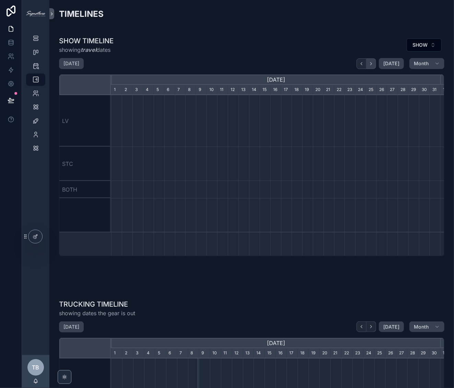
click at [372, 64] on button "scrollable content" at bounding box center [372, 63] width 10 height 11
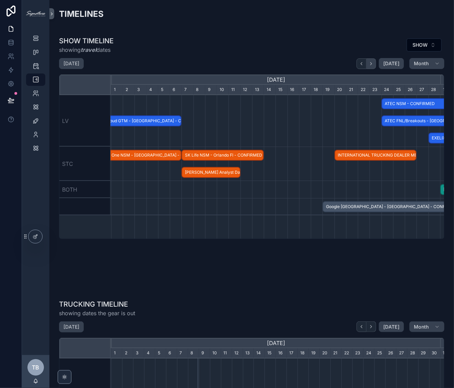
click at [372, 64] on button "scrollable content" at bounding box center [372, 63] width 10 height 11
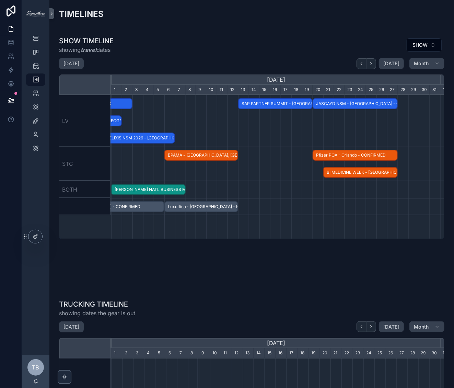
click at [291, 107] on span "SAP PARTNER SUMMIT - [GEOGRAPHIC_DATA] - HOLD" at bounding box center [275, 103] width 73 height 11
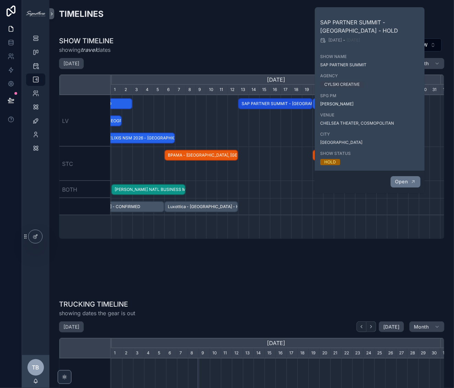
click at [412, 183] on icon "scrollable content" at bounding box center [413, 181] width 5 height 5
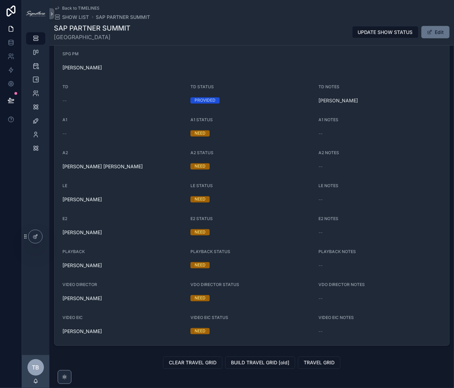
scroll to position [626, 0]
